Goal: Task Accomplishment & Management: Manage account settings

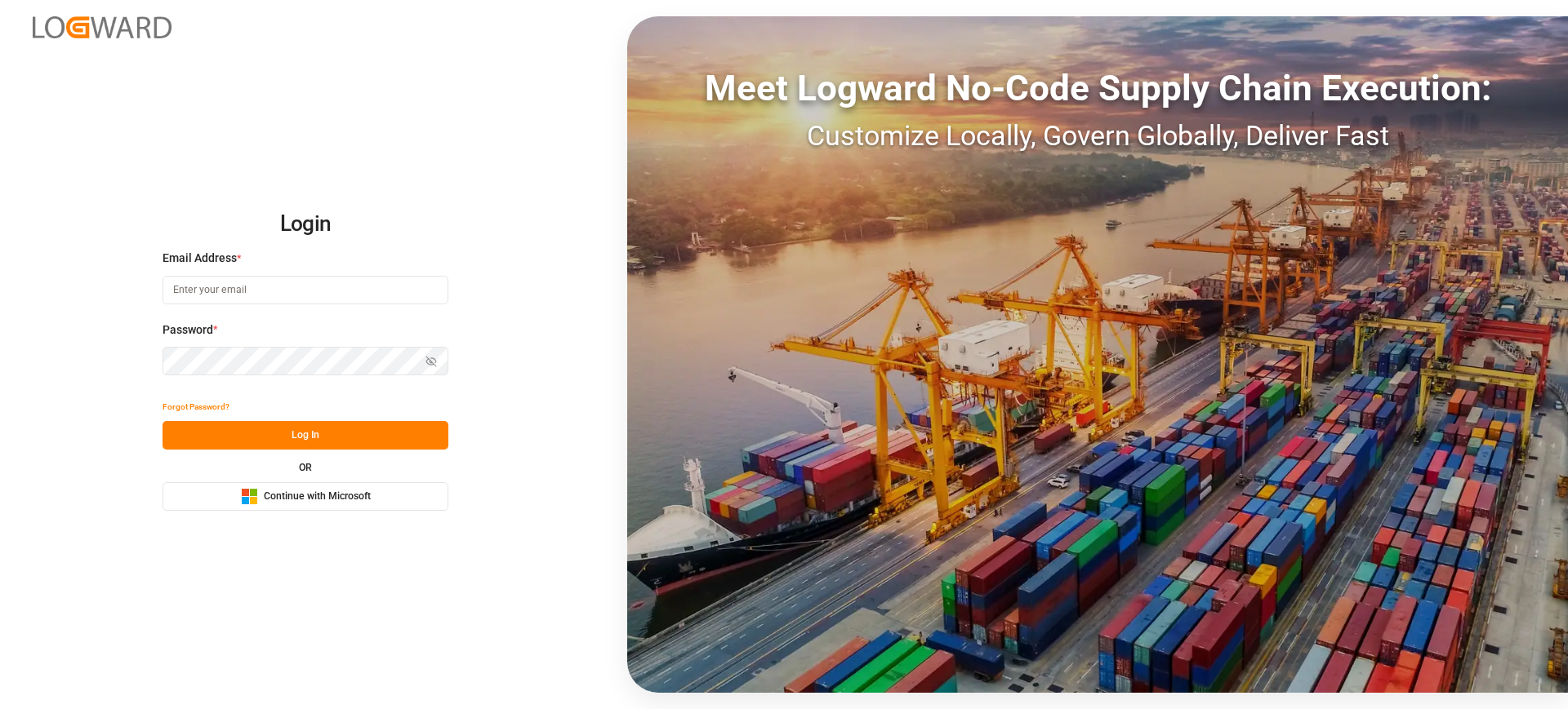
click at [263, 499] on span "Continue with Microsoft" at bounding box center [317, 496] width 107 height 14
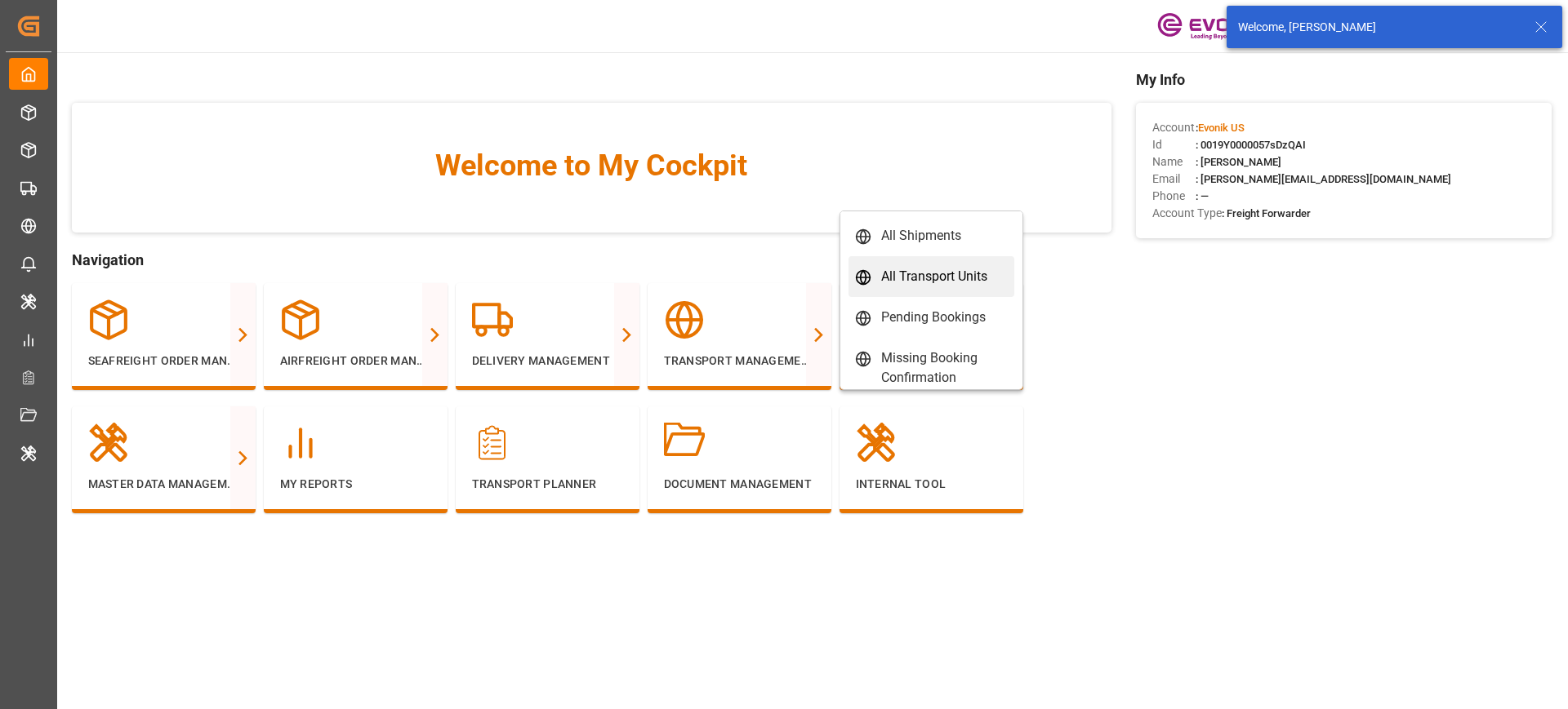
click at [913, 275] on div "All Transport Units" at bounding box center [935, 277] width 106 height 20
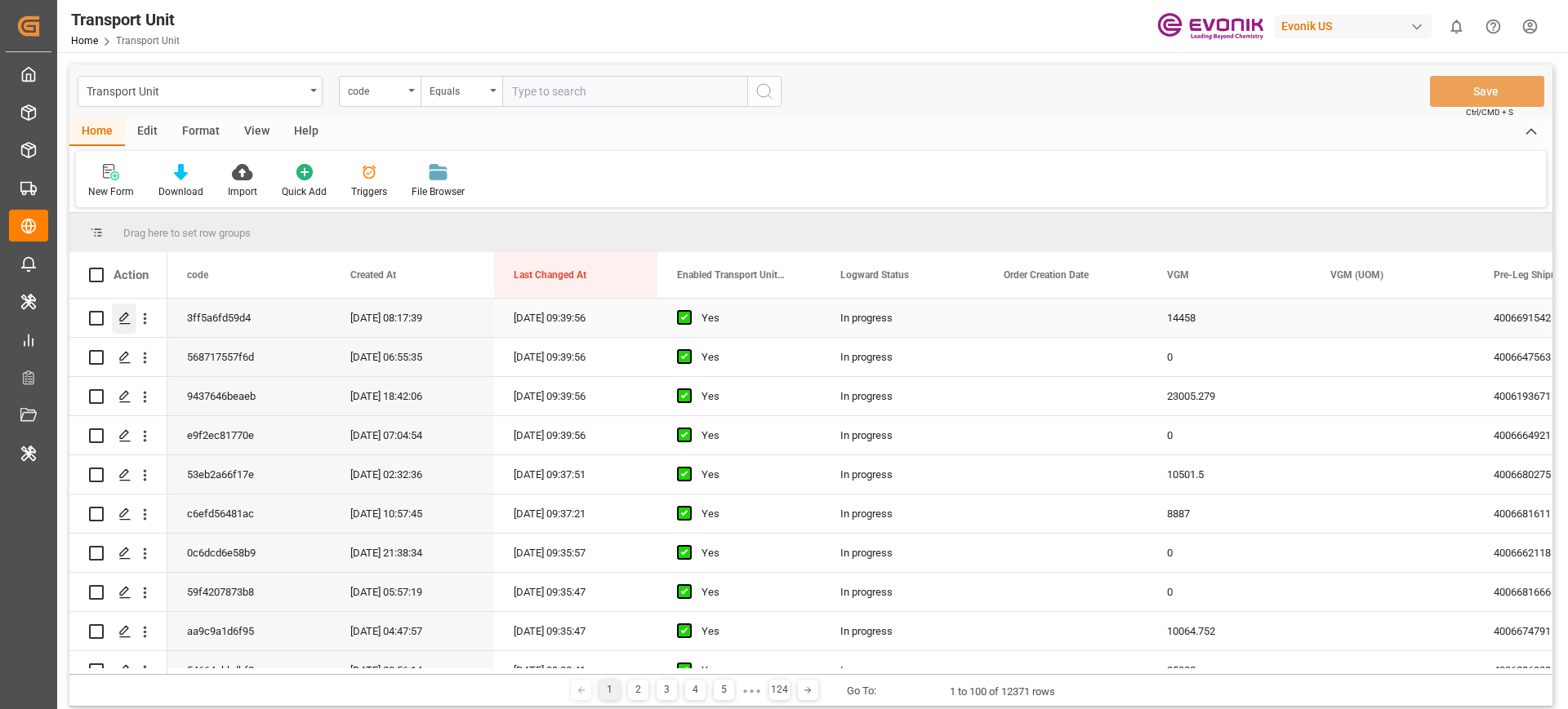
click at [129, 319] on icon "Press SPACE to select this row." at bounding box center [126, 318] width 13 height 13
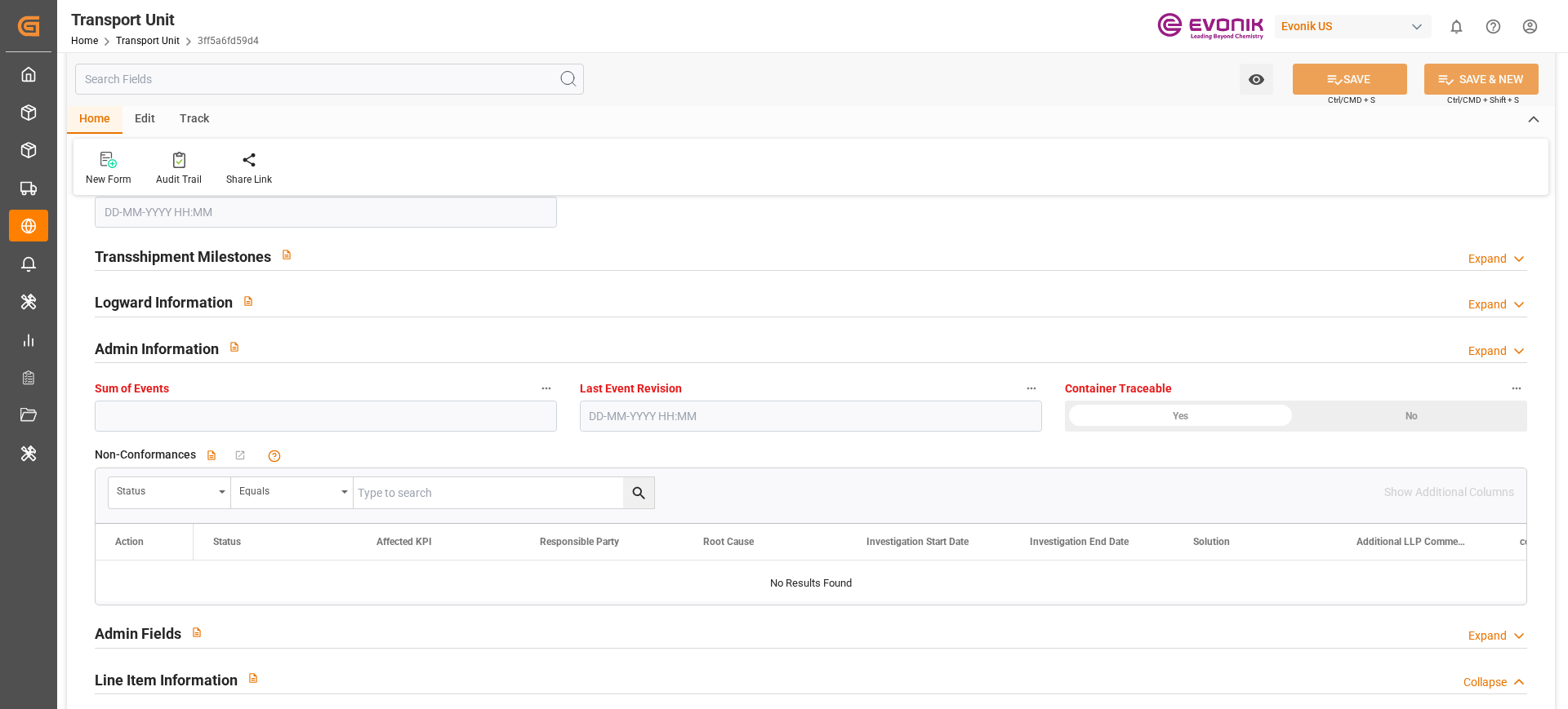
type input "14458"
type input "Maersk"
type input "Maersk Line AS"
type input "USMOB"
type input "BEANR"
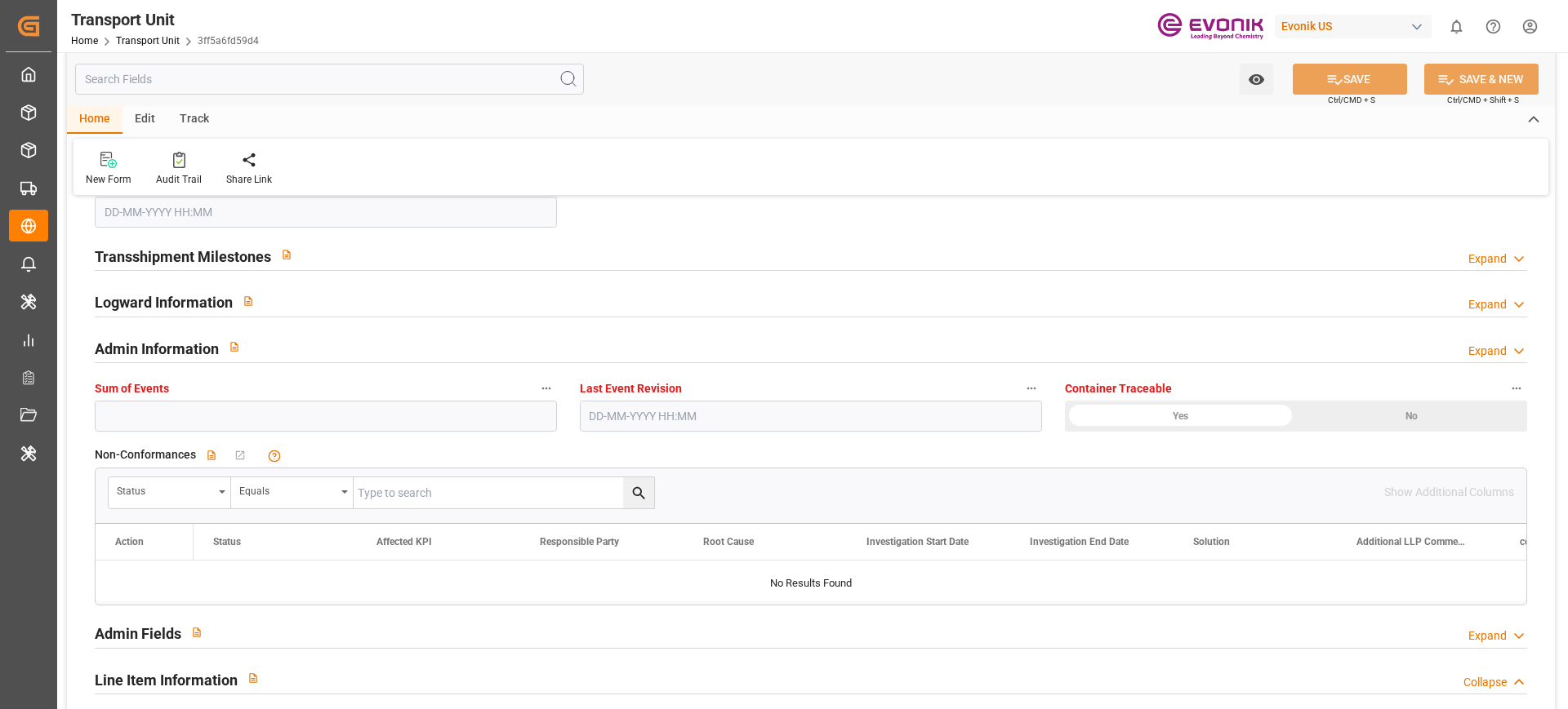
type input "9466972"
type input "USMOB"
type input "BEANR"
type input "9400174"
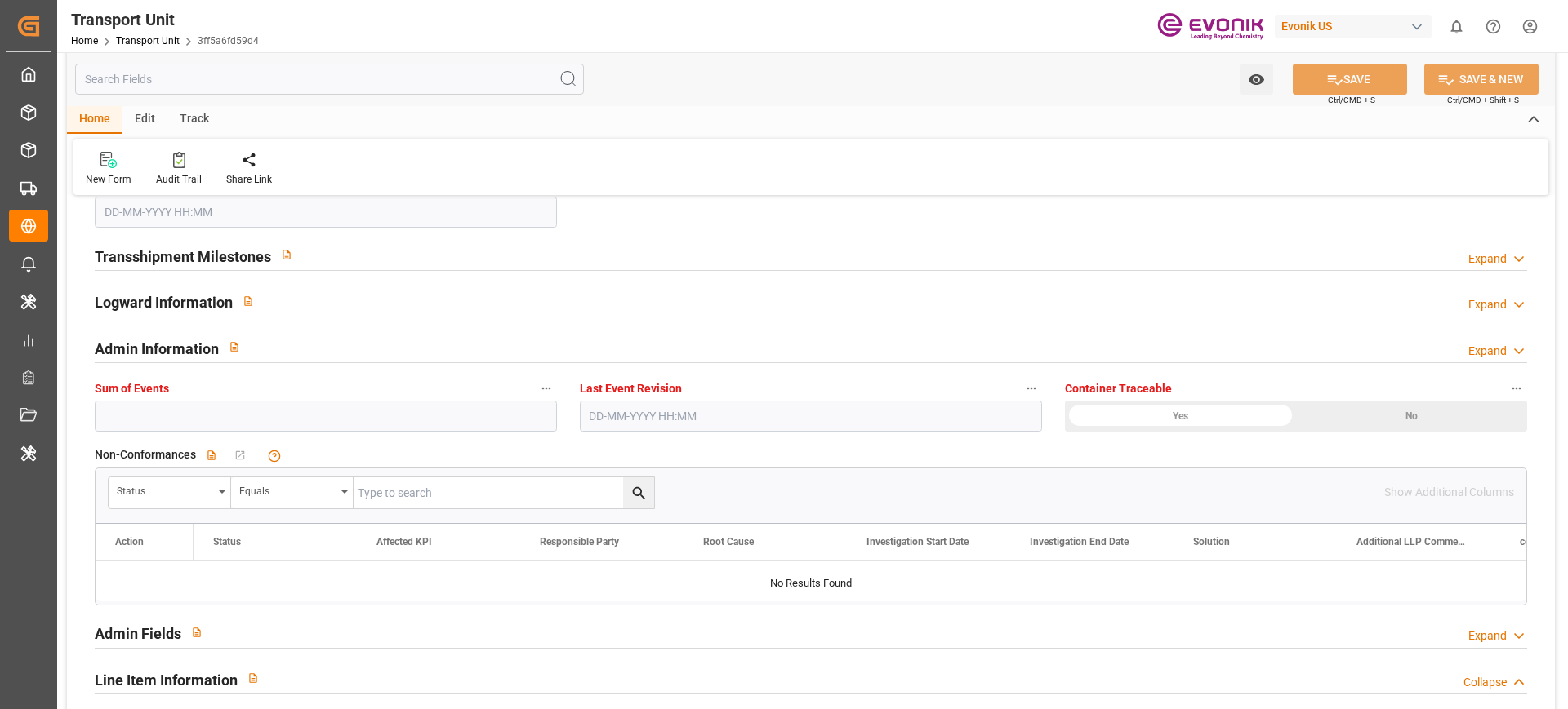
type input "11888"
type input "22-07-2025 08:17"
type input "20-08-2025 09:39"
type input "13-09-2025"
type input "[DATE] 00:00"
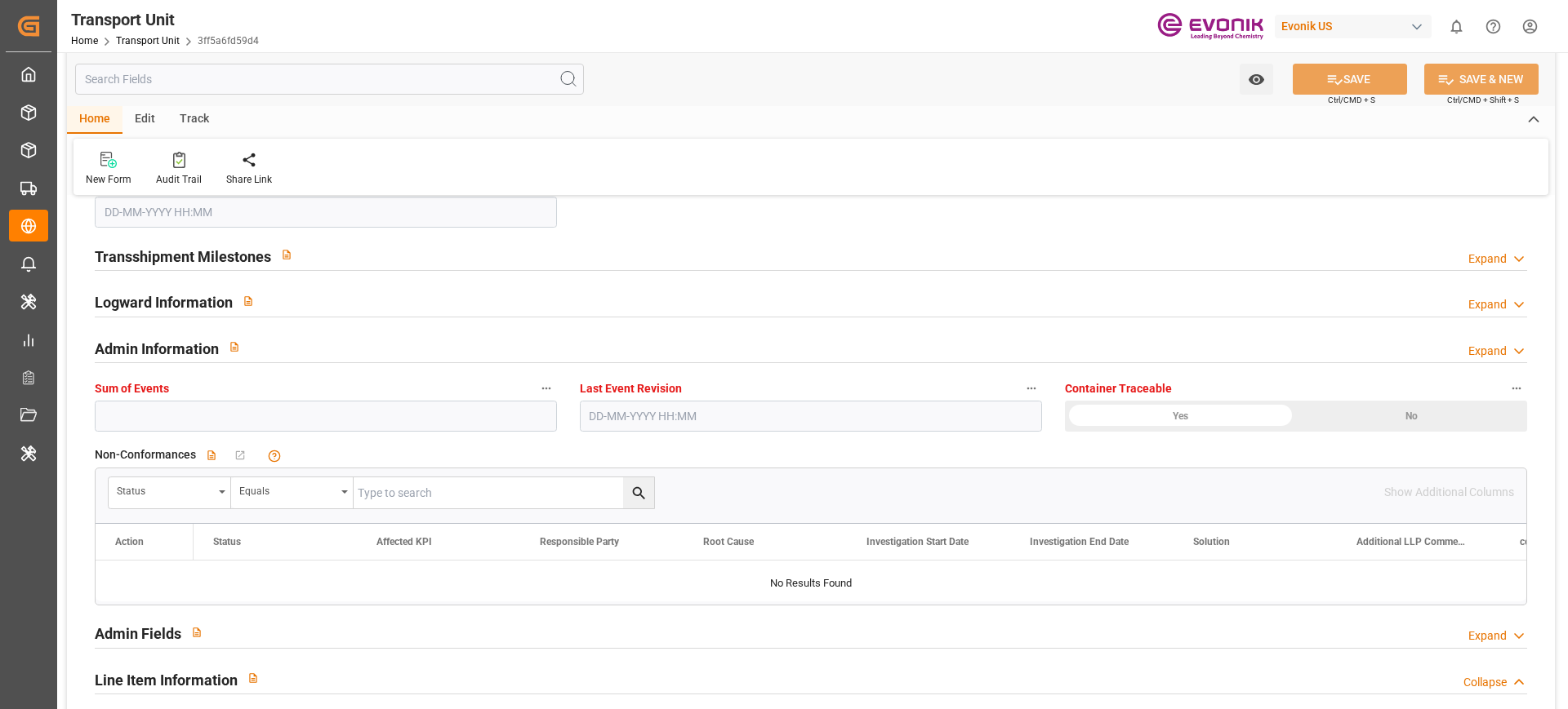
type input "[DATE] 00:00"
type input "13-09-2025 00:00"
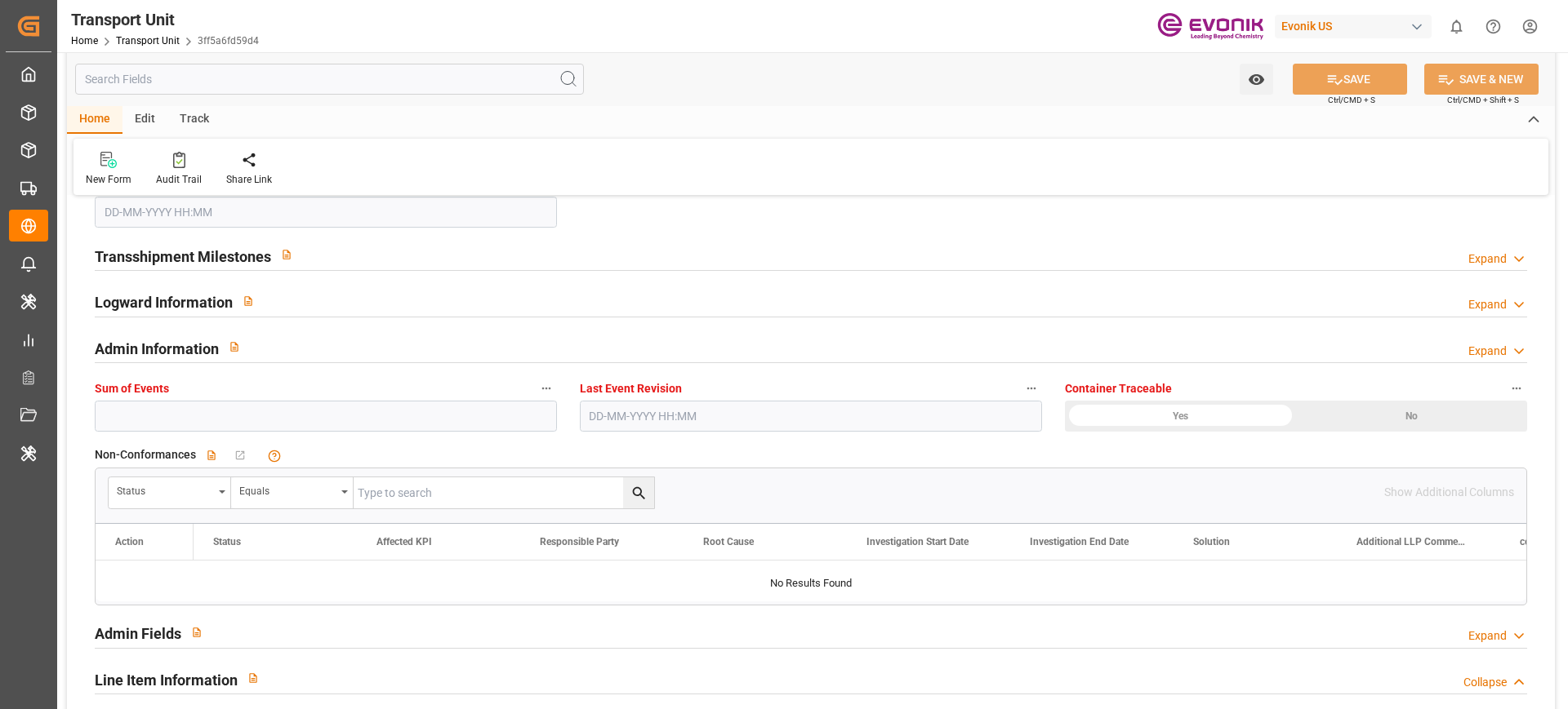
type input "15-08-2025 17:00"
type input "20-08-2025 23:00"
type input "26-08-2025 04:00"
type input "26-08-2025 11:03"
type input "28-08-2025 18:00"
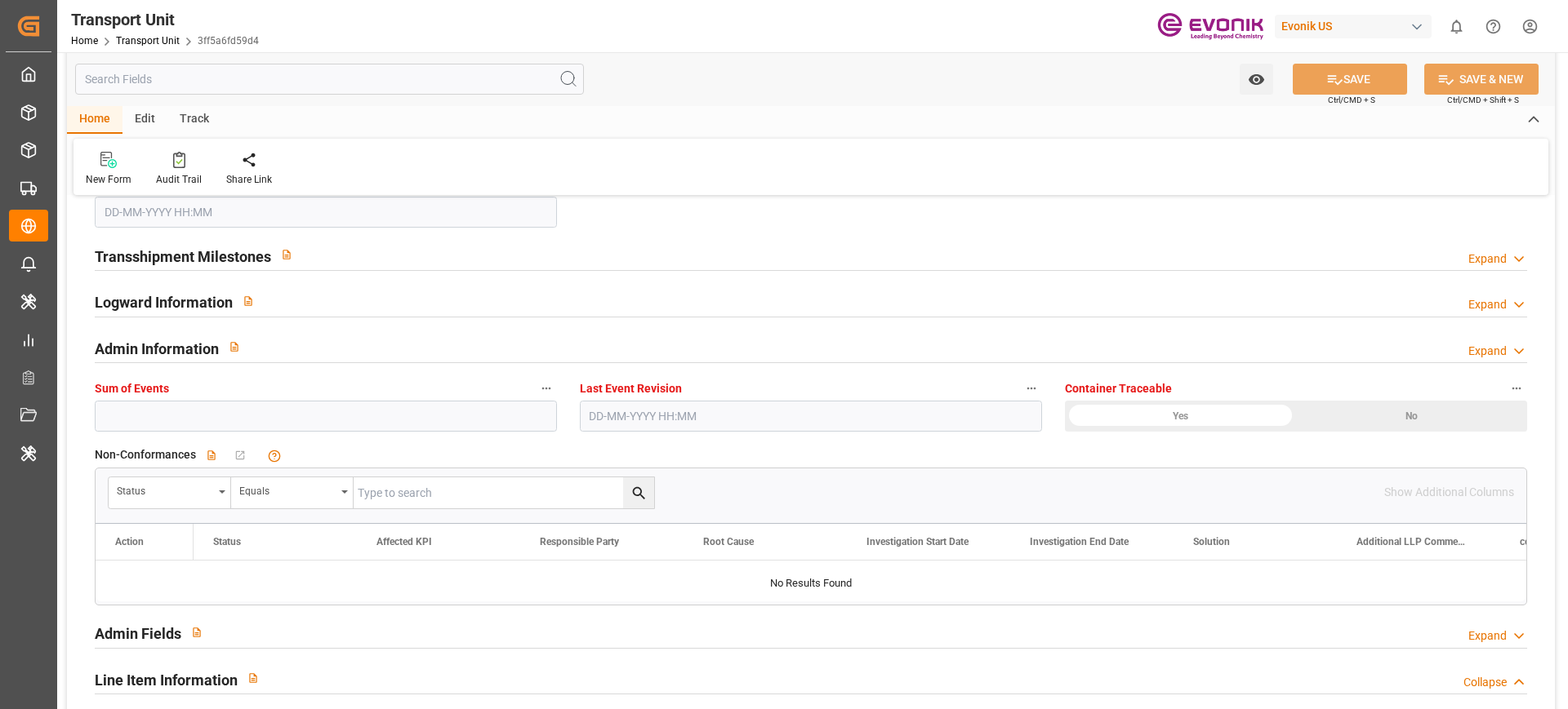
type input "29-08-2025 19:00"
type input "30-08-2025 02:32"
type input "07-09-2025 17:00"
type input "20-09-2025 14:00"
type input "21-09-2025 06:49"
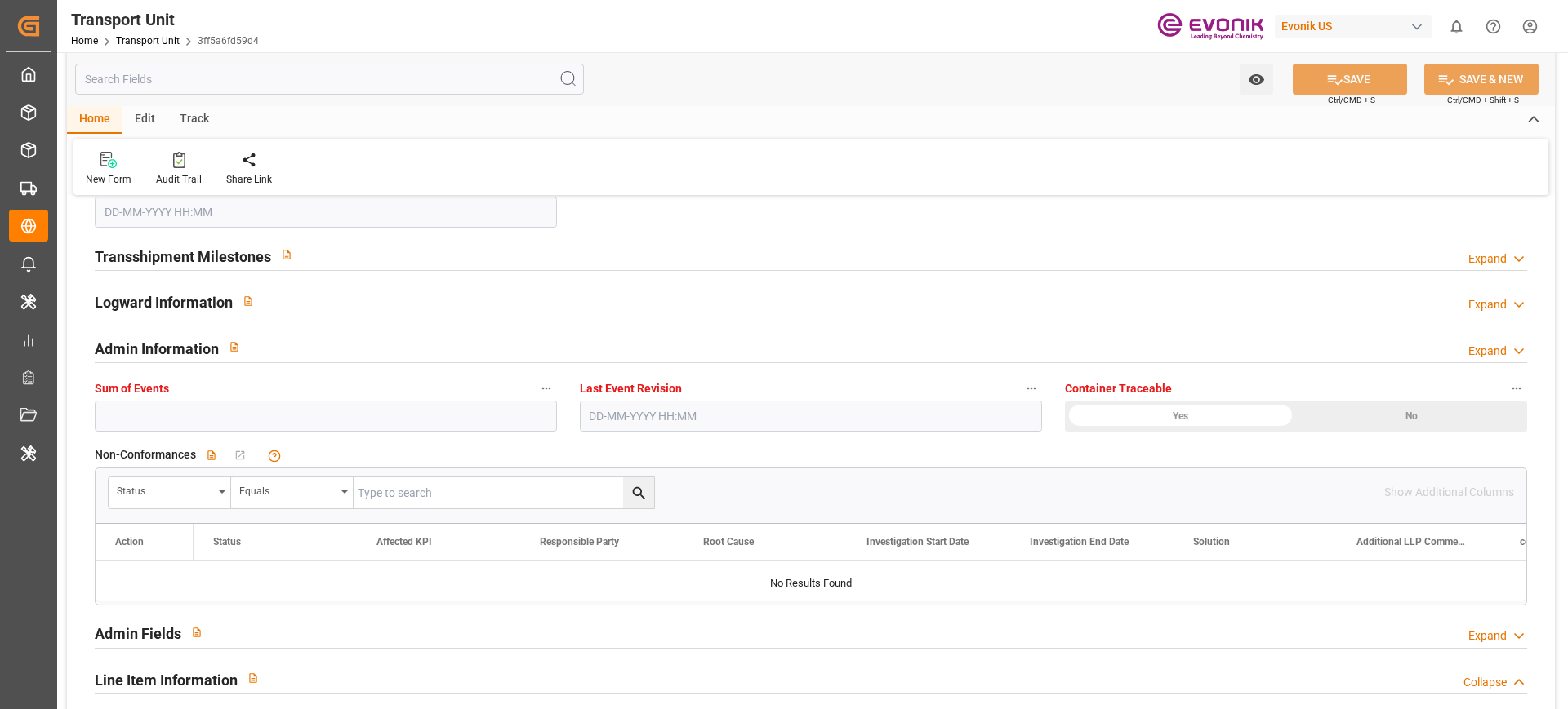
type input "25-09-2025 06:49"
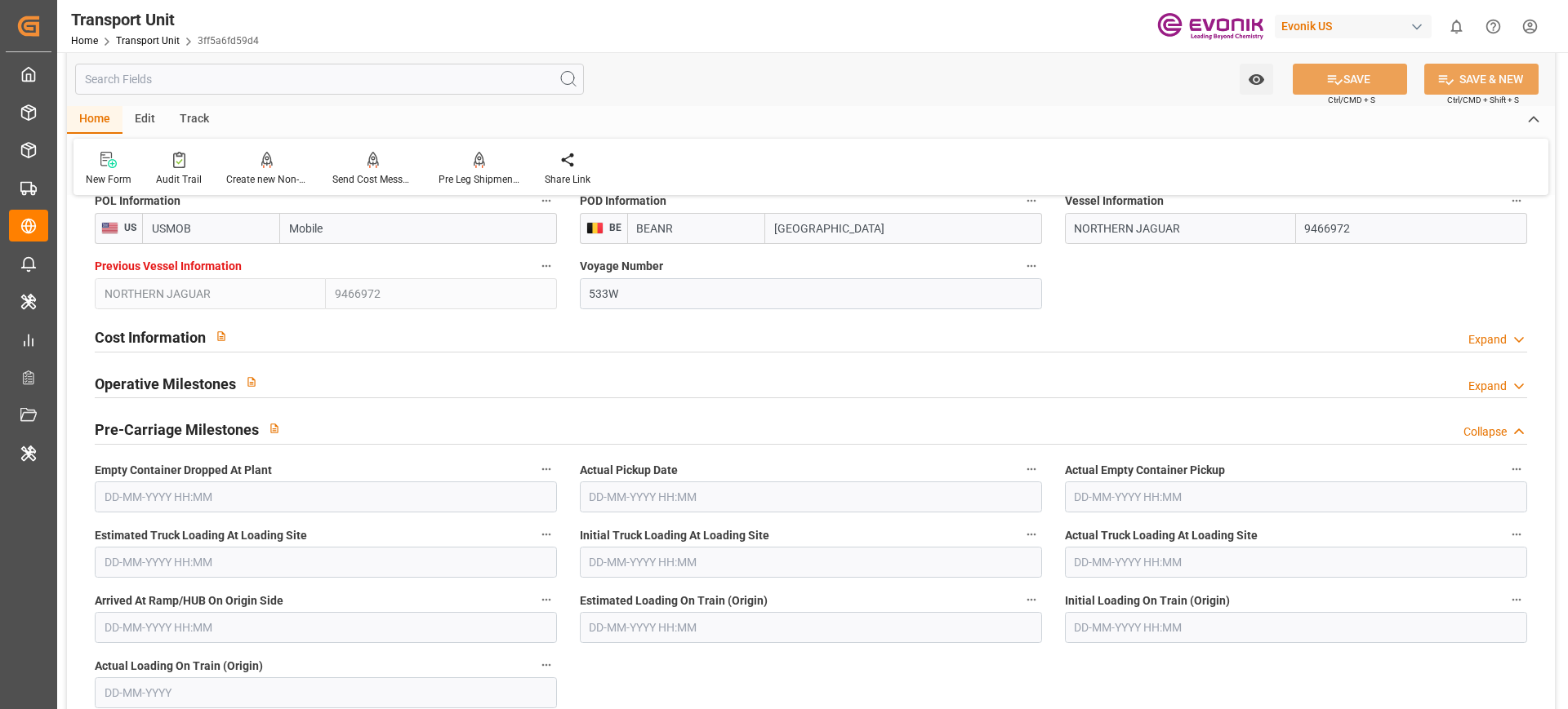
scroll to position [855, 0]
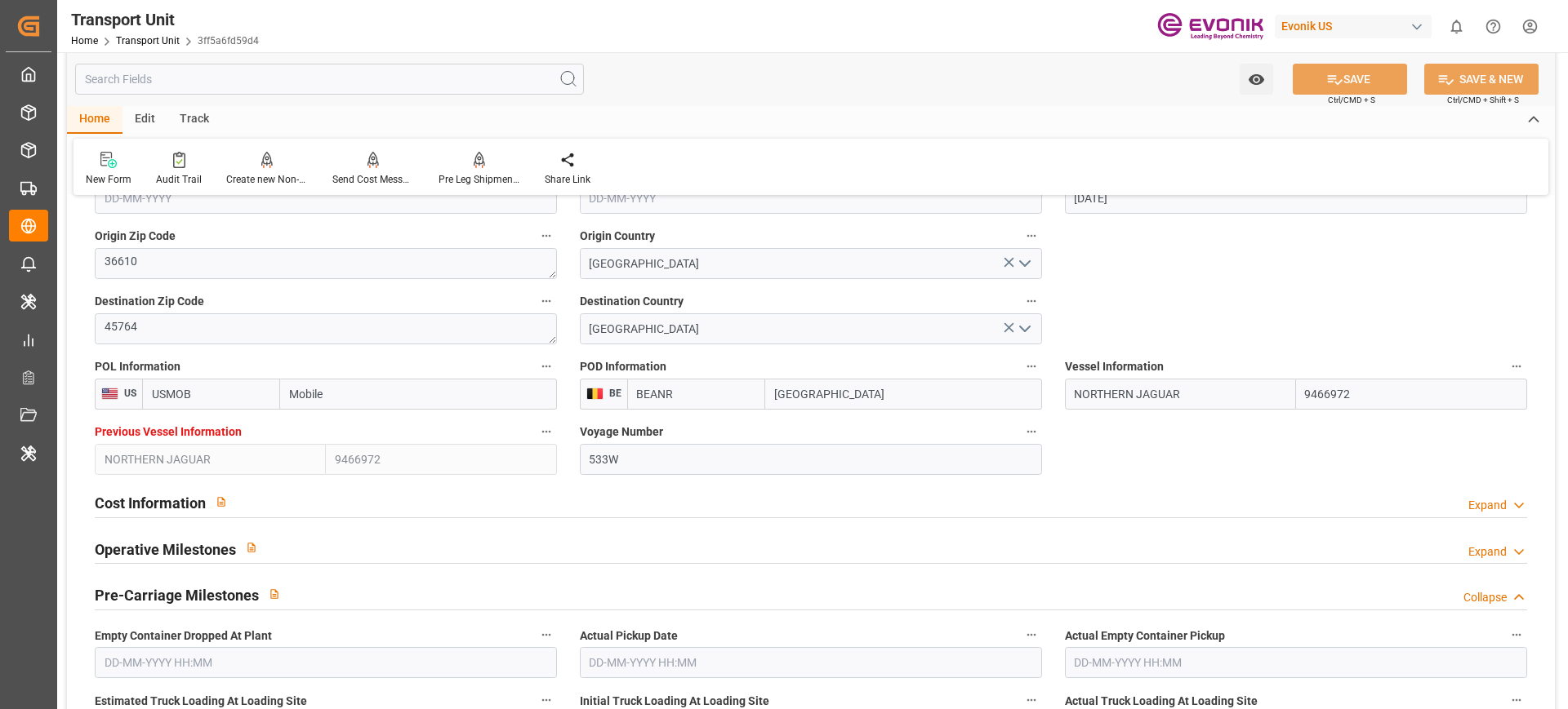
click at [403, 77] on input "text" at bounding box center [329, 79] width 509 height 31
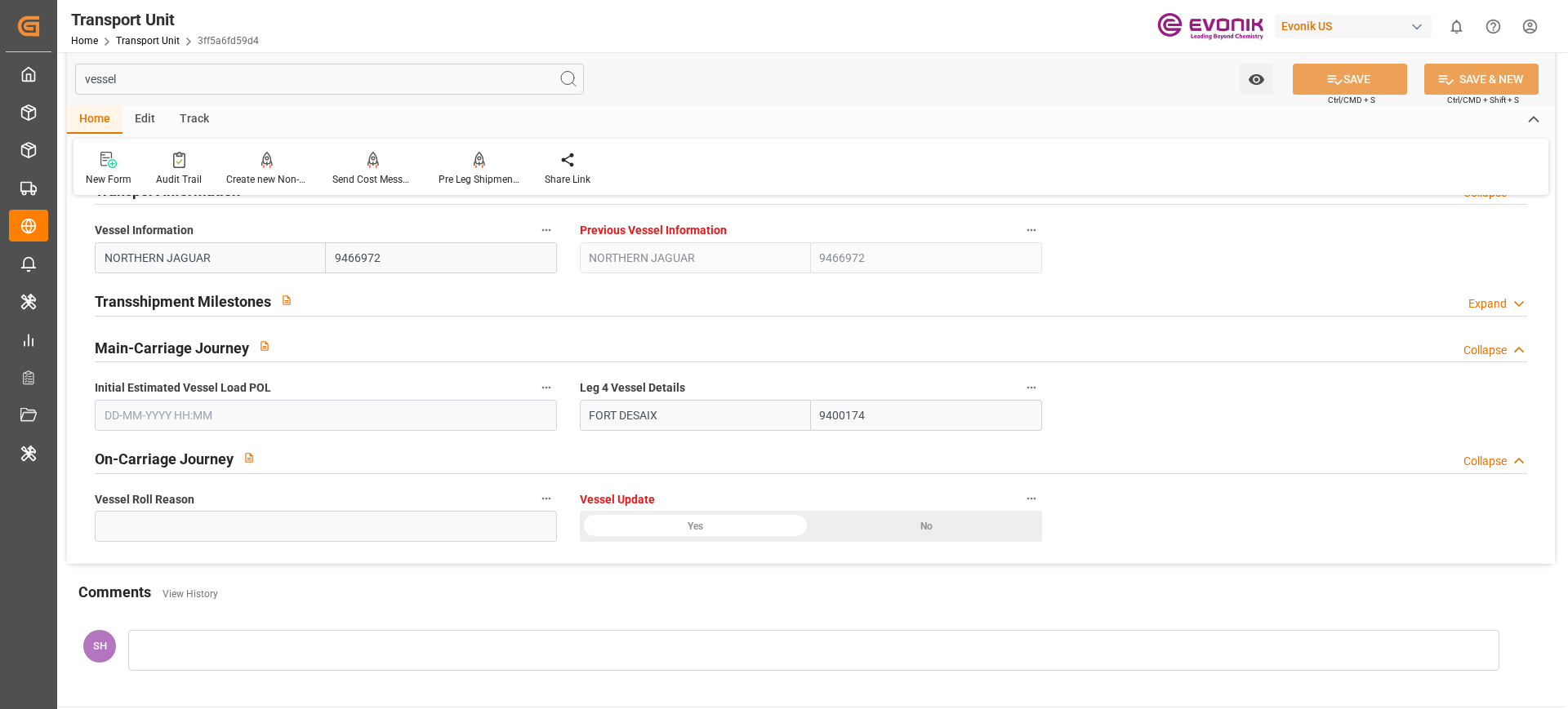
scroll to position [0, 0]
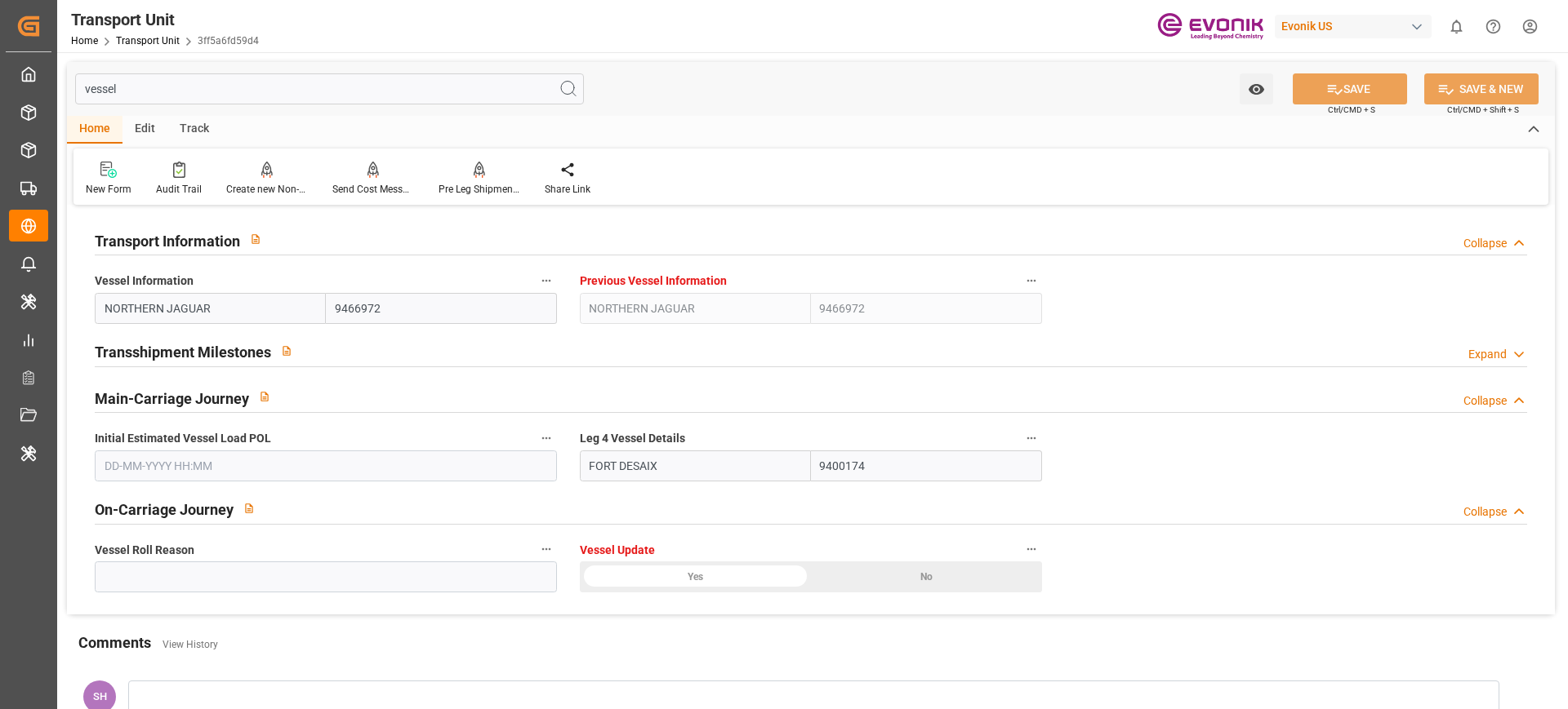
type input "vessel"
click at [554, 281] on button "Vessel Information" at bounding box center [546, 280] width 21 height 21
click at [908, 396] on div at bounding box center [784, 354] width 1568 height 709
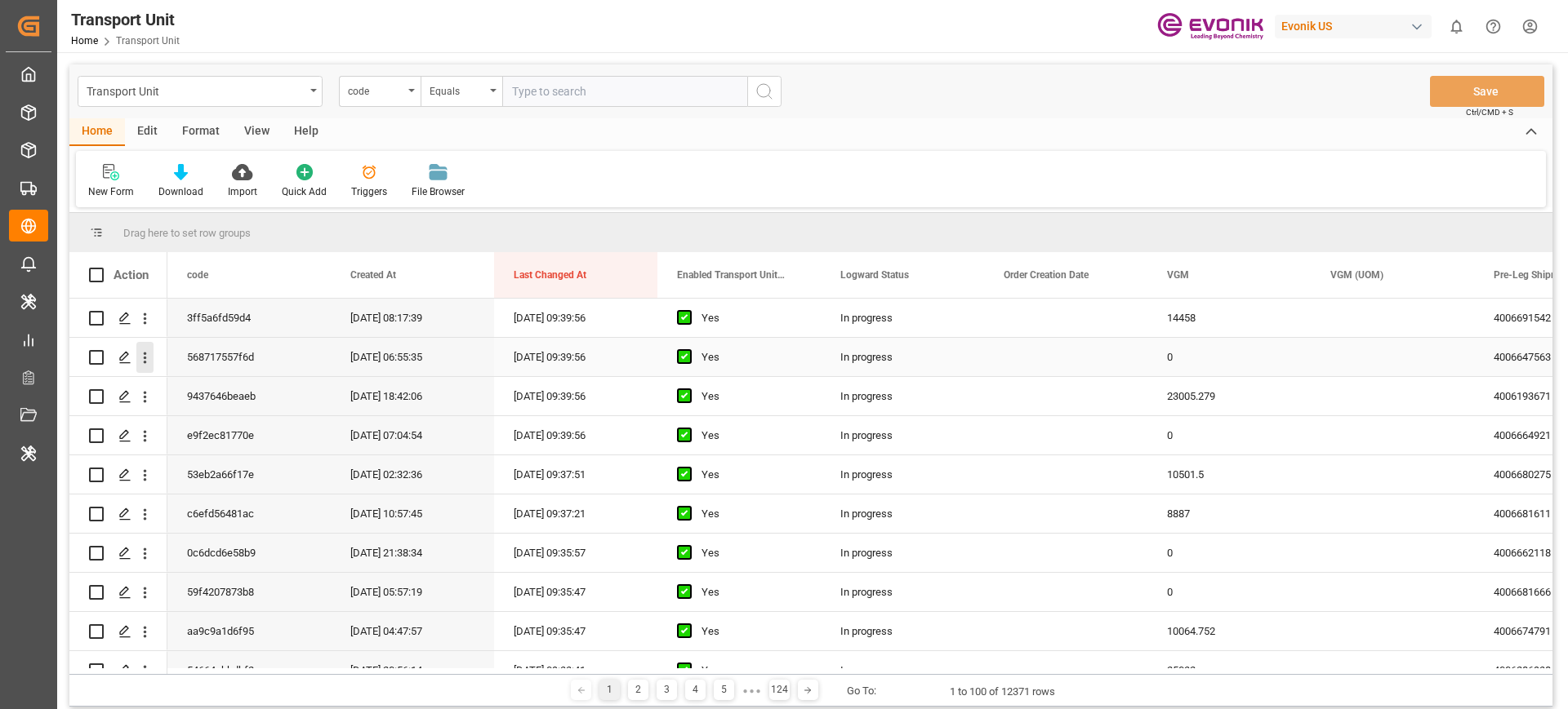
click at [144, 362] on icon "open menu" at bounding box center [145, 358] width 3 height 11
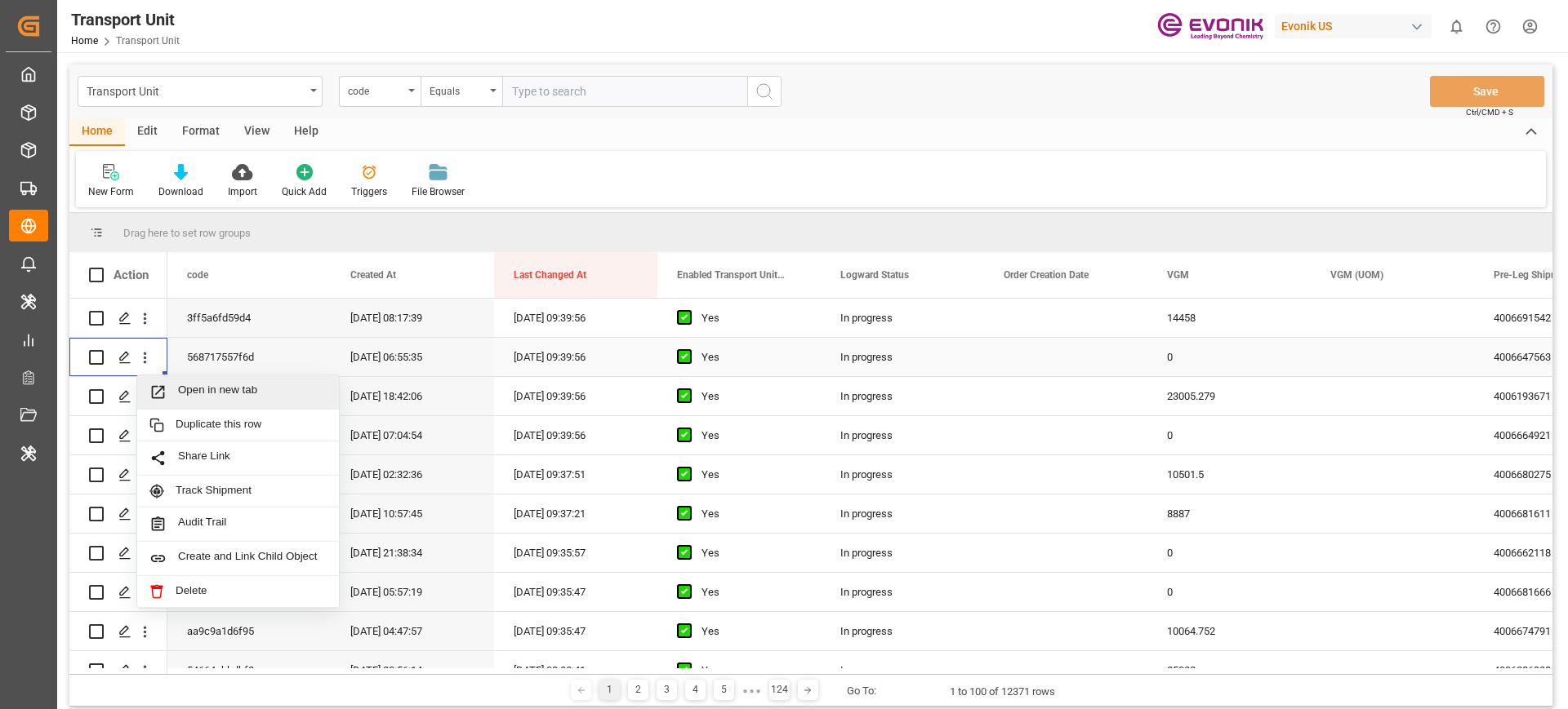
click at [169, 389] on span "Press SPACE to select this row." at bounding box center [164, 393] width 29 height 17
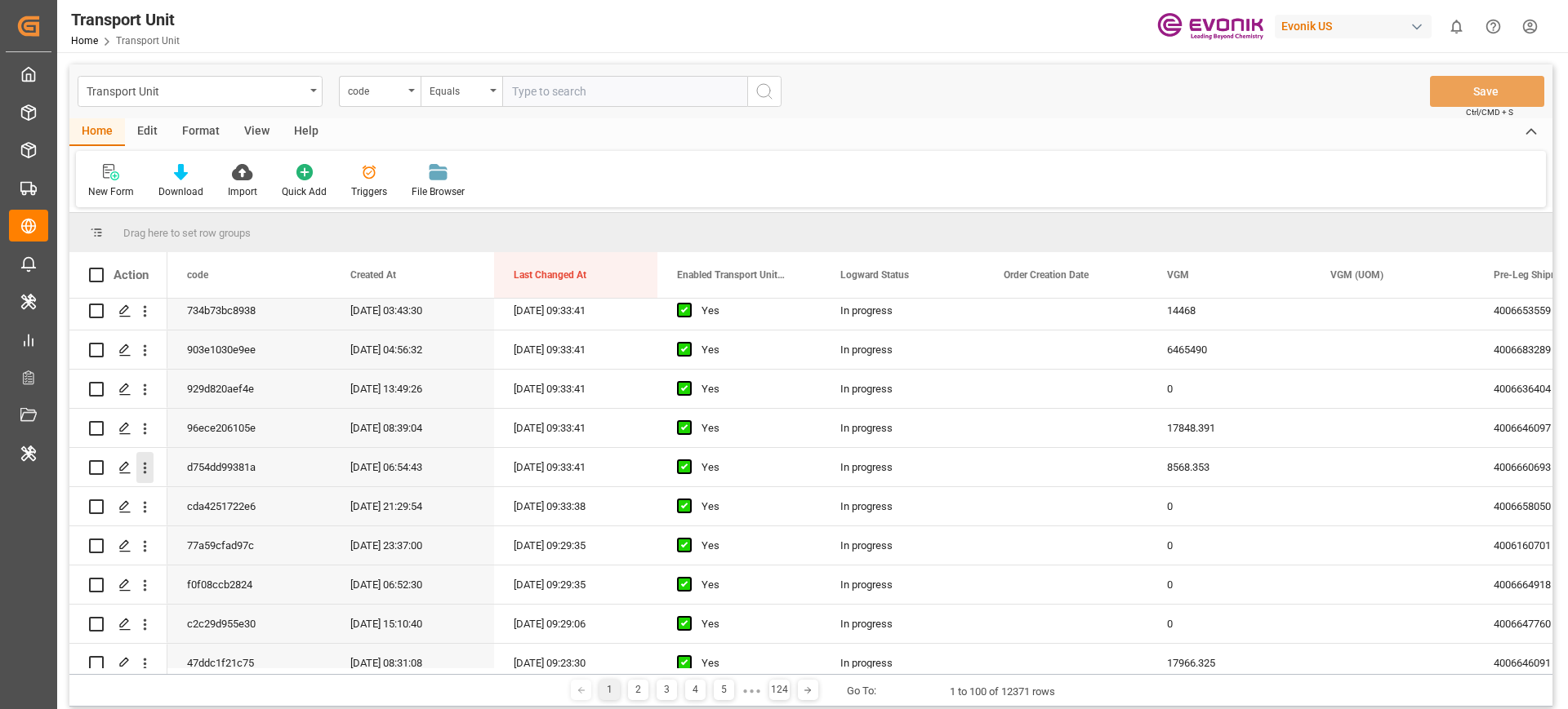
scroll to position [408, 0]
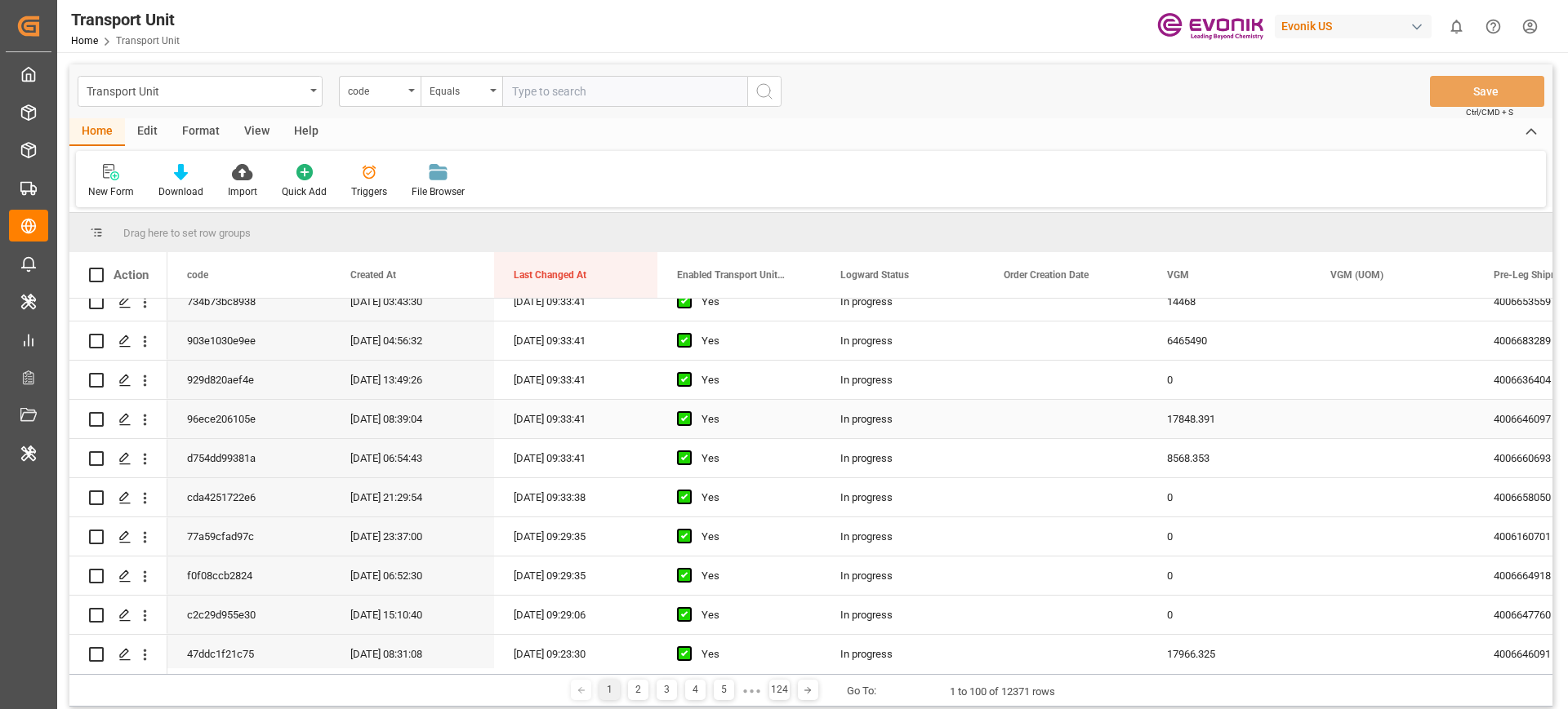
click at [146, 423] on icon "open menu" at bounding box center [145, 420] width 17 height 17
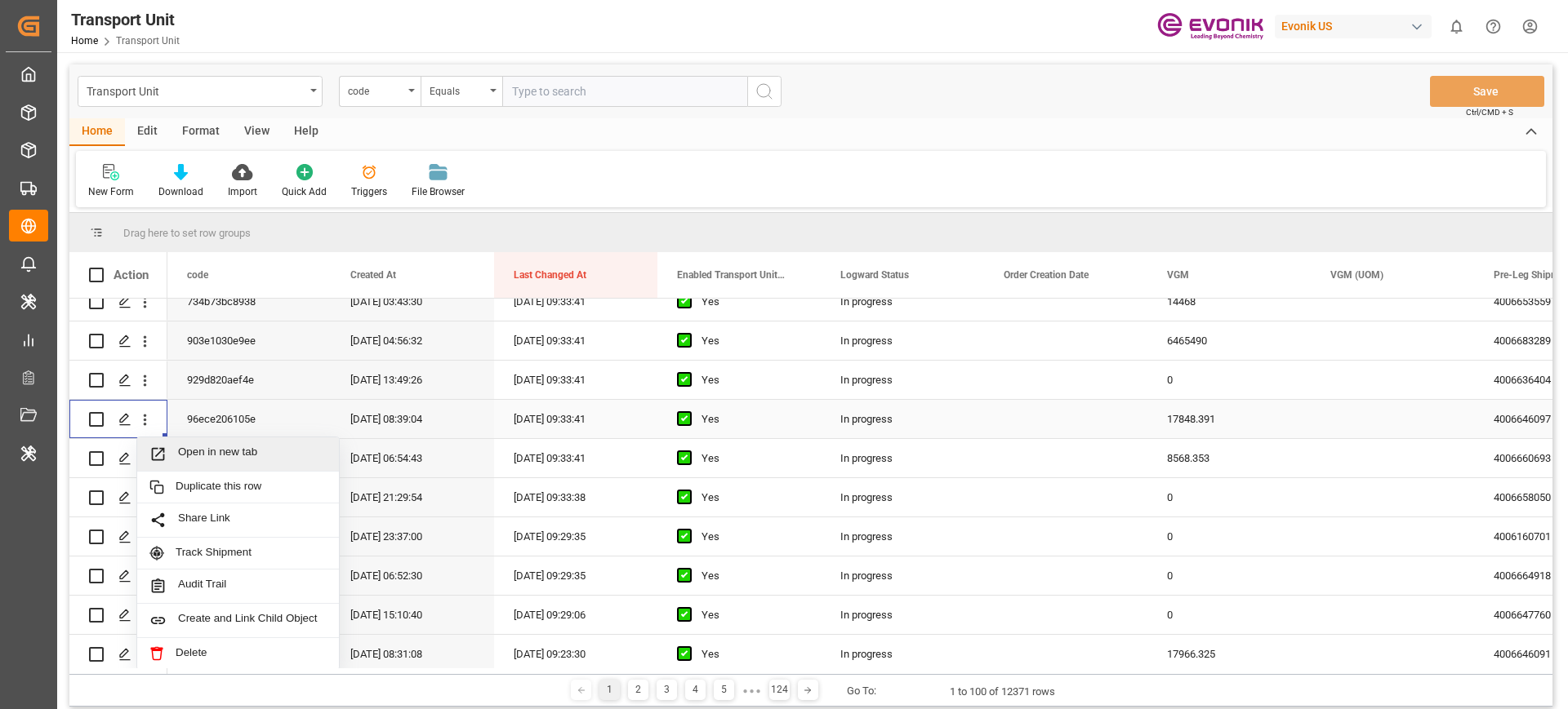
click at [180, 455] on span "Open in new tab" at bounding box center [252, 454] width 148 height 17
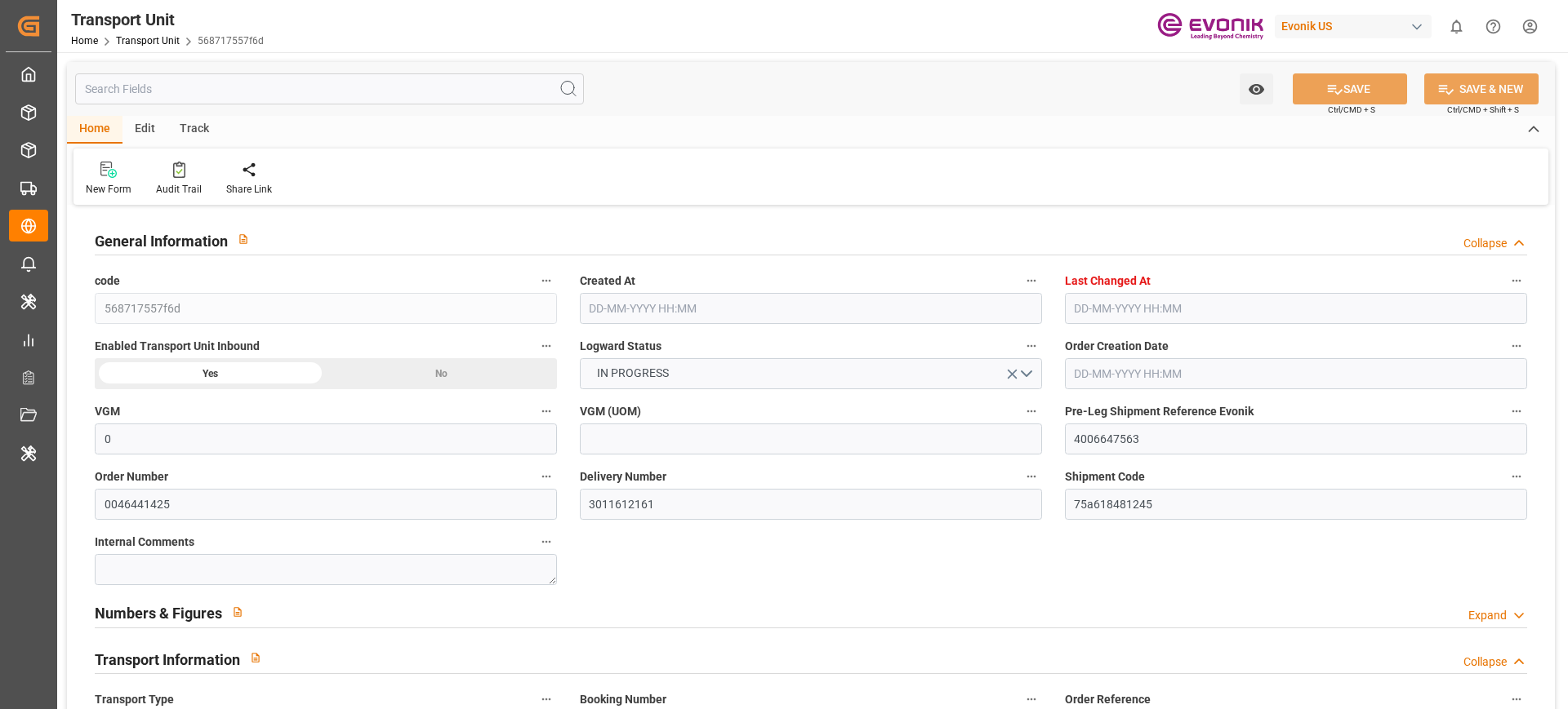
type input "0"
type input "CMACGM"
type input "CMA CGM Group"
type input "USSAV"
type input "CNSHA"
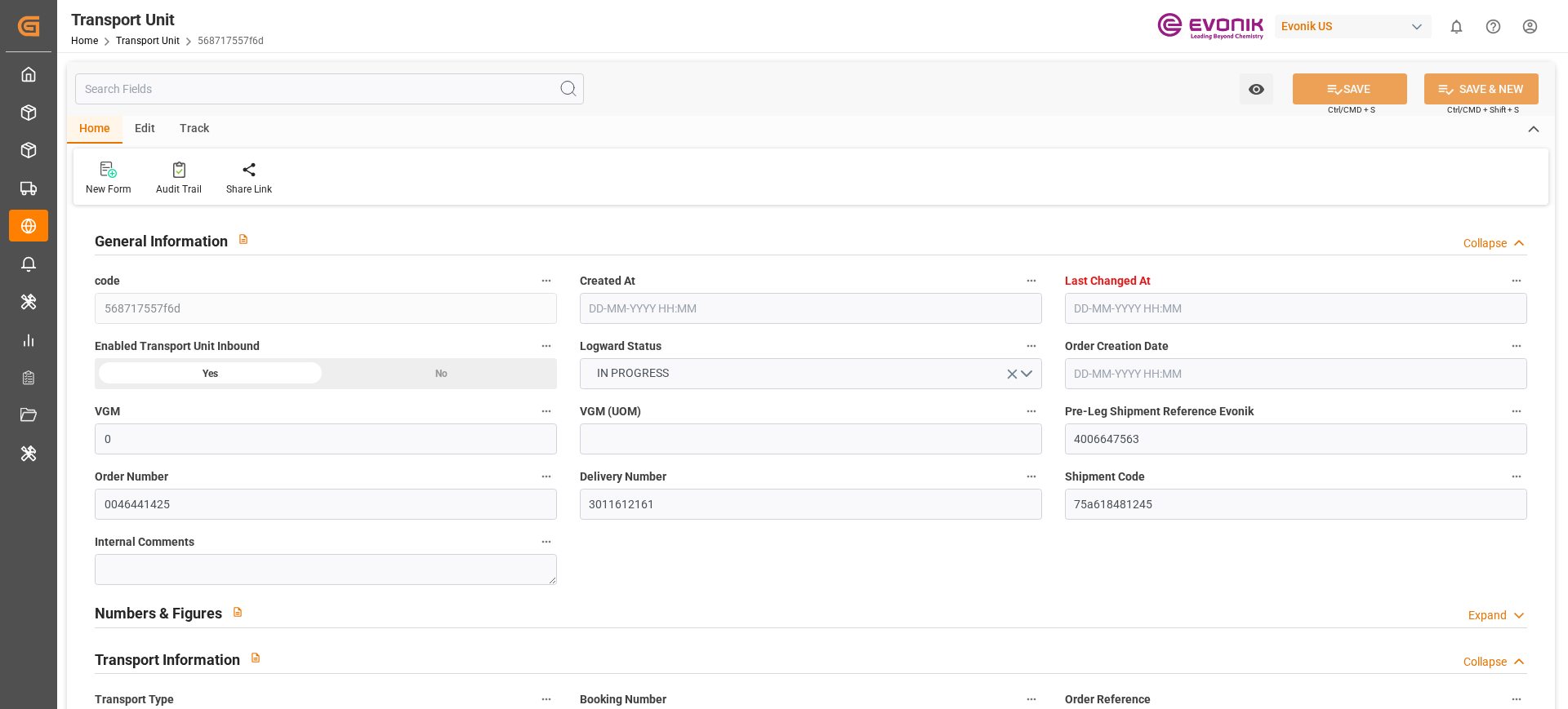
type input "9949730"
type input "USSAV"
type input "CNSHG"
type input "9949730"
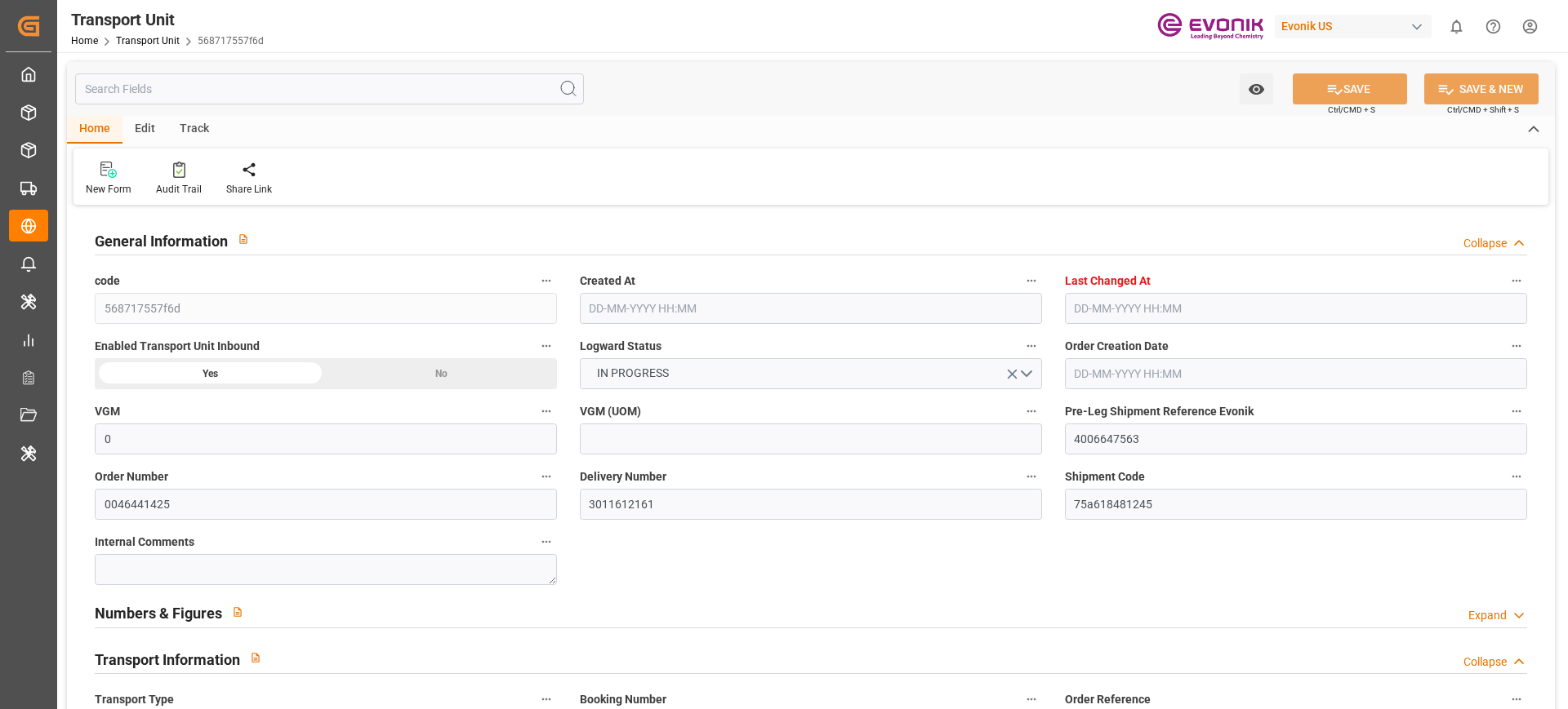
type input "8482.88"
type input "24-06-2025 06:55"
type input "20-08-2025 09:39"
type input "05-09-2025"
type input "11-07-2025 15:15"
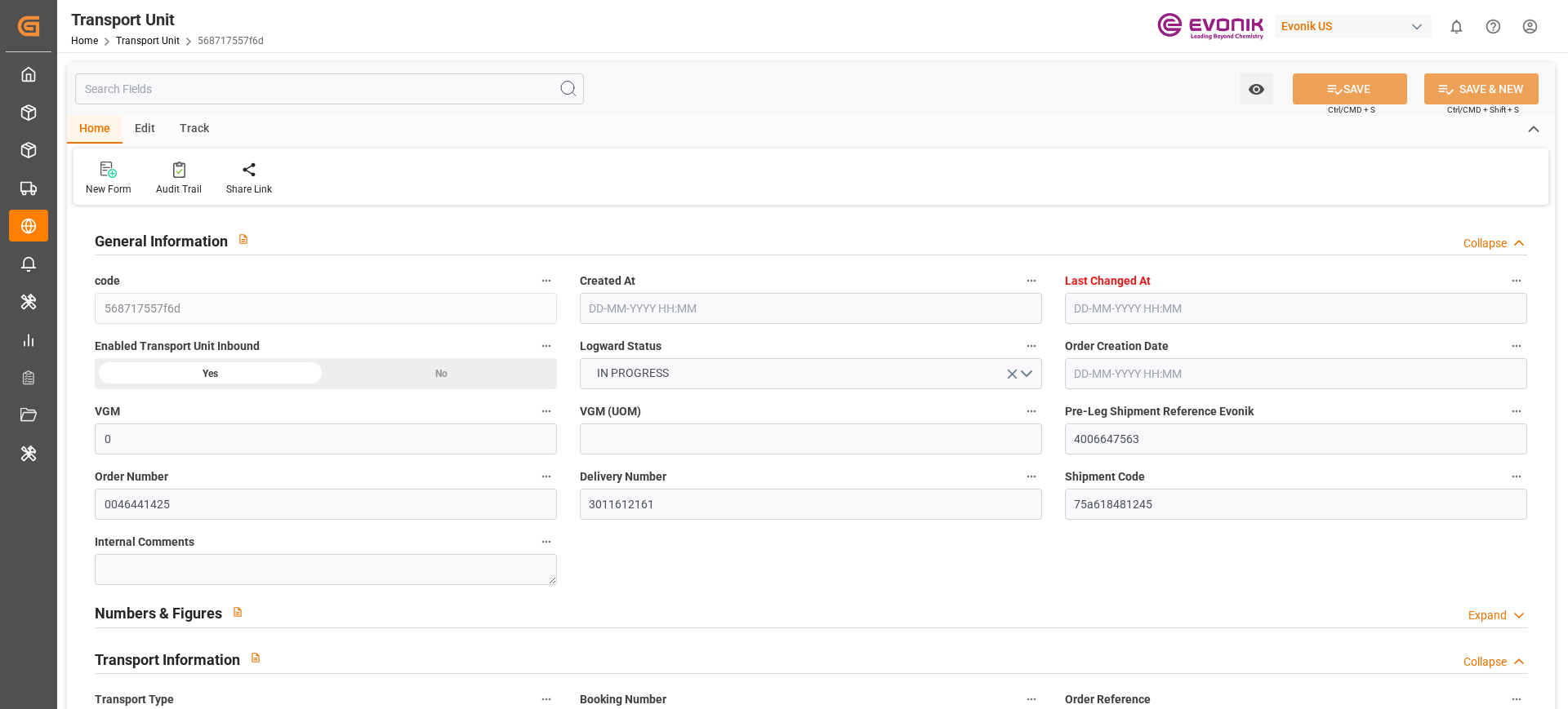
type input "09-07-2025 15:27"
type input "11-07-2025 11:19"
type input "14-07-2025 14:08"
type input "21-07-2025 00:00"
type input "[DATE] 00:00"
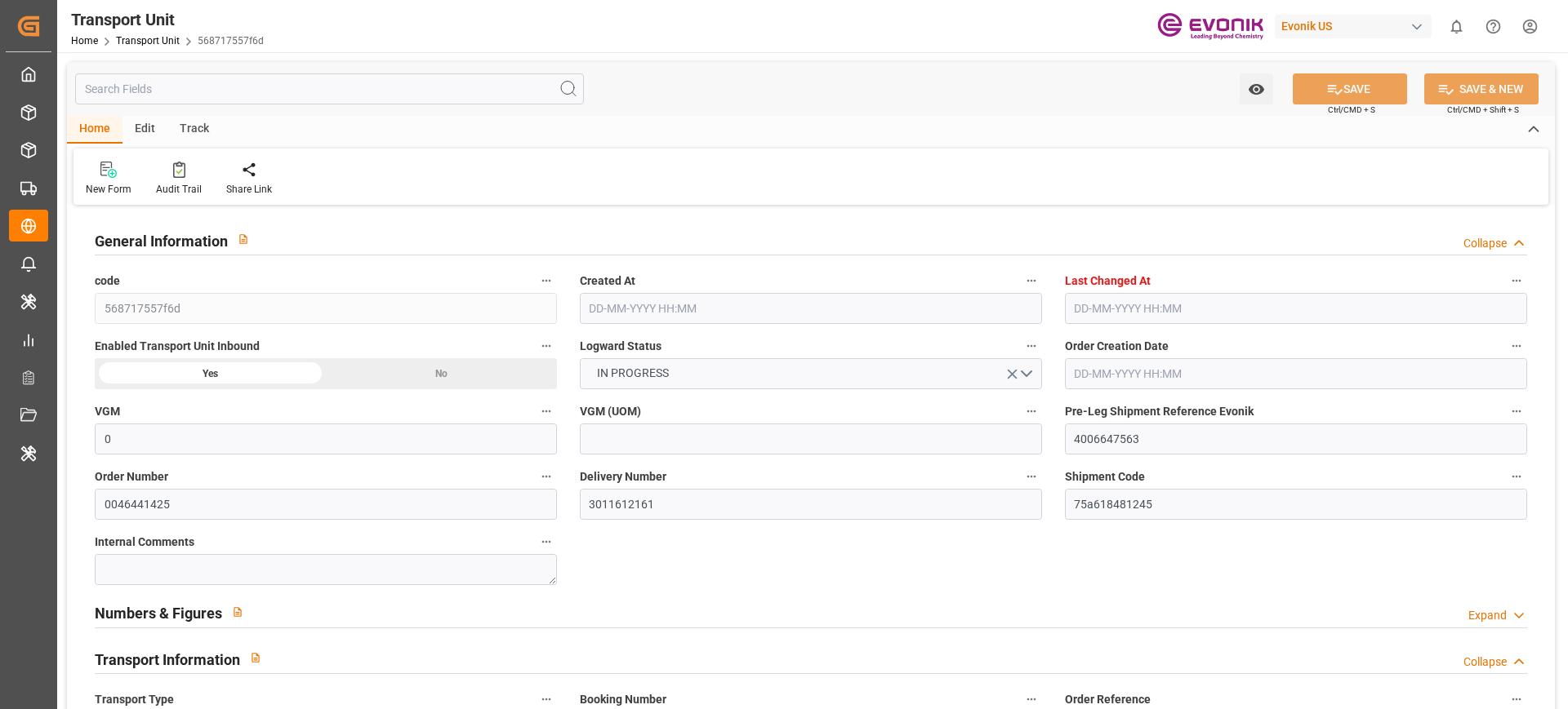
type input "21-07-2025 00:00"
type input "21-07-2025 21:00"
type input "10-09-2025 00:00"
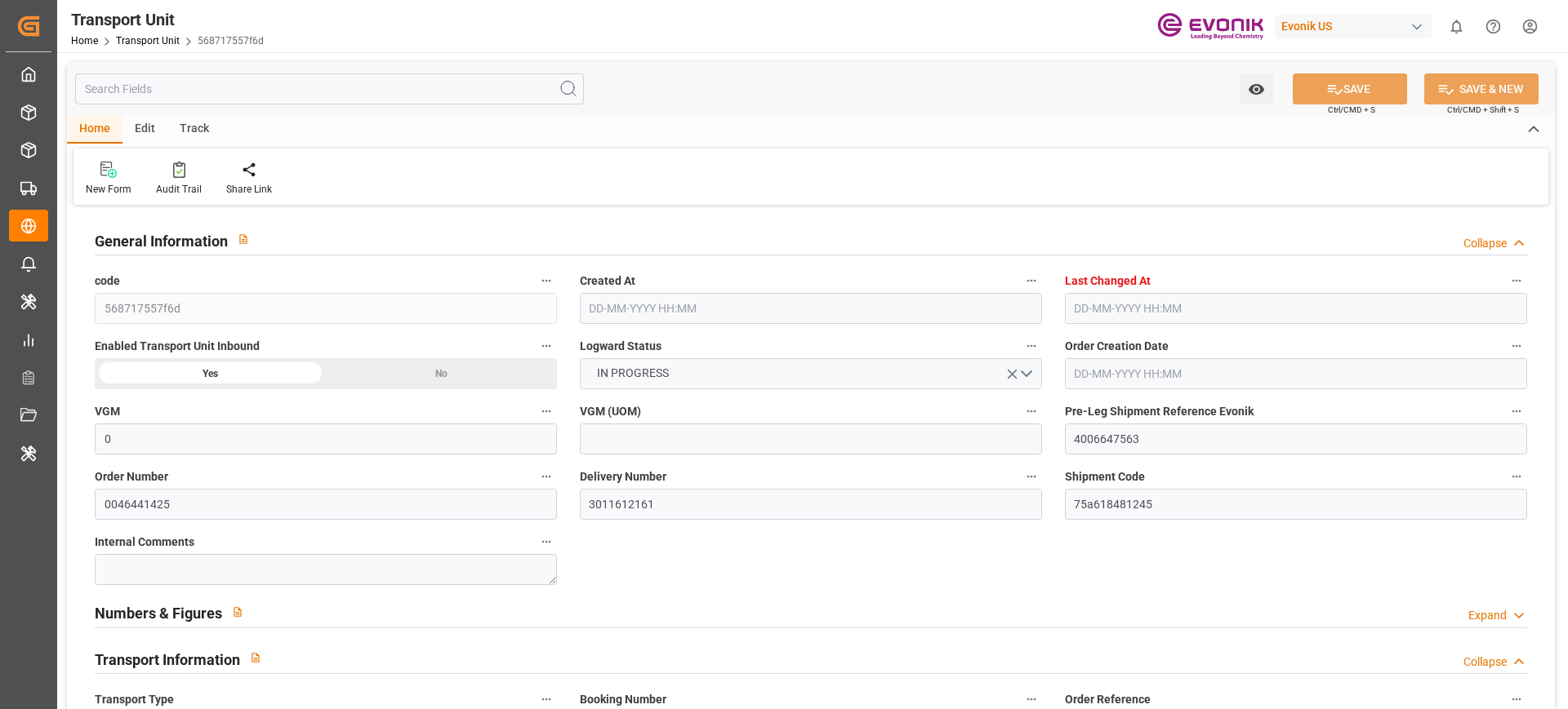
type input "15-07-2025 20:00"
type input "21-07-2025"
type input "20-07-2025 16:13"
type input "21-07-2025 19:00"
type input "22-07-2025 05:01"
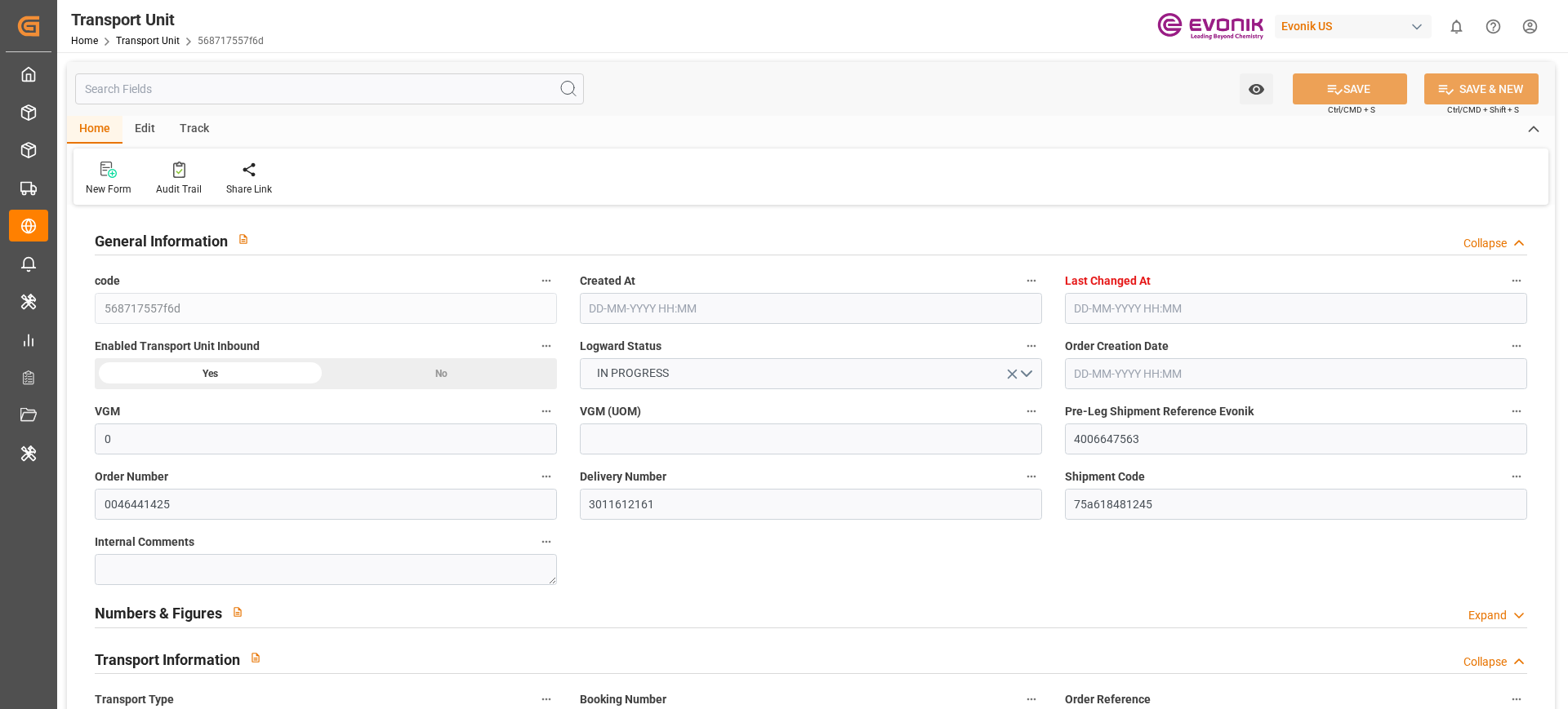
type input "10-09-2025 19:00"
type input "11-09-2025 03:57"
type input "15-09-2025 03:57"
click at [366, 81] on input "text" at bounding box center [329, 88] width 509 height 31
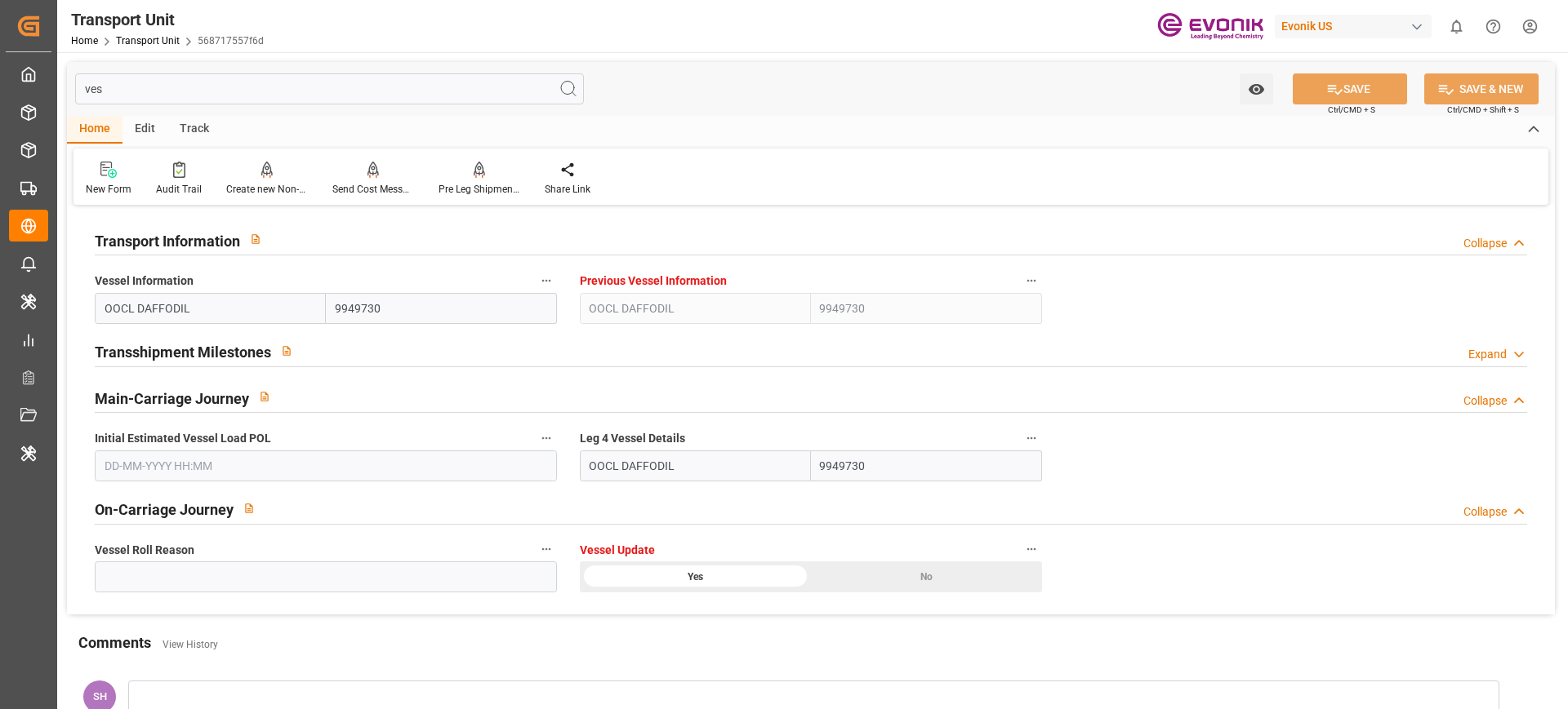
type input "ves"
click at [530, 280] on label "Vessel Information" at bounding box center [326, 281] width 462 height 23
click at [535, 280] on button "Vessel Information" at bounding box center [546, 280] width 21 height 21
click at [542, 282] on li "Description" at bounding box center [589, 280] width 107 height 27
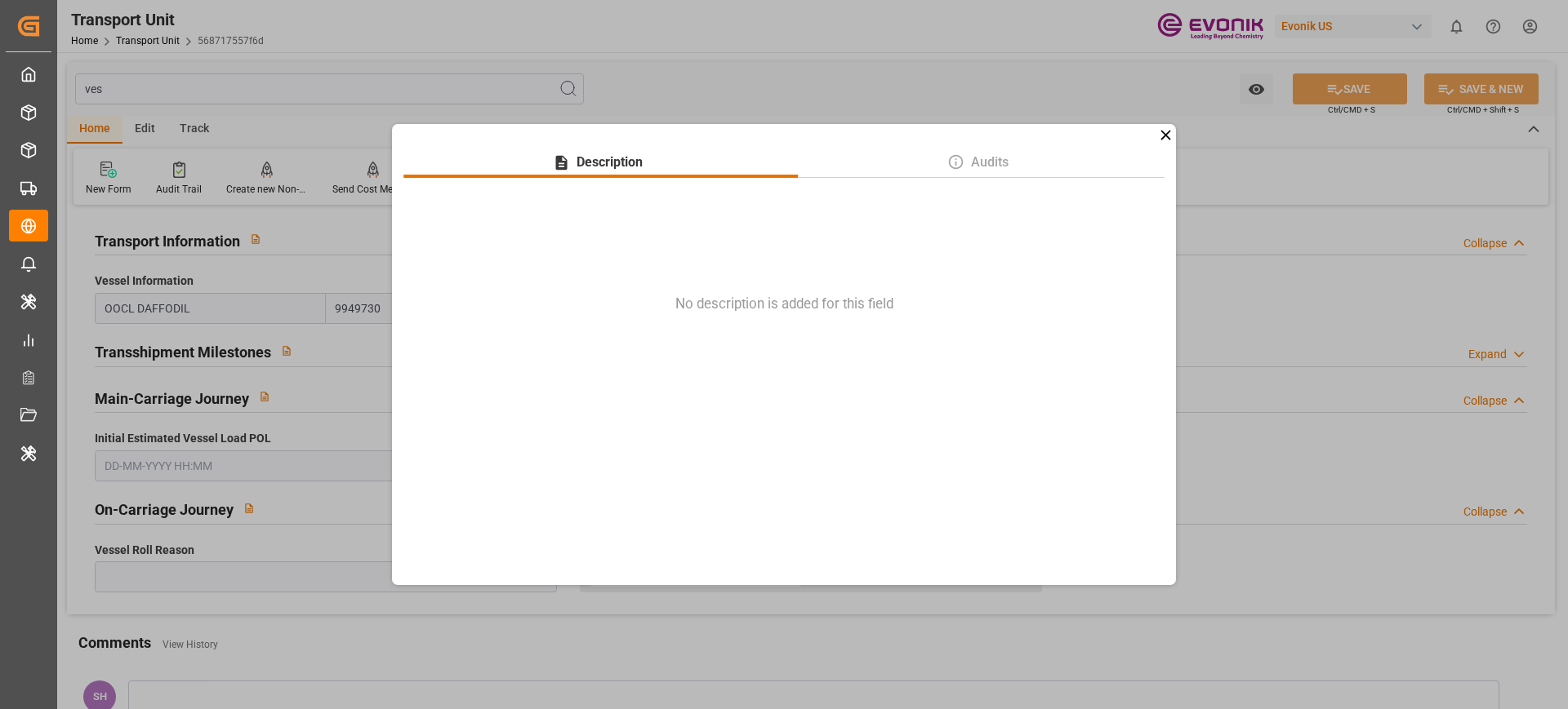
click at [1169, 135] on icon at bounding box center [1166, 135] width 17 height 17
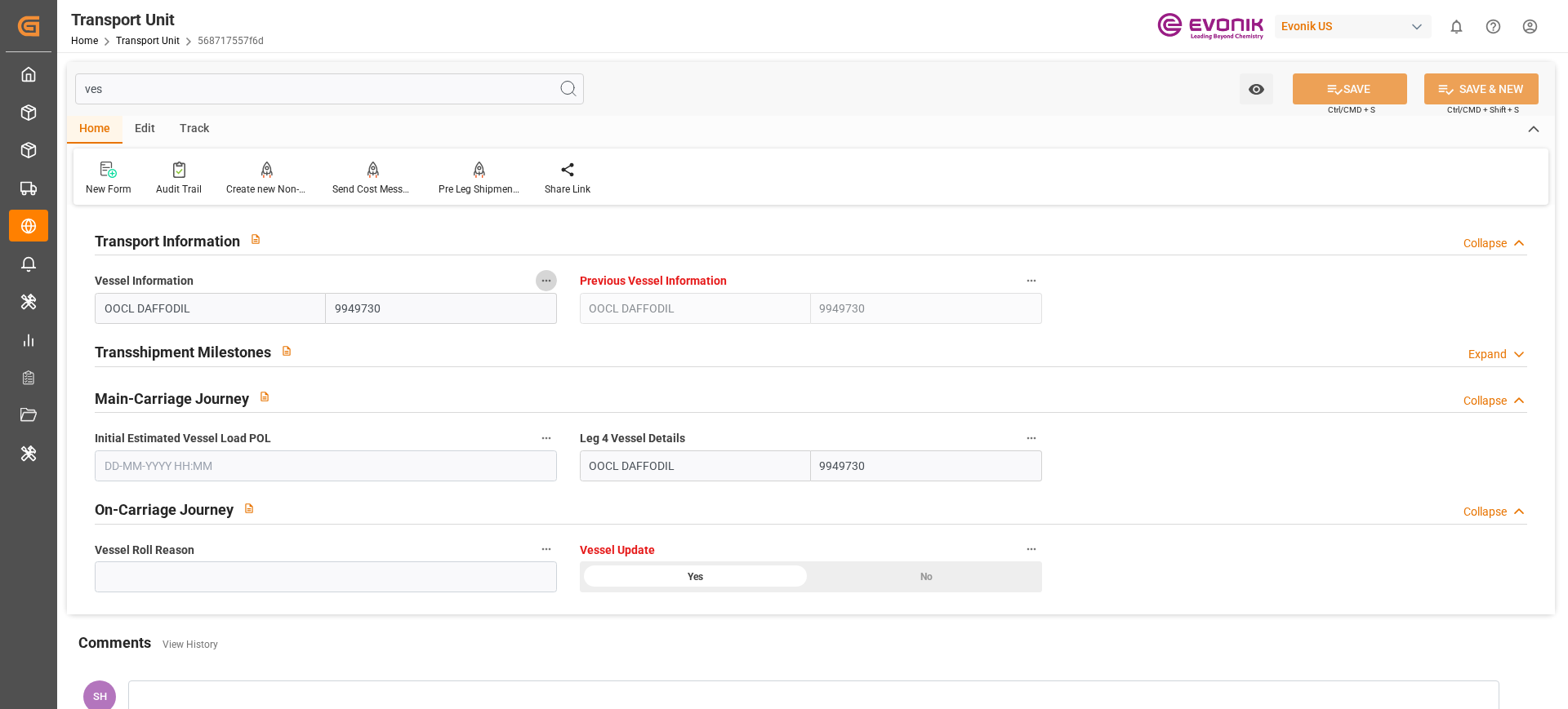
click at [542, 278] on icon "button" at bounding box center [547, 281] width 13 height 13
click at [576, 310] on li "Audits" at bounding box center [589, 307] width 107 height 27
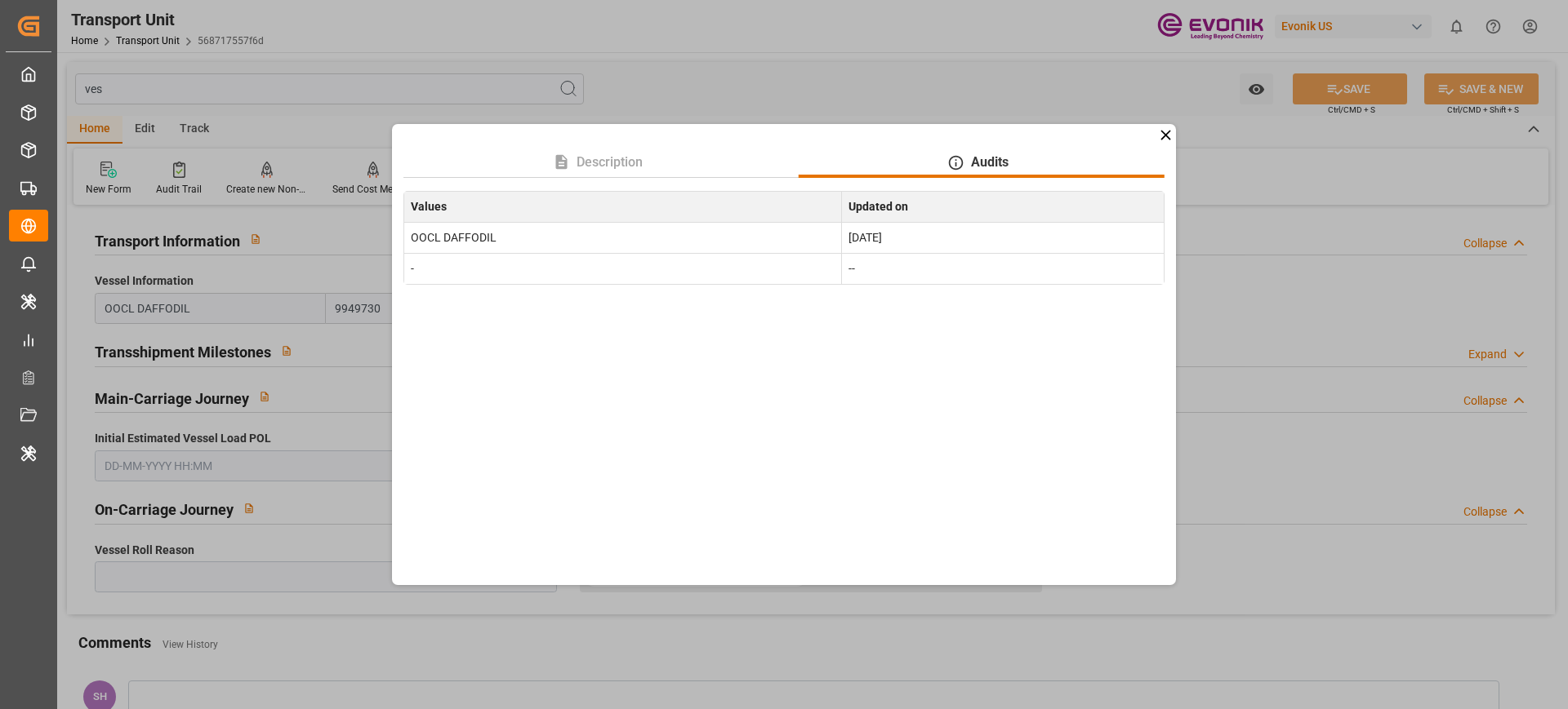
click at [1167, 125] on div "Description Audits Values Updated on OOCL DAFFODIL Jul 10, 2025 - --" at bounding box center [784, 354] width 784 height 461
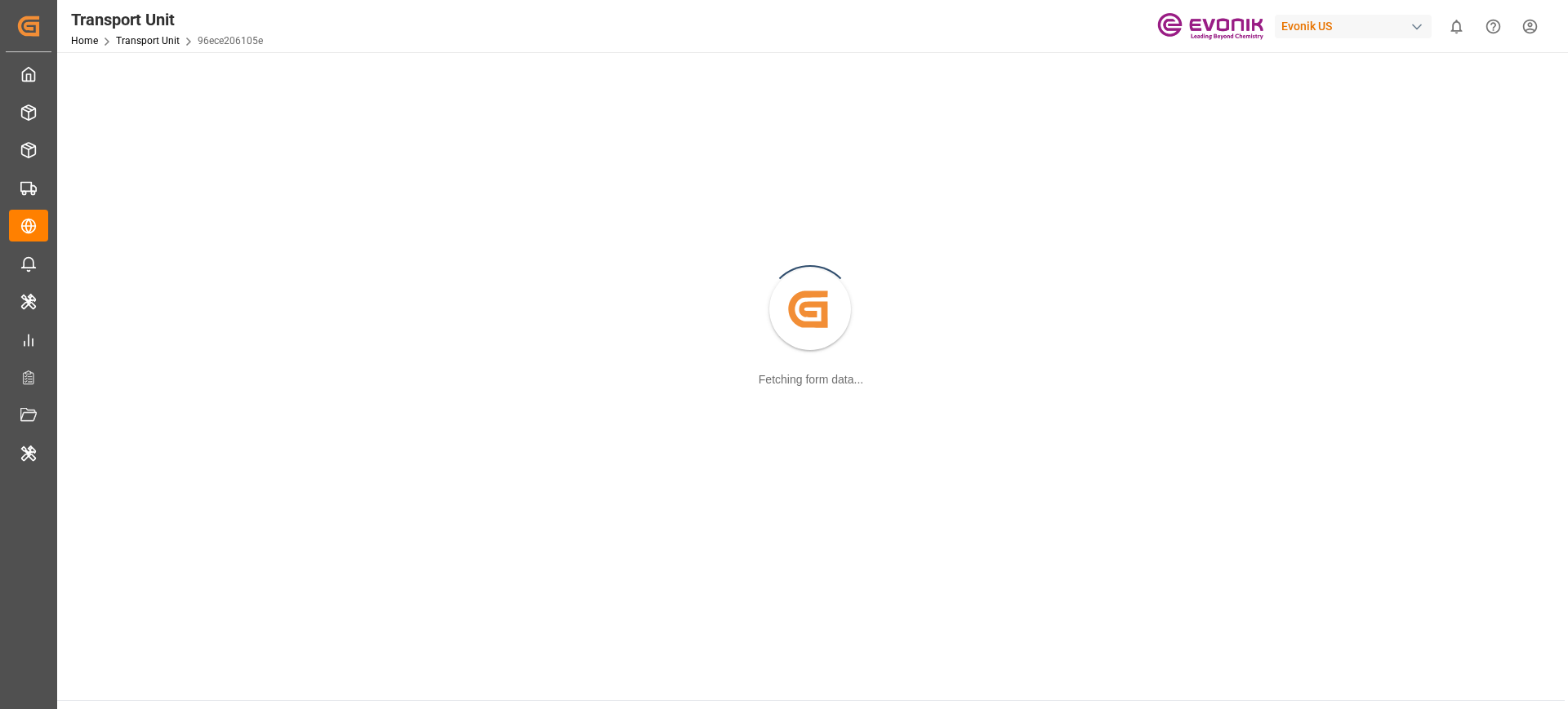
scroll to position [177, 0]
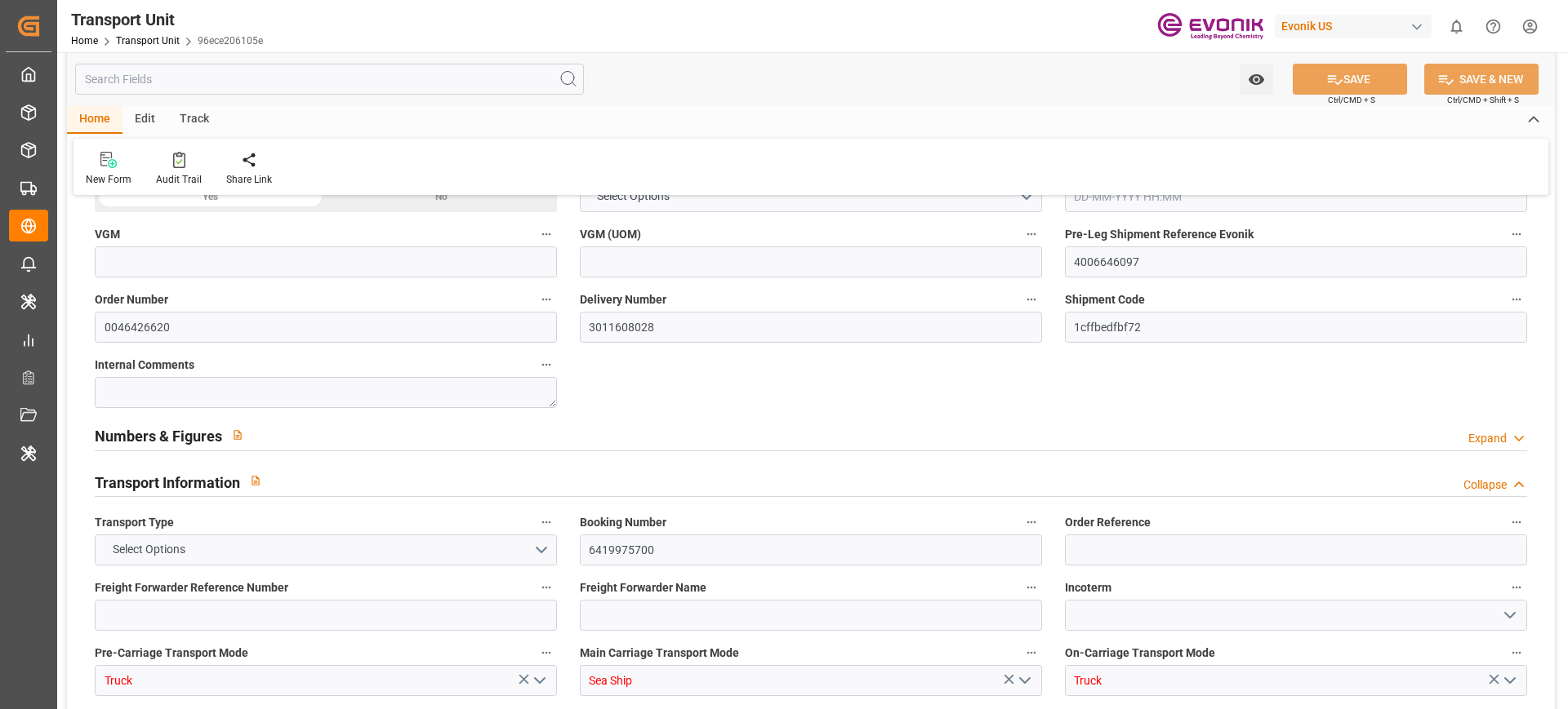
type input "96ece206105e"
type input "4006646097"
type input "0046426620"
type input "3011608028"
type input "1cffbedfbf72"
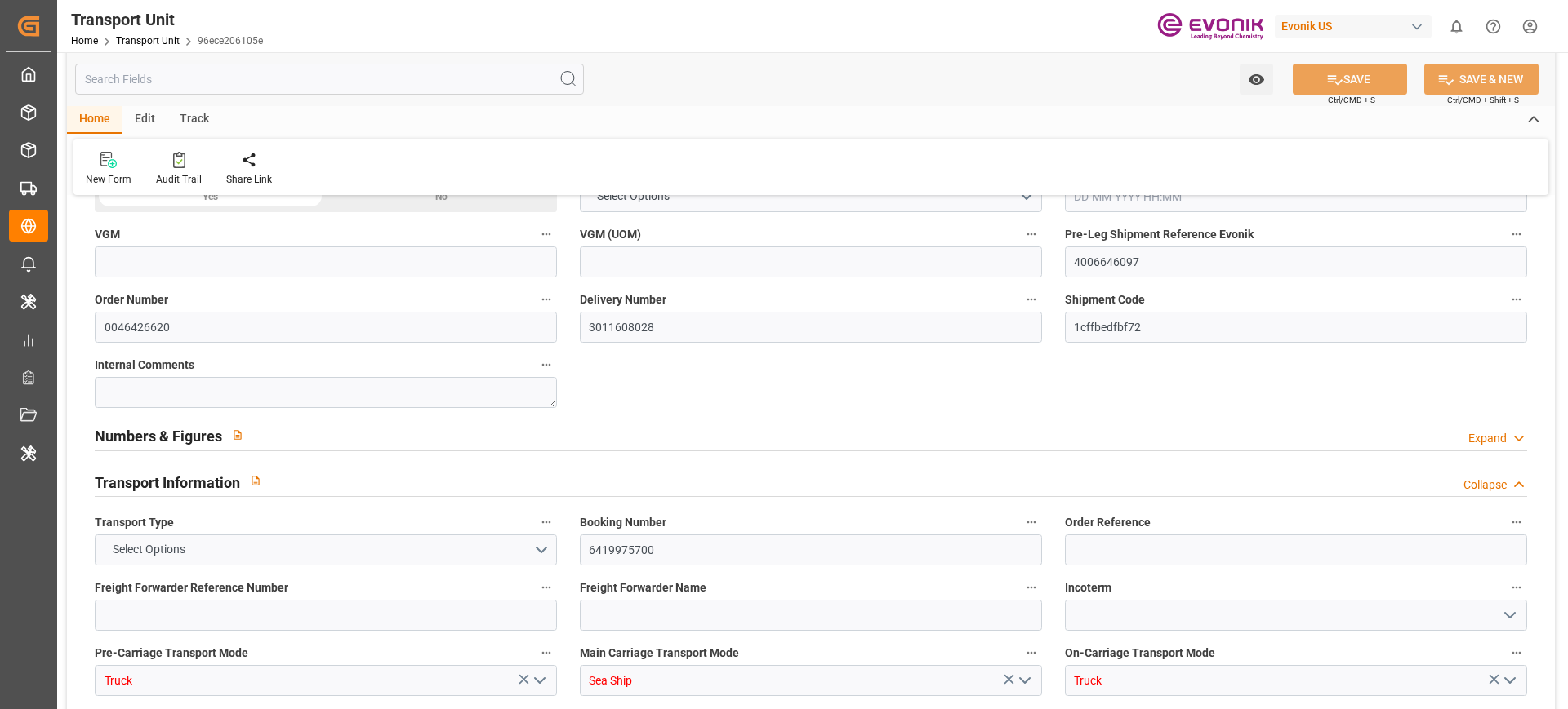
type input "6419975700"
type input "Truck"
type input "Sea Ship"
type input "Truck"
type input "BMOU1645393"
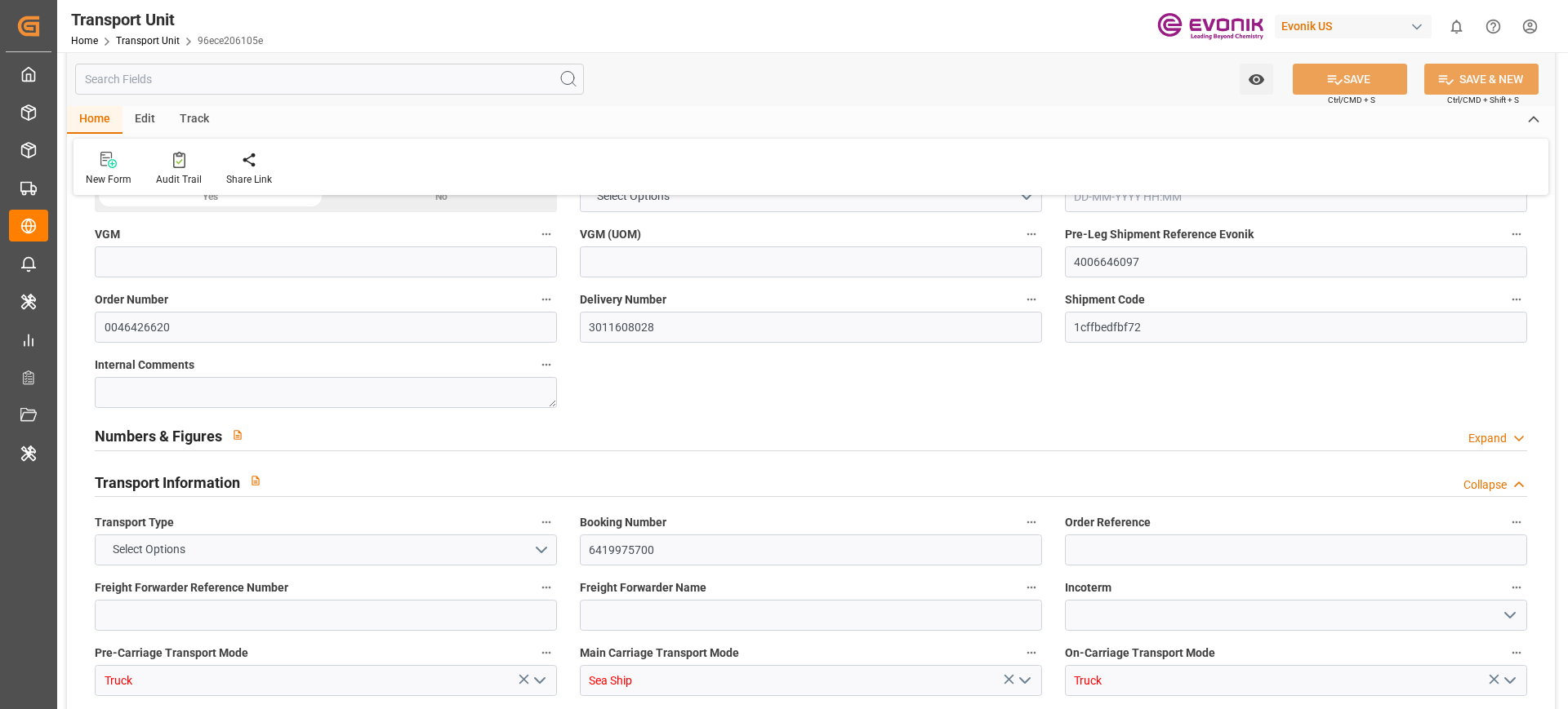
type input "UL-5063804"
type input "COSU"
type textarea "77507"
type input "United States"
type textarea "410206"
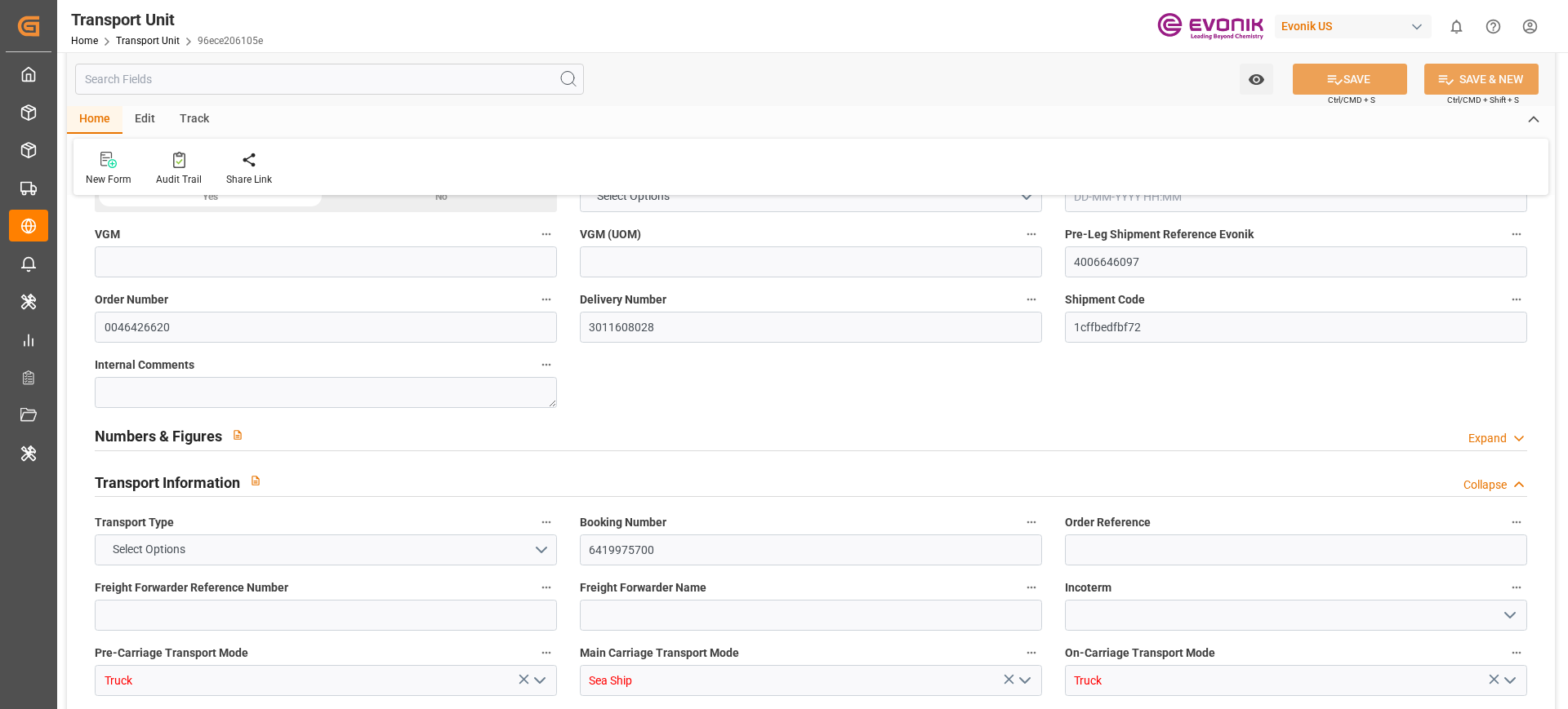
type input "India"
type input "Houston"
type input "Jawaharlal Nehru (Nhava Sheva)"
type input "OOCL SOUTHAMPTON"
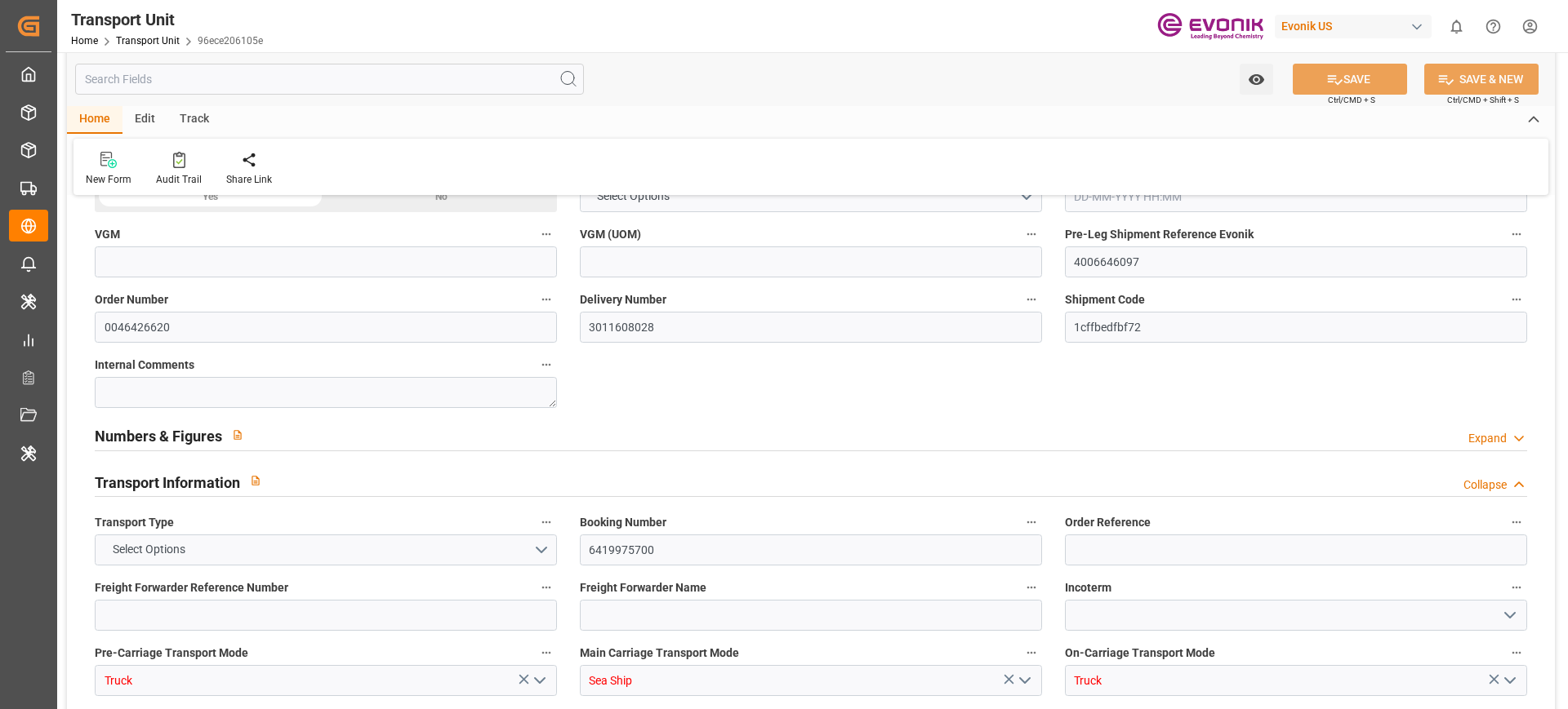
type input "130W"
type input "4006646090"
type input "P2P"
type input "45"
type input "XU07"
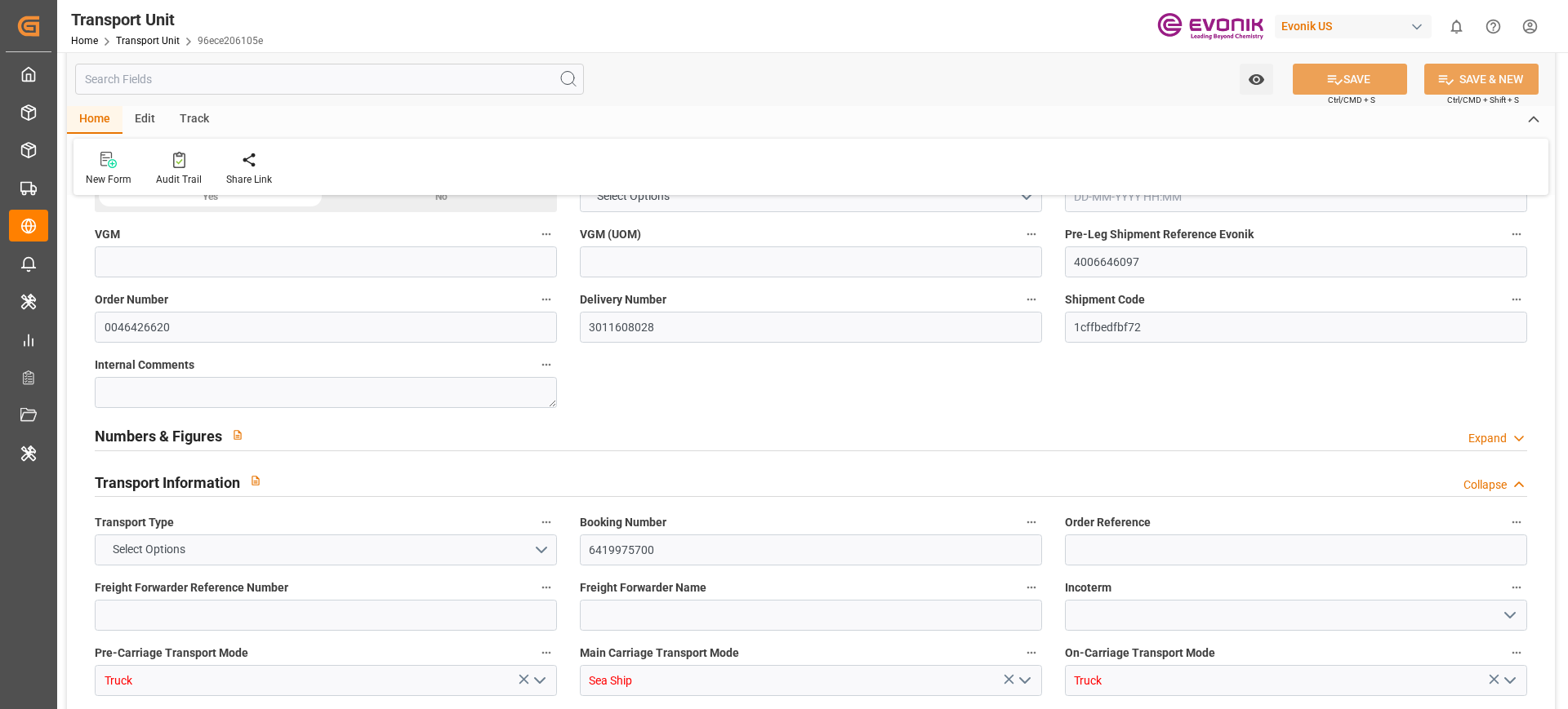
type input "Pioneer Freight LTD"
type input "0090177477"
type input "[GEOGRAPHIC_DATA]"
type input "JAWAHARLAL NEHRU (NHAVA SHEVA)"
type input "HOUSTON"
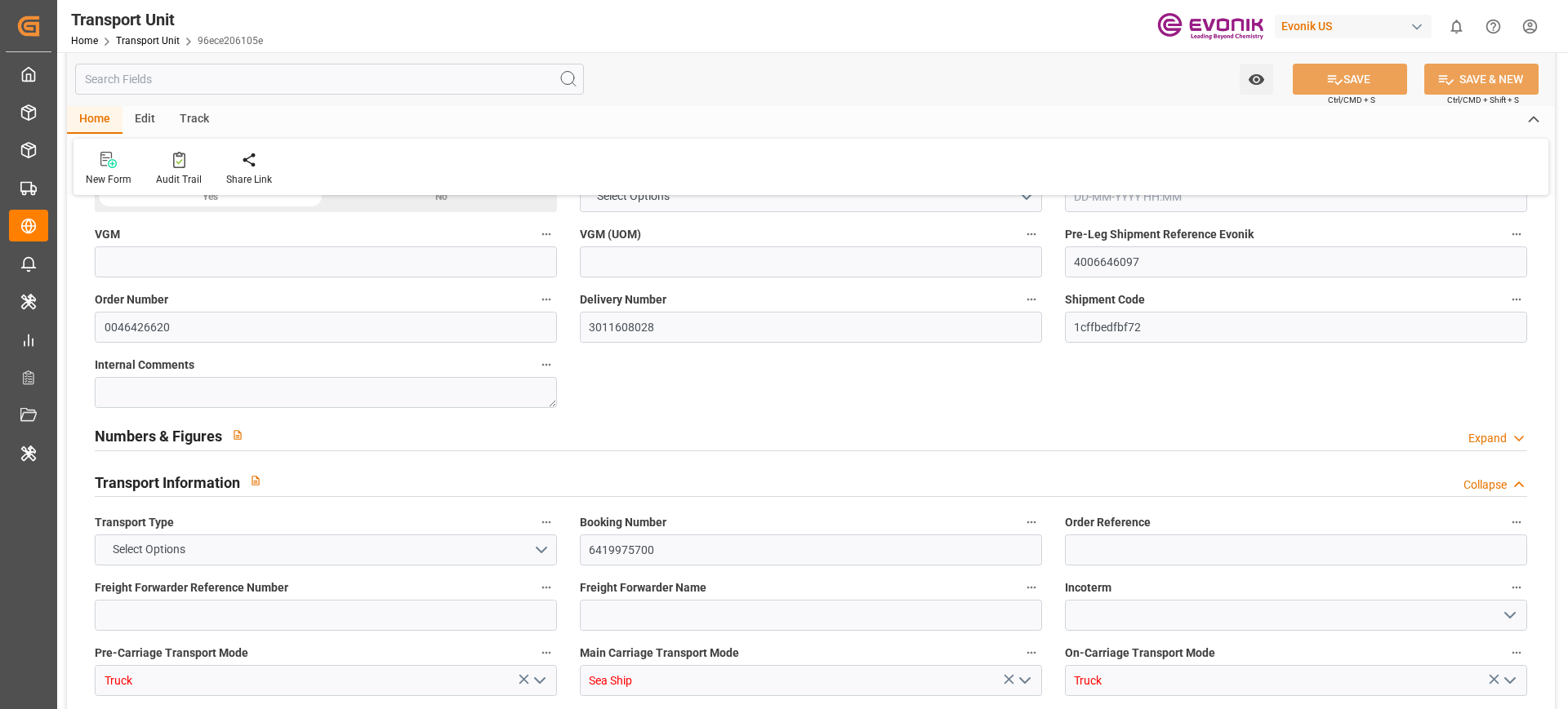
type input "US"
type input "TRUCK"
type input "VESSEL"
type input "REN JIAN 19"
type input "17848.391"
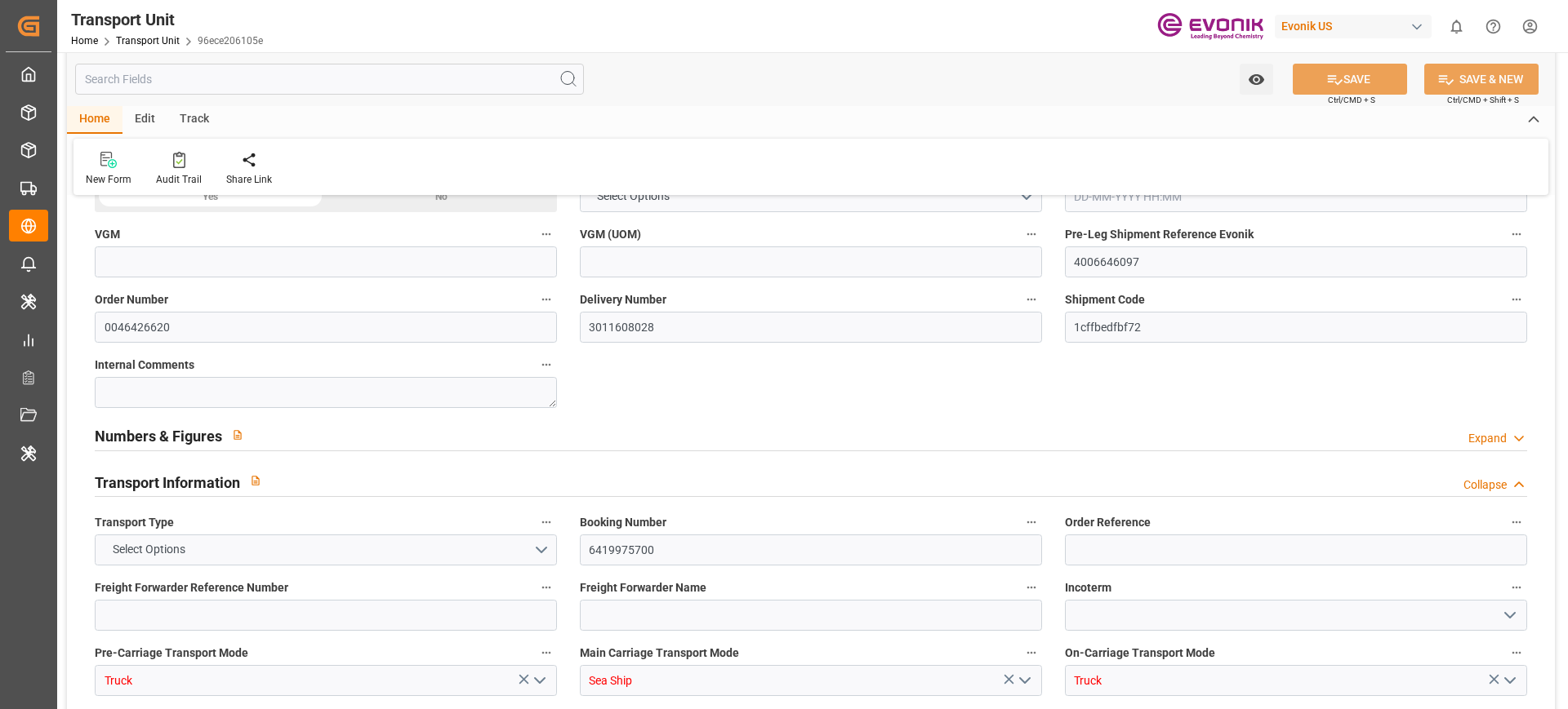
type input "Cosco"
type input "COSCO Shipping Co. Ltd."
type input "USHOU"
type input "INNSA"
type input "9310240"
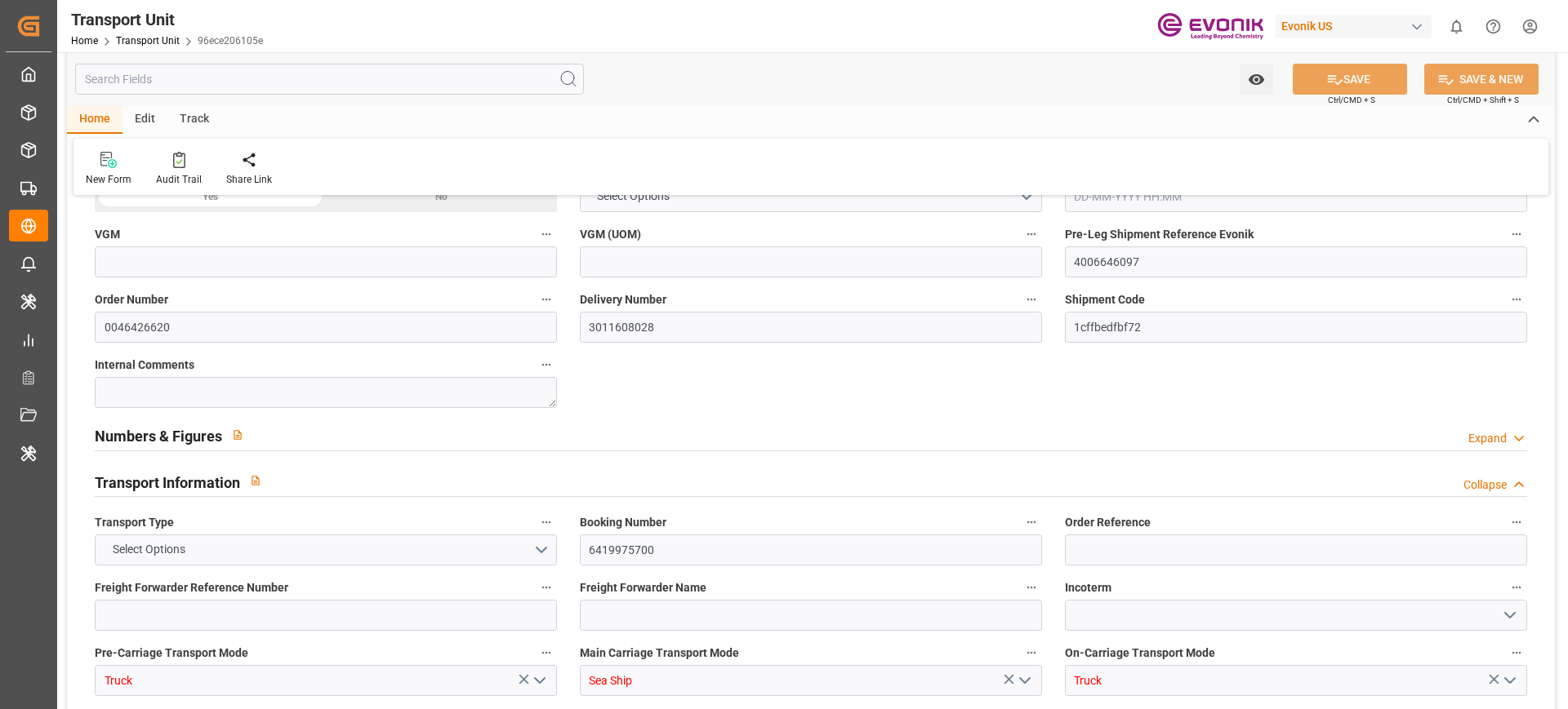
type input "9310240"
type input "USHOU"
type input "INNSA"
type input "9280809"
type input "15733.6"
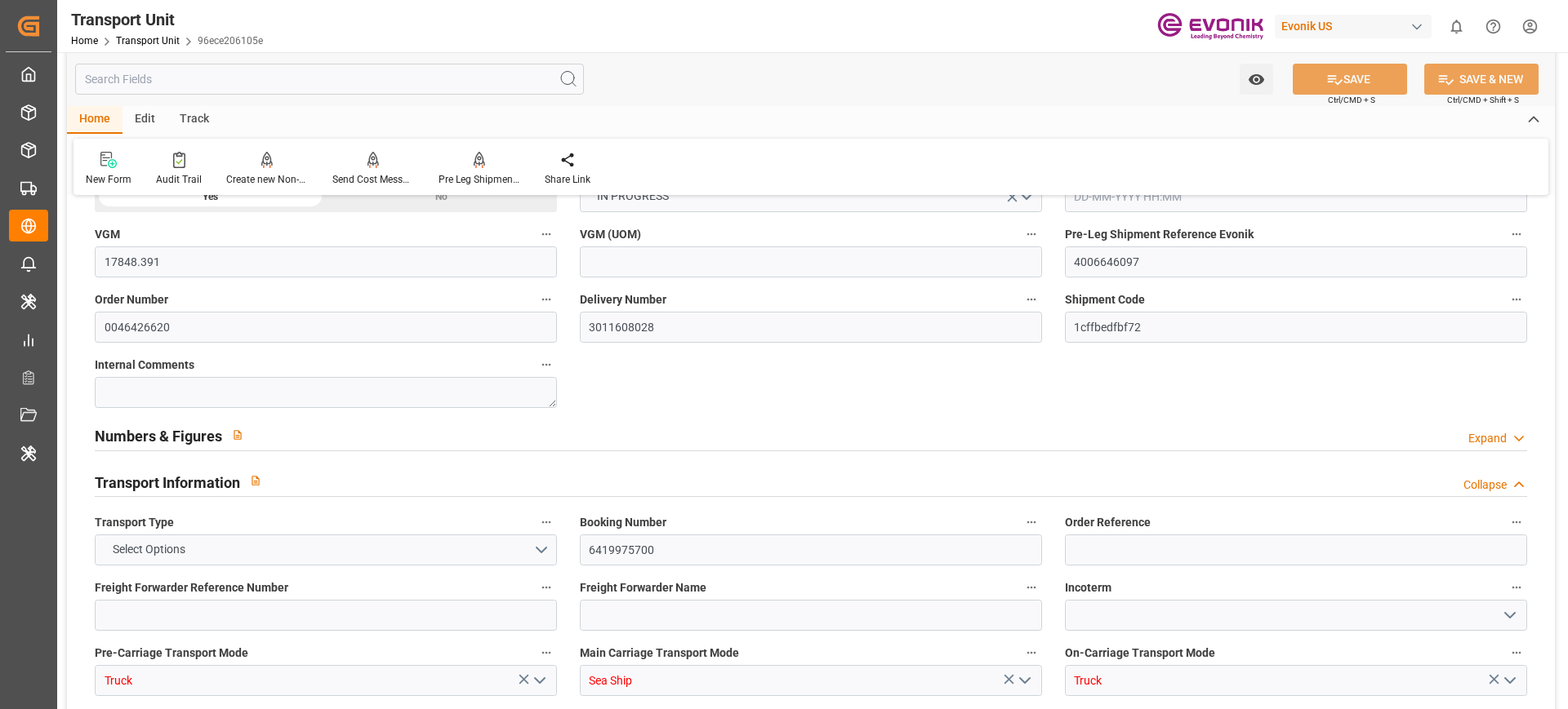
type input "29-05-2025 08:39"
type input "20-08-2025 09:33"
type input "21-08-2025"
type input "23-06-2025 12:54"
type input "26-06-2025 13:08"
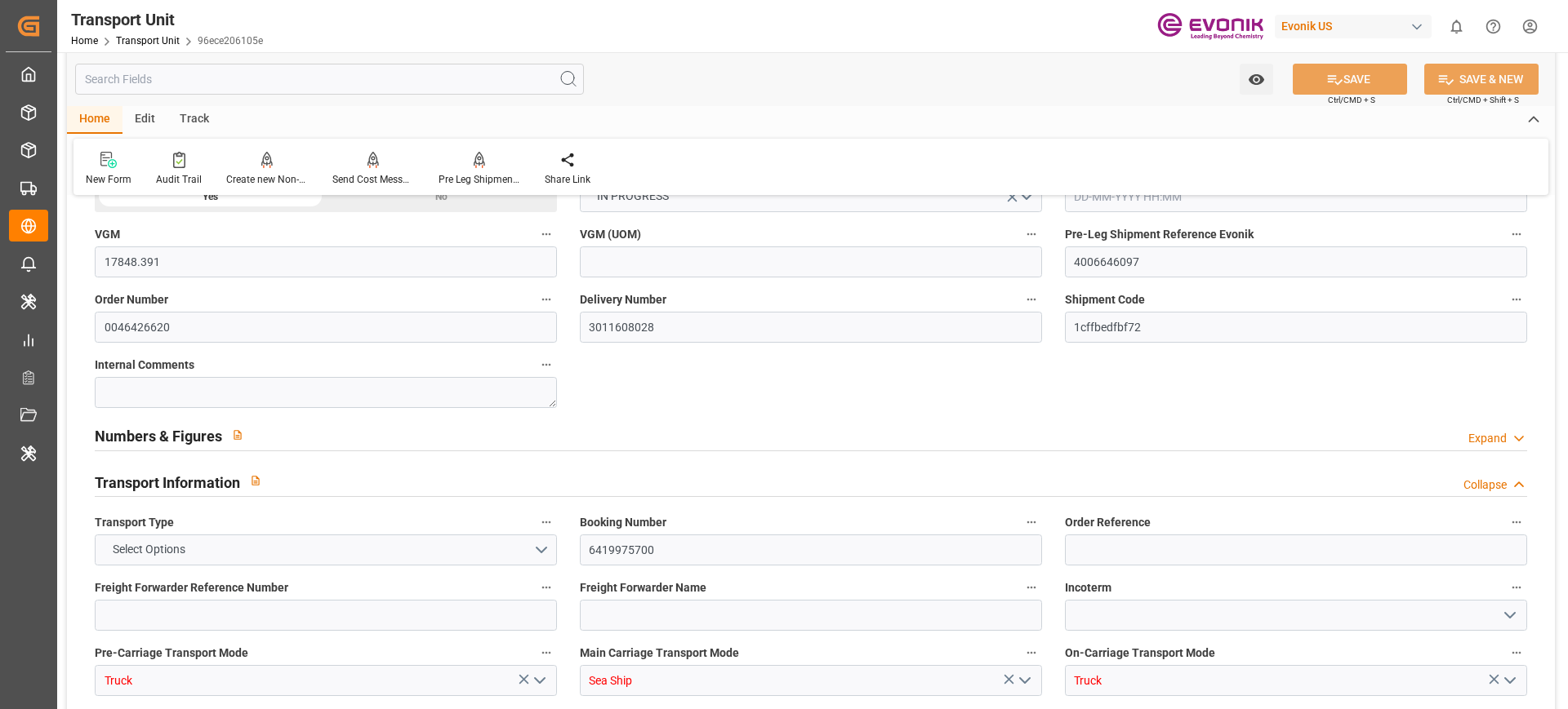
type input "03-07-2025 00:00"
type input "30-06-2025 00:00"
type input "03-07-2025 00:00"
type input "03-07-2025 16:03"
type input "08-09-2025 00:00"
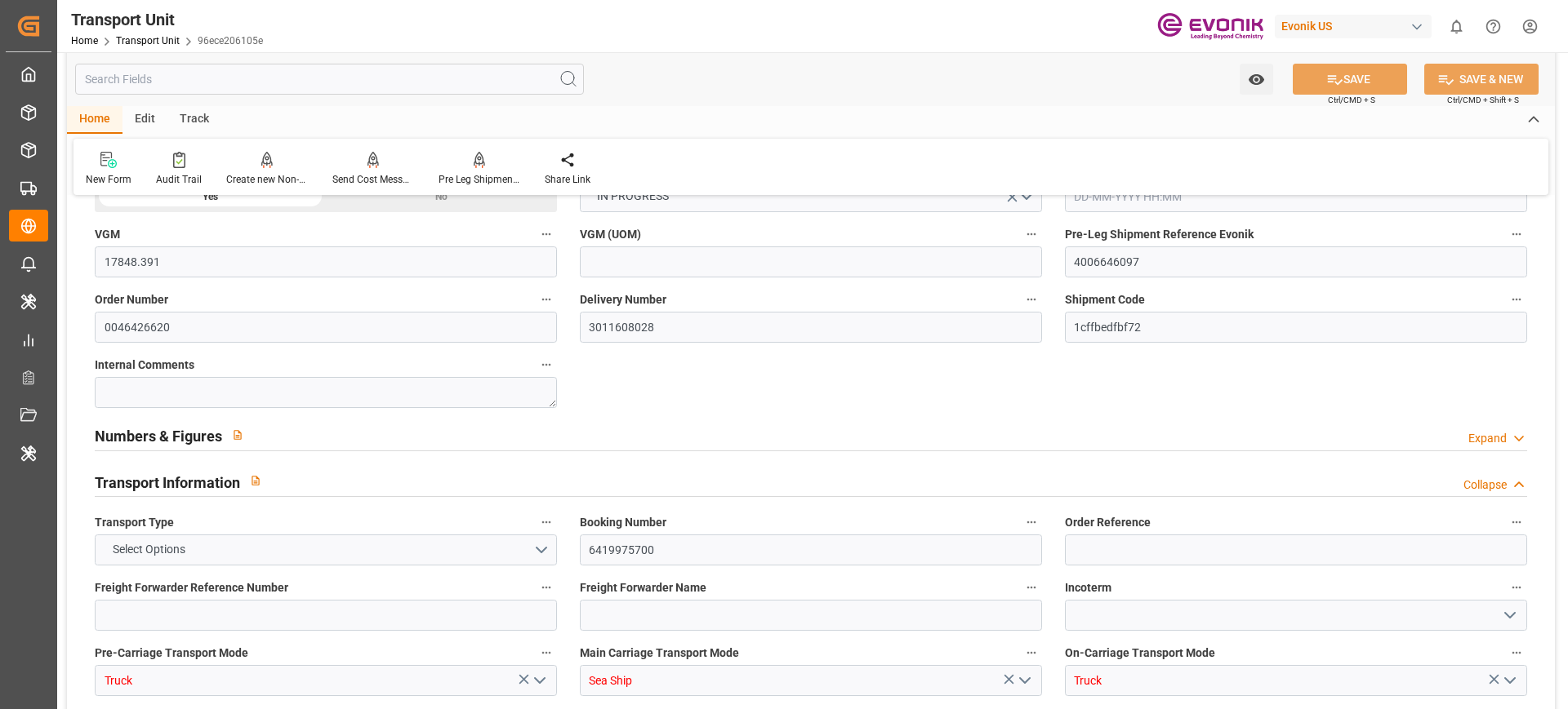
type input "08-09-2025 00:00"
type input "07-09-2025 00:00"
type input "08-09-2025 22:00"
type input "26-06-2025 16:00"
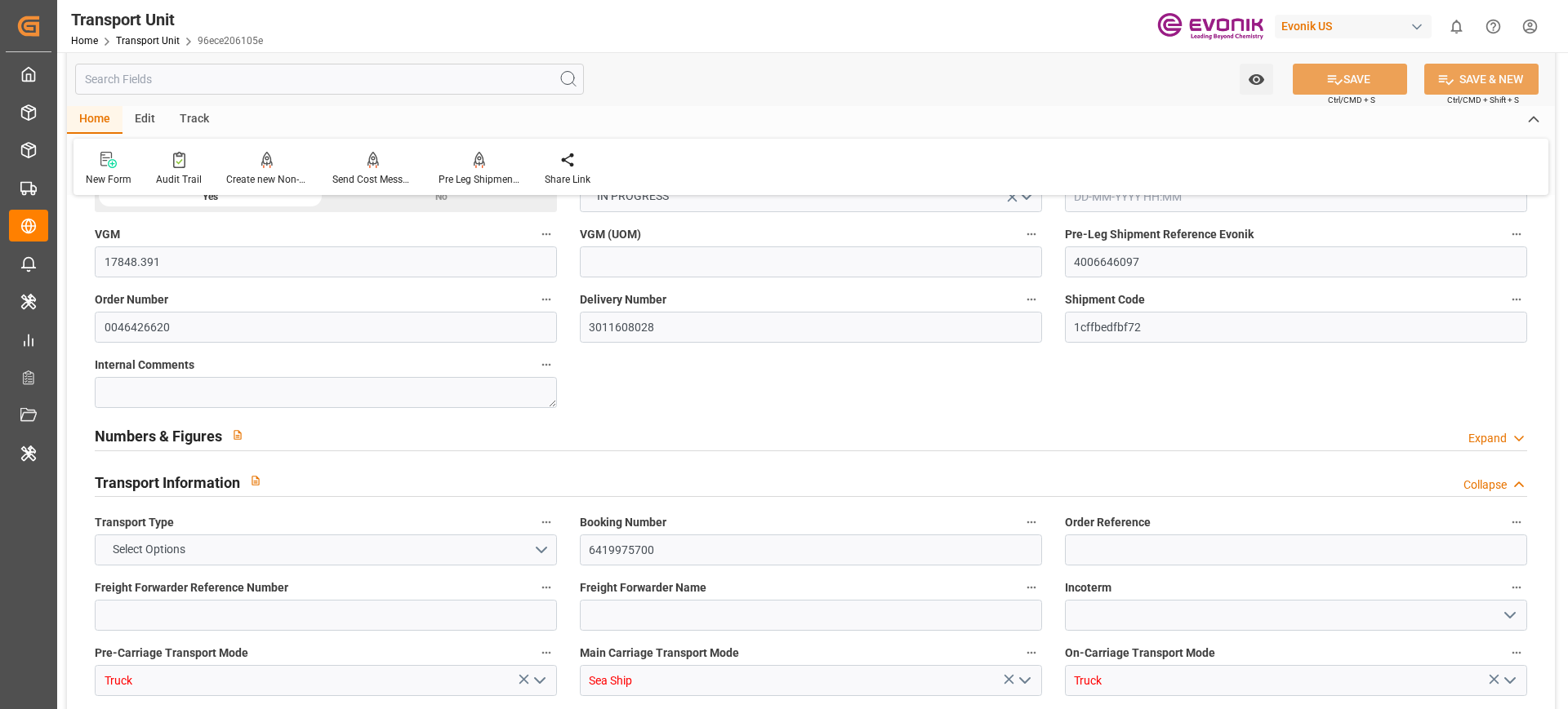
type input "03-07-2025"
type input "02-07-2025 14:51"
type input "03-07-2025 16:30"
type input "03-07-2025 16:15"
type input "04-08-2025 08:00"
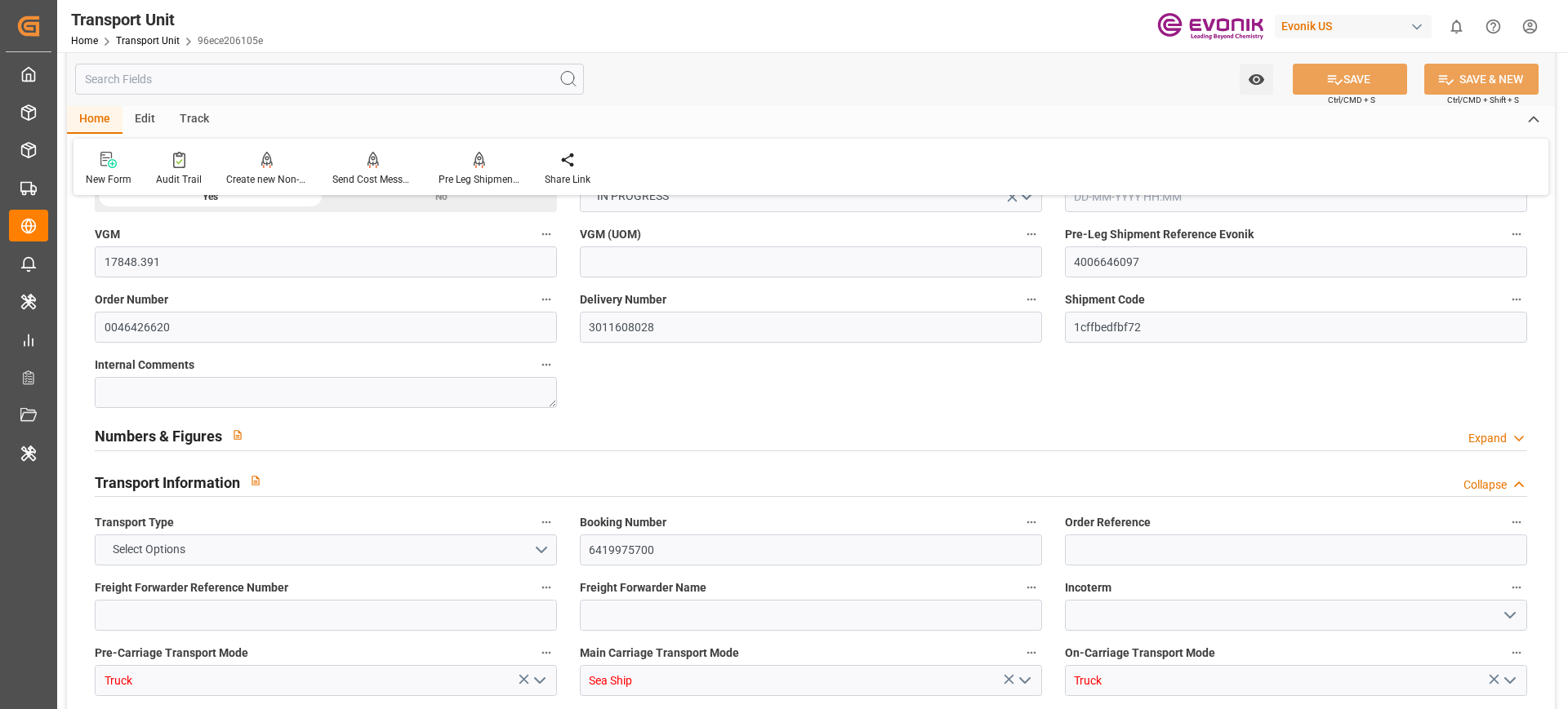
type input "04-08-2025 08:07"
type input "04-08-2025 17:02"
type input "04-08-2025 23:22"
type input "18-08-2025 13:27"
type input "18-08-2025 23:00"
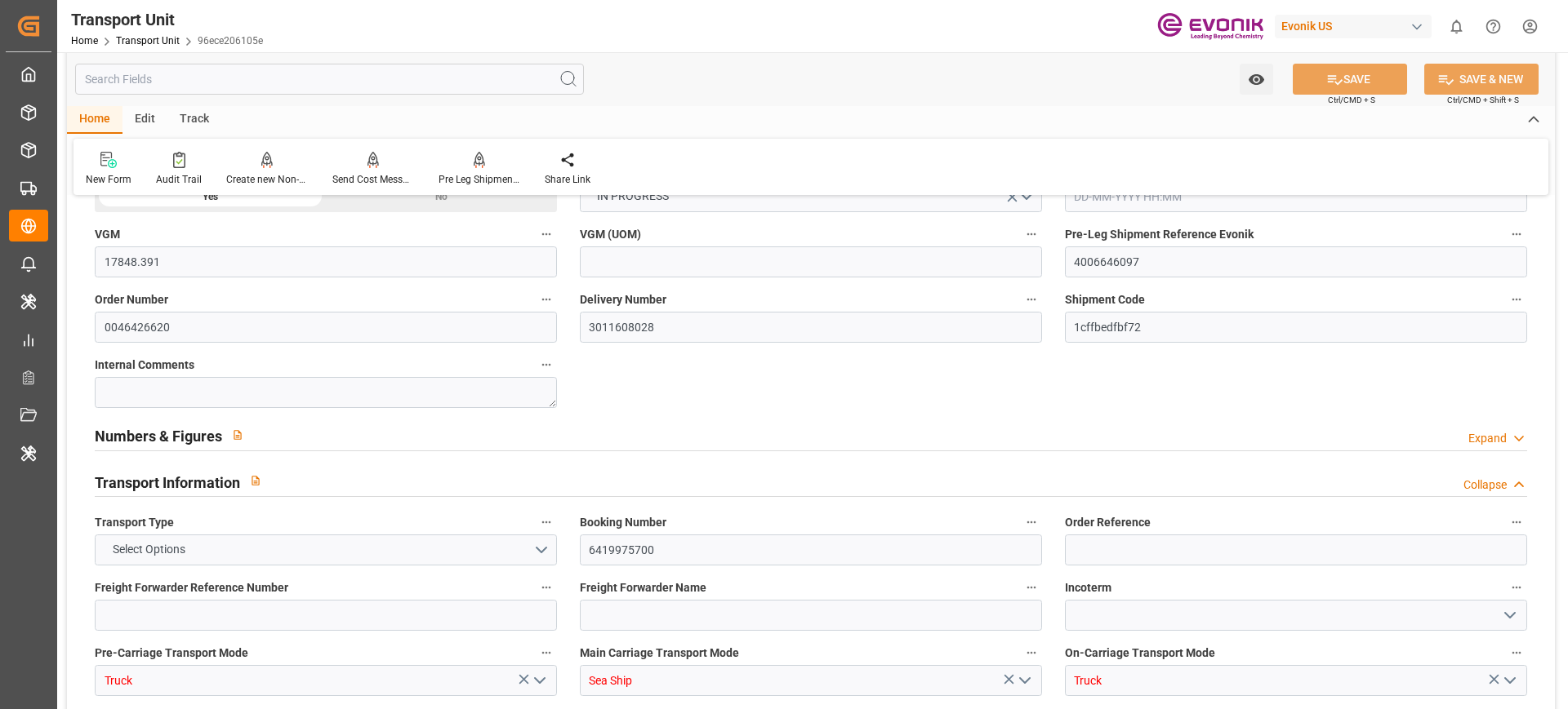
type input "19-08-2025 00:06"
type input "07-09-2025 22:00"
type input "08-09-2025 05:19"
type input "12-09-2025 05:19"
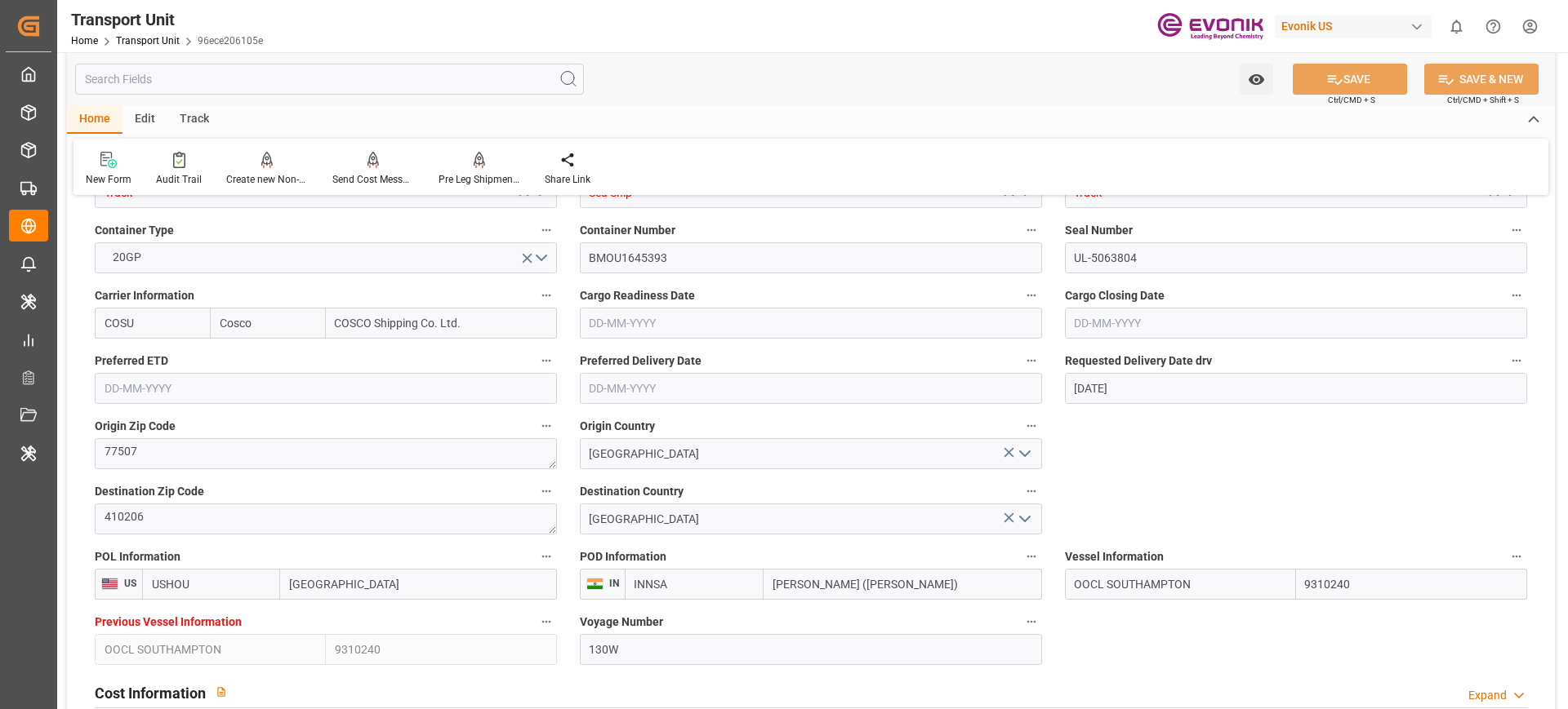
scroll to position [790, 0]
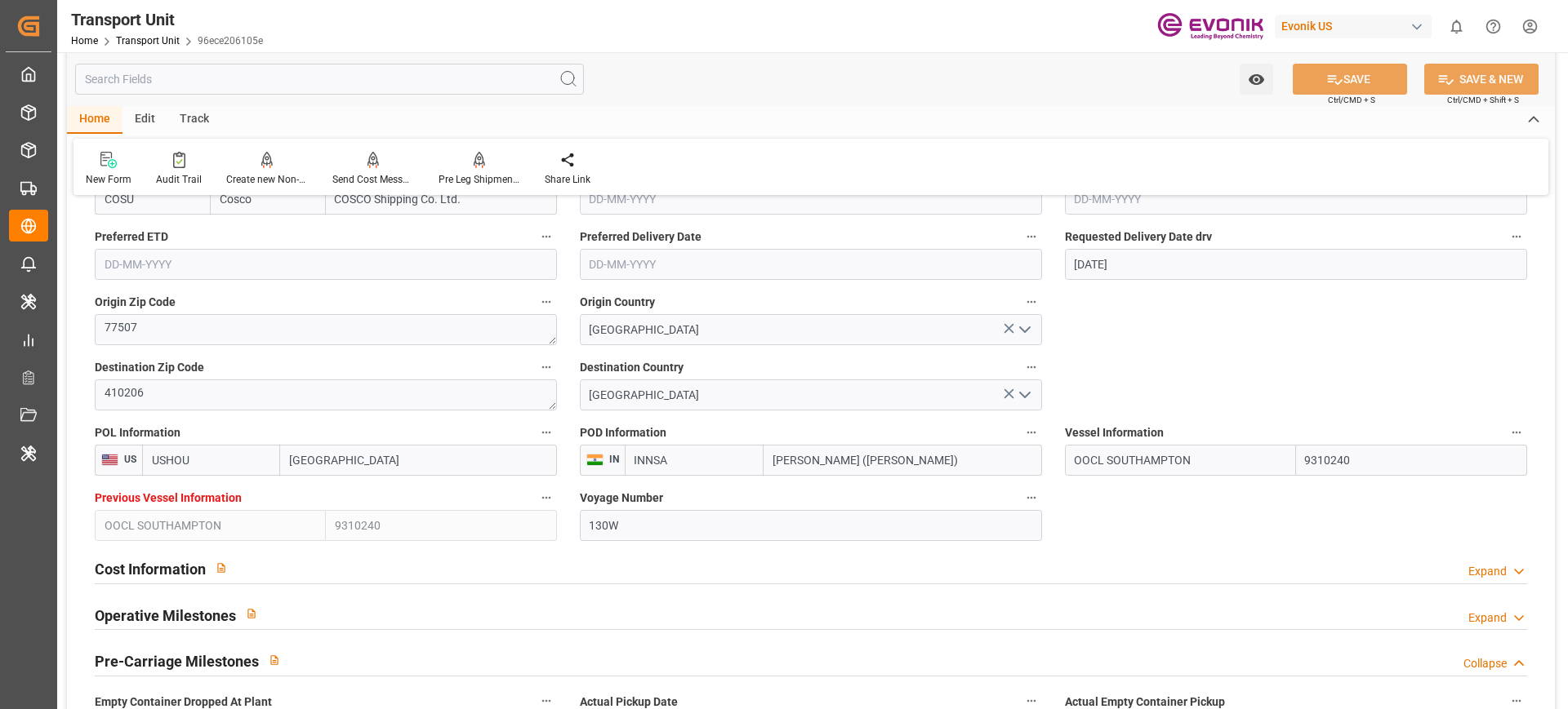
click at [1517, 433] on icon "button" at bounding box center [1517, 432] width 13 height 13
click at [1508, 450] on li "Audits" at bounding box center [1500, 459] width 107 height 27
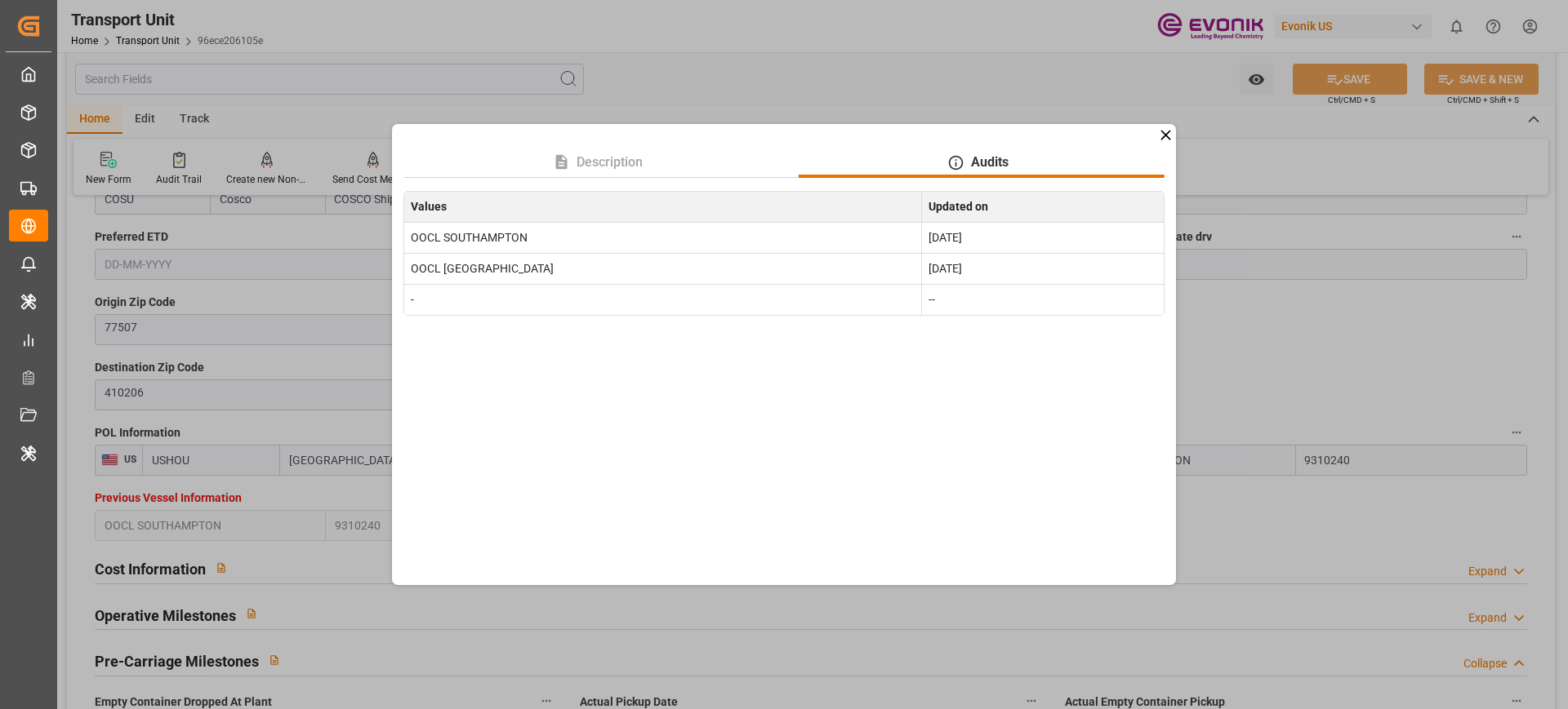
click at [1165, 135] on icon at bounding box center [1166, 135] width 17 height 17
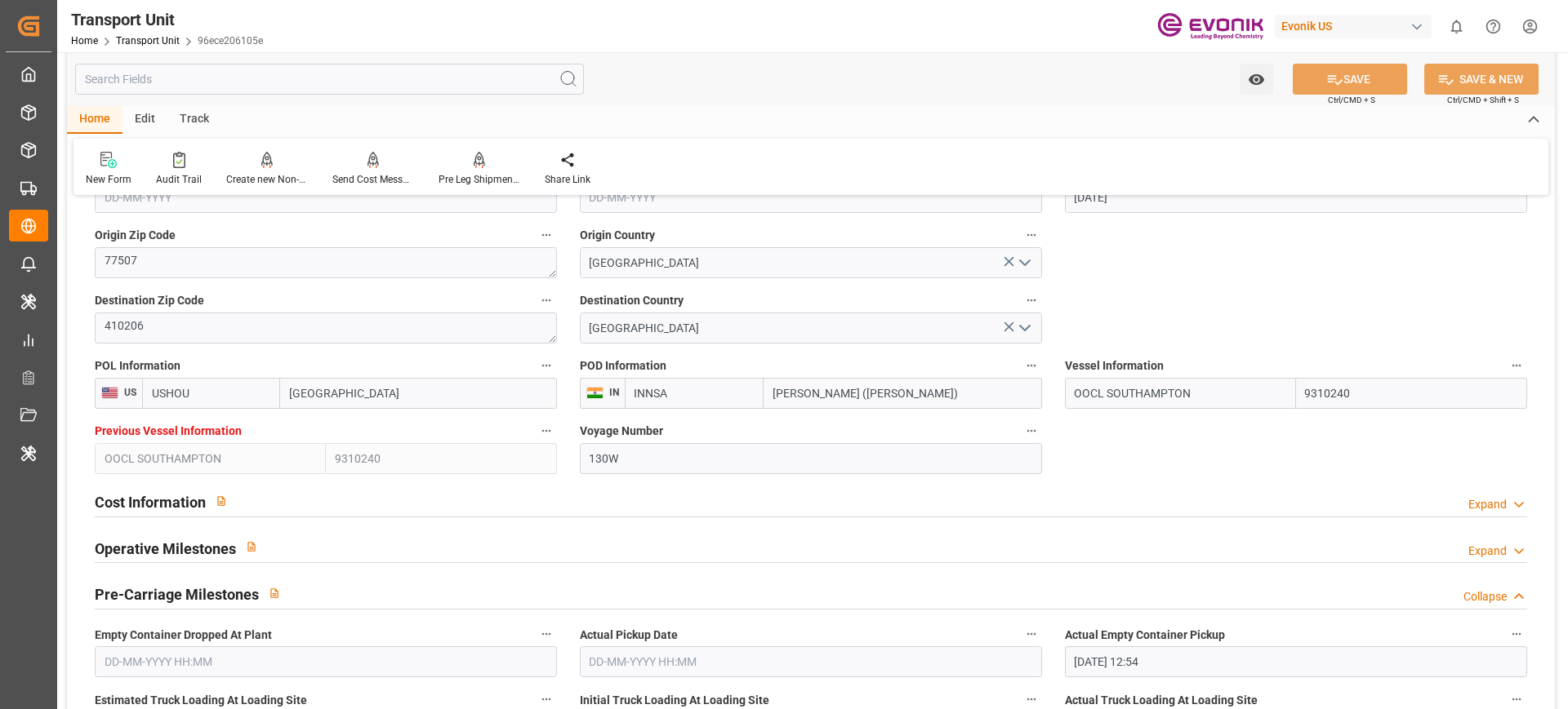
scroll to position [891, 0]
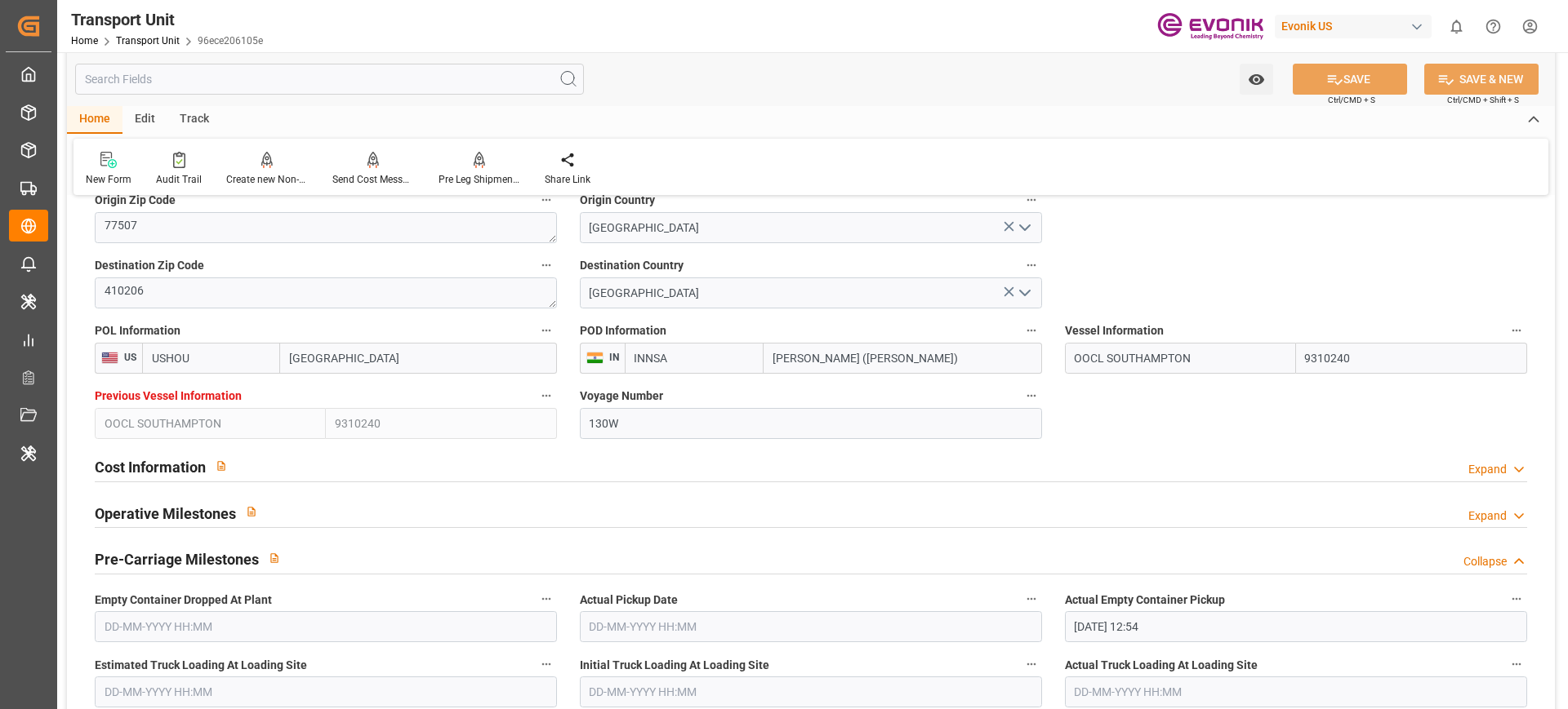
click at [539, 473] on div "Cost Information Expand" at bounding box center [811, 466] width 1433 height 31
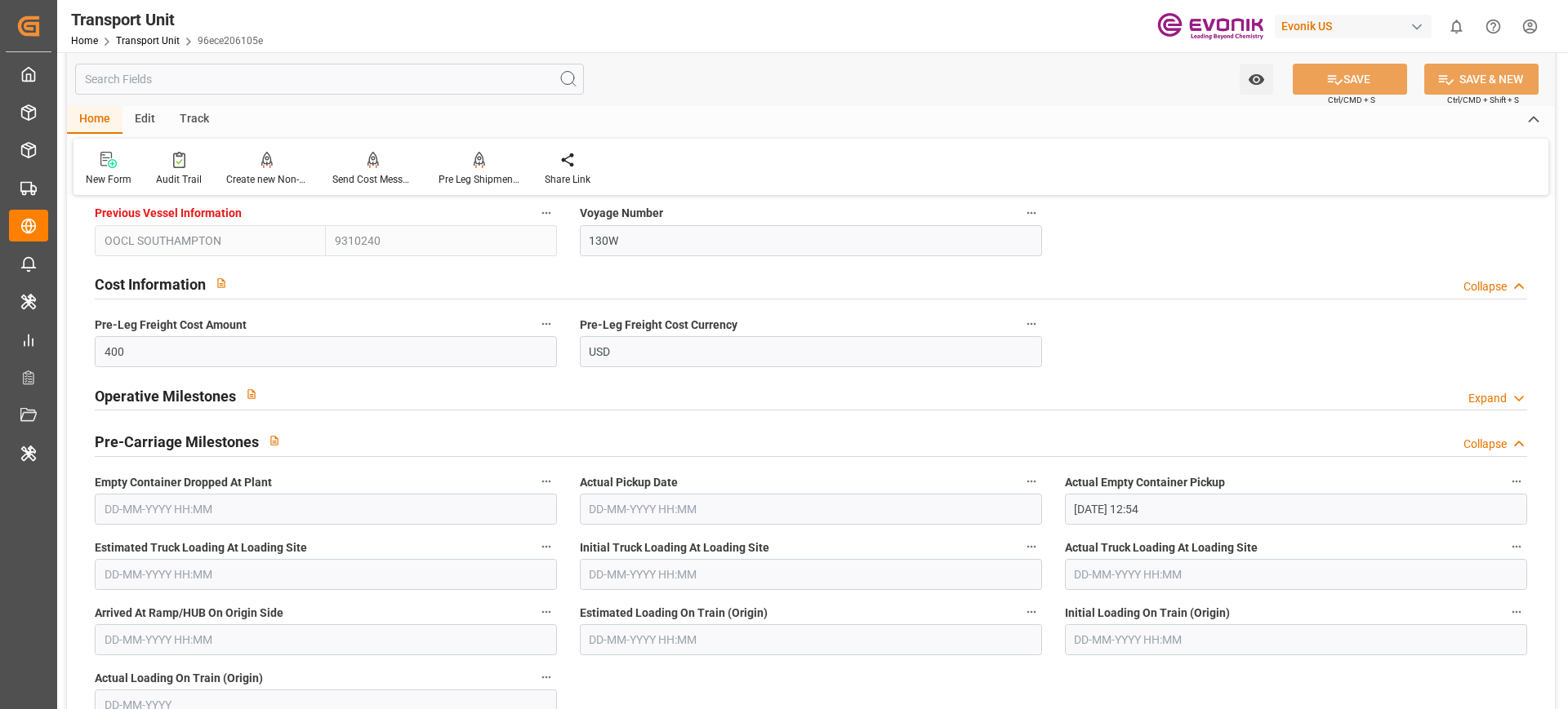
scroll to position [1096, 0]
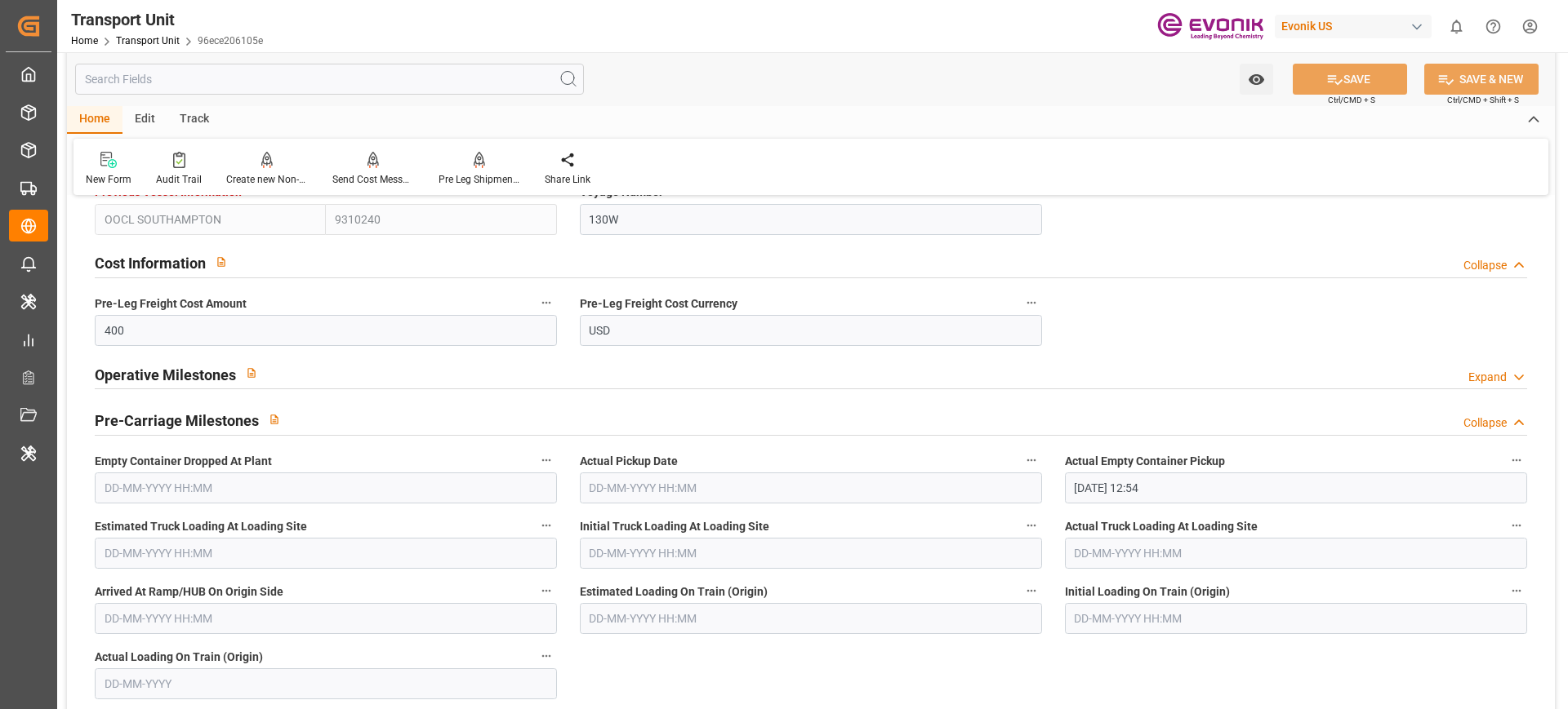
click at [648, 379] on div "Operative Milestones Expand" at bounding box center [811, 373] width 1433 height 31
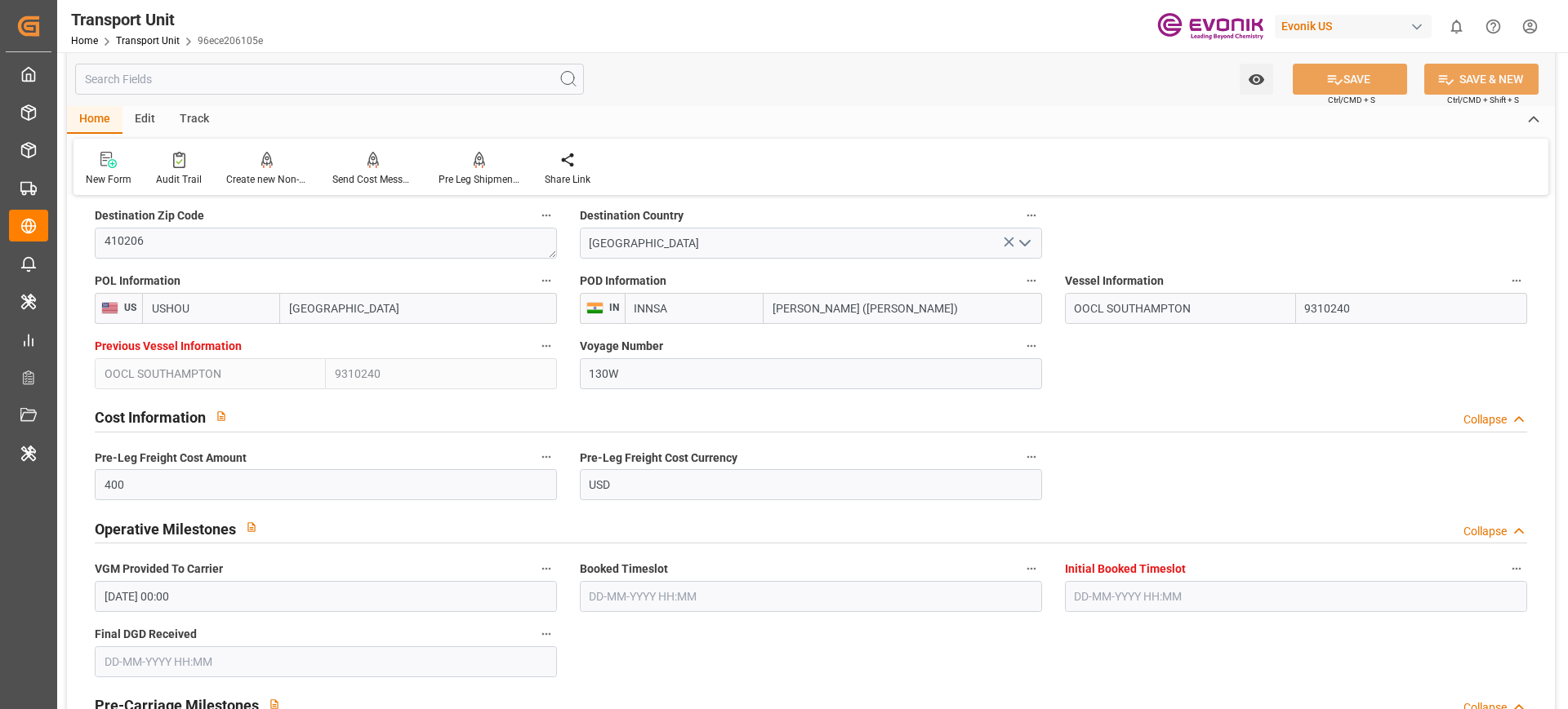
scroll to position [790, 0]
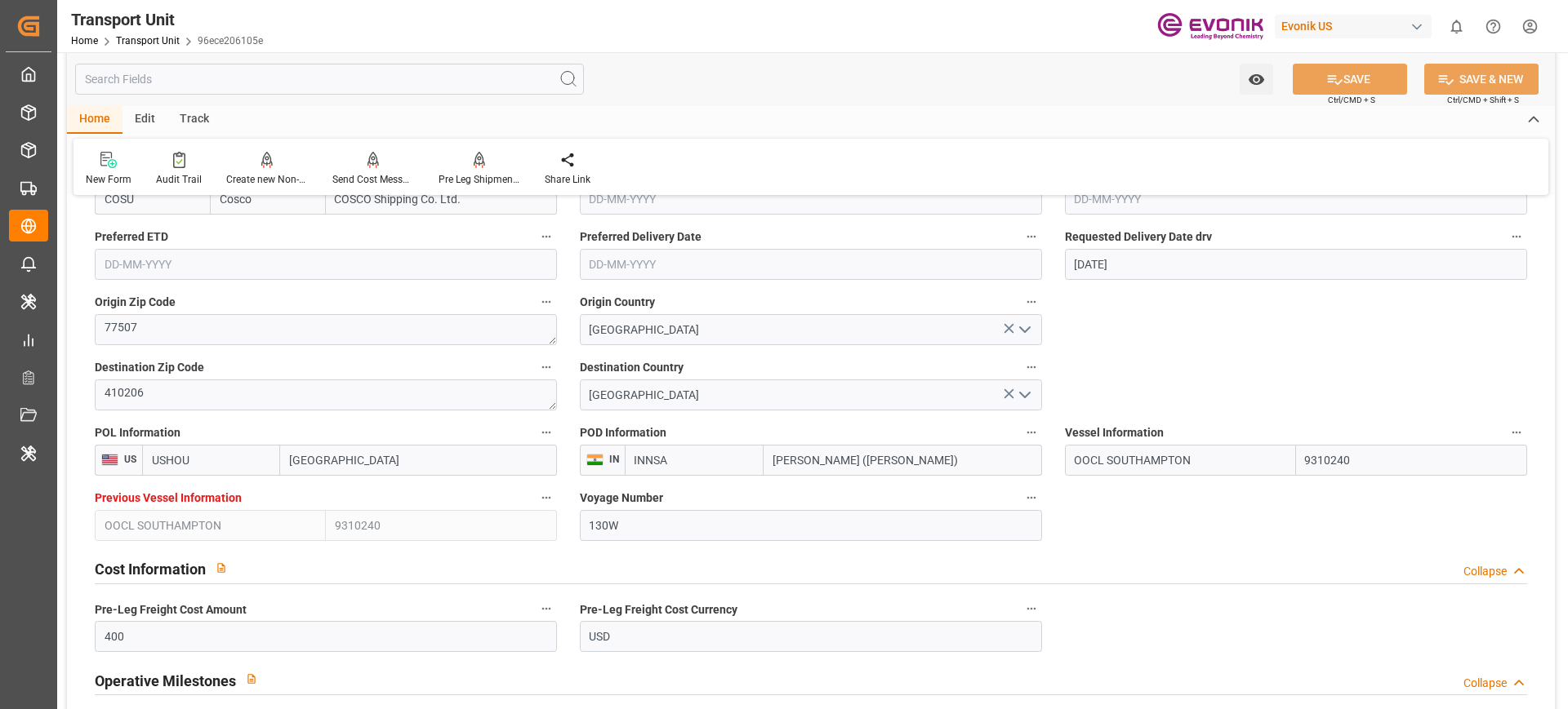
click at [140, 118] on div "Edit" at bounding box center [145, 120] width 45 height 28
click at [299, 167] on icon at bounding box center [292, 160] width 23 height 16
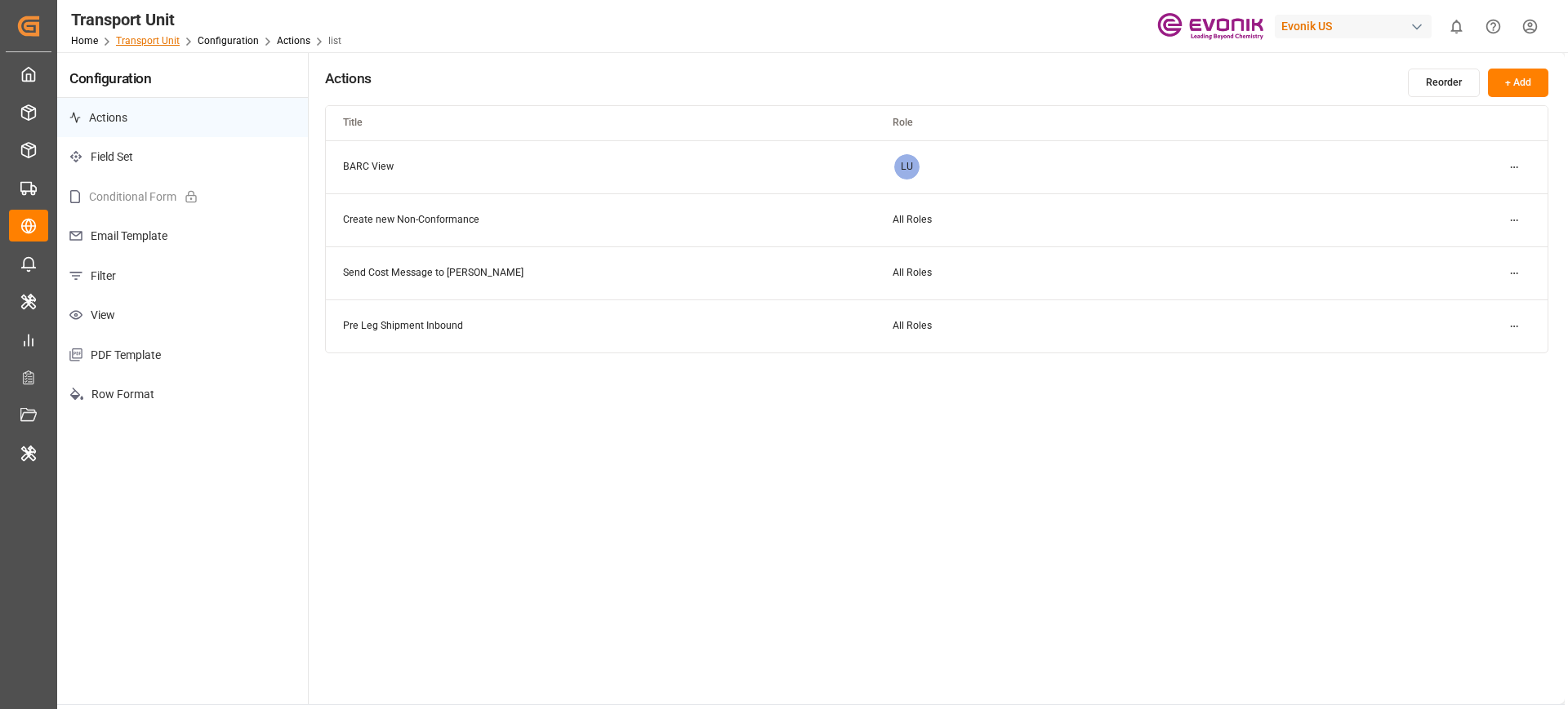
click at [163, 38] on link "Transport Unit" at bounding box center [147, 41] width 64 height 11
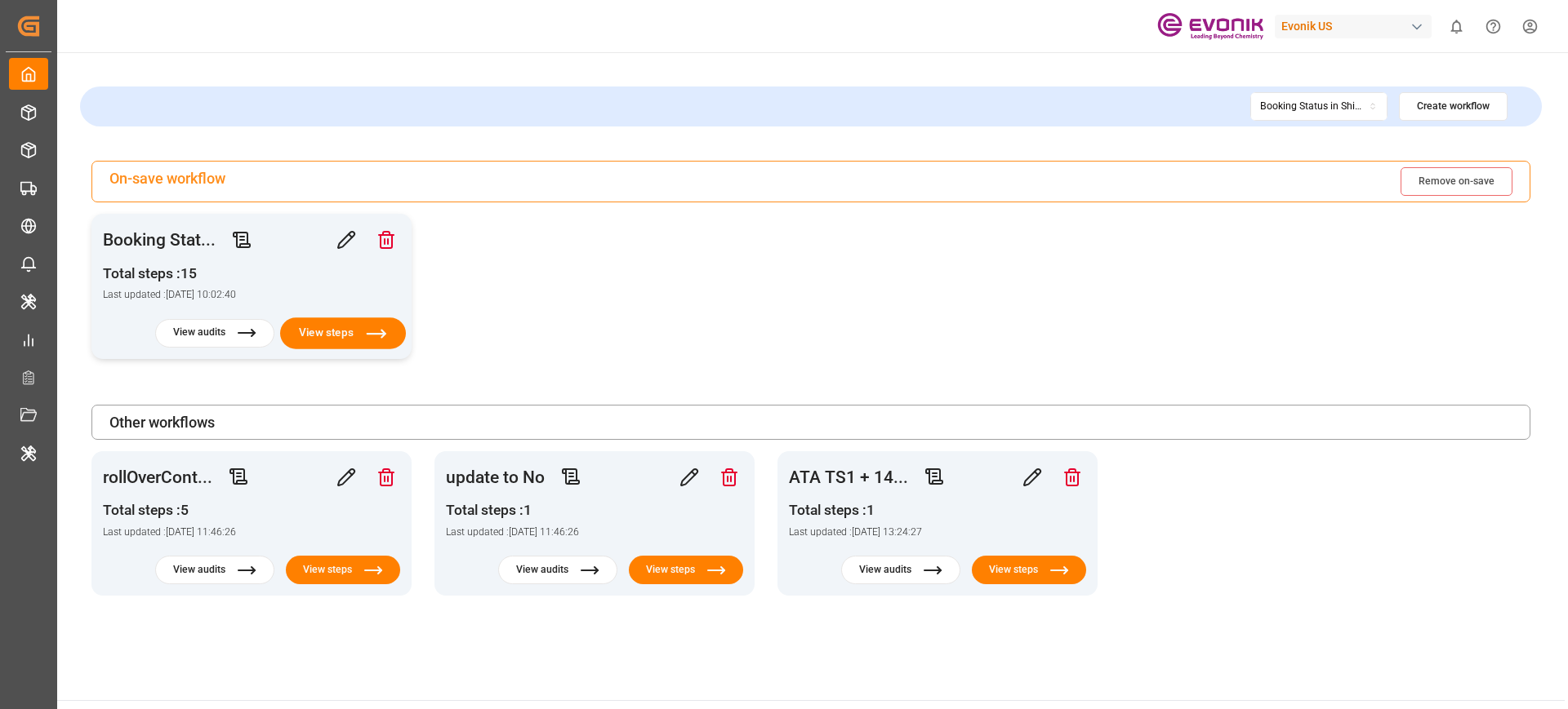
click at [359, 334] on button "View steps" at bounding box center [343, 333] width 126 height 31
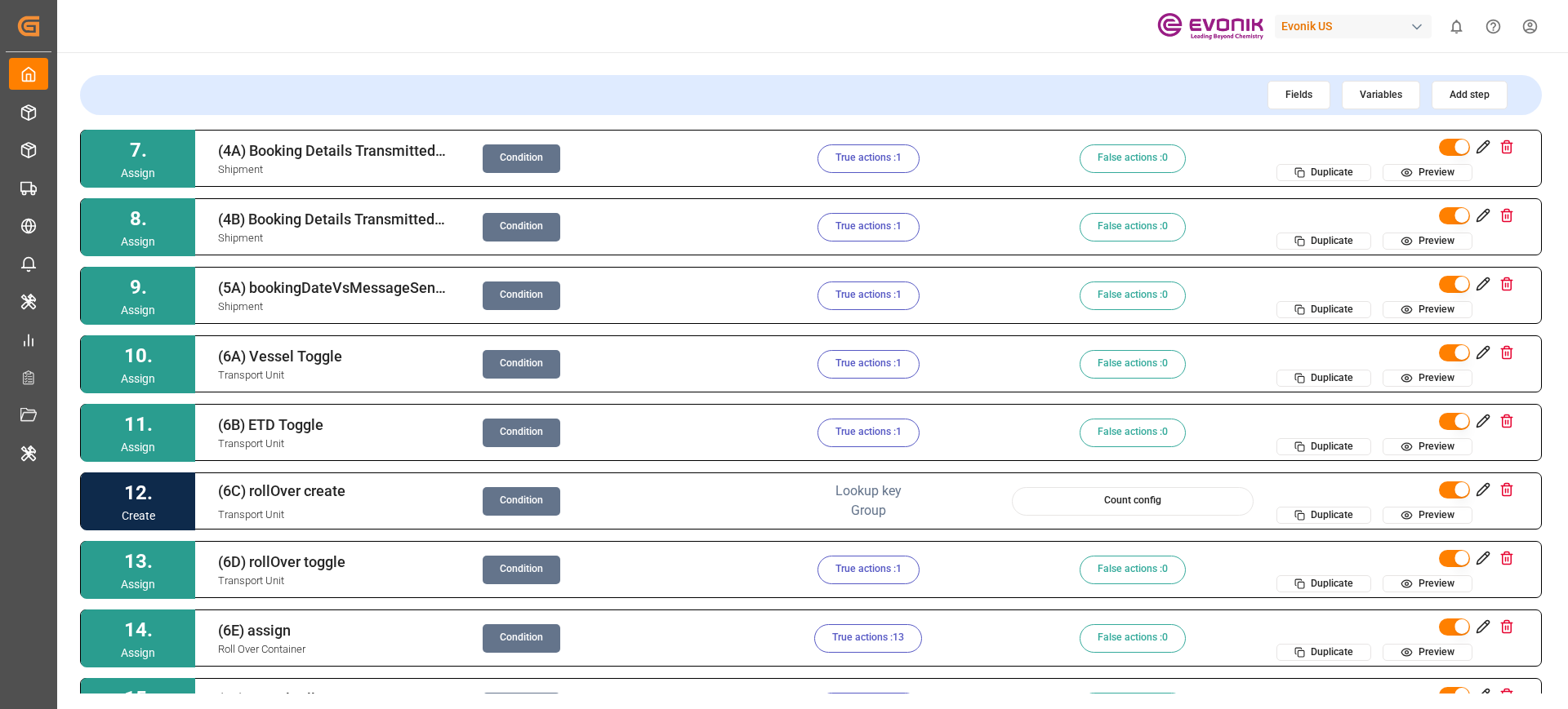
scroll to position [461, 0]
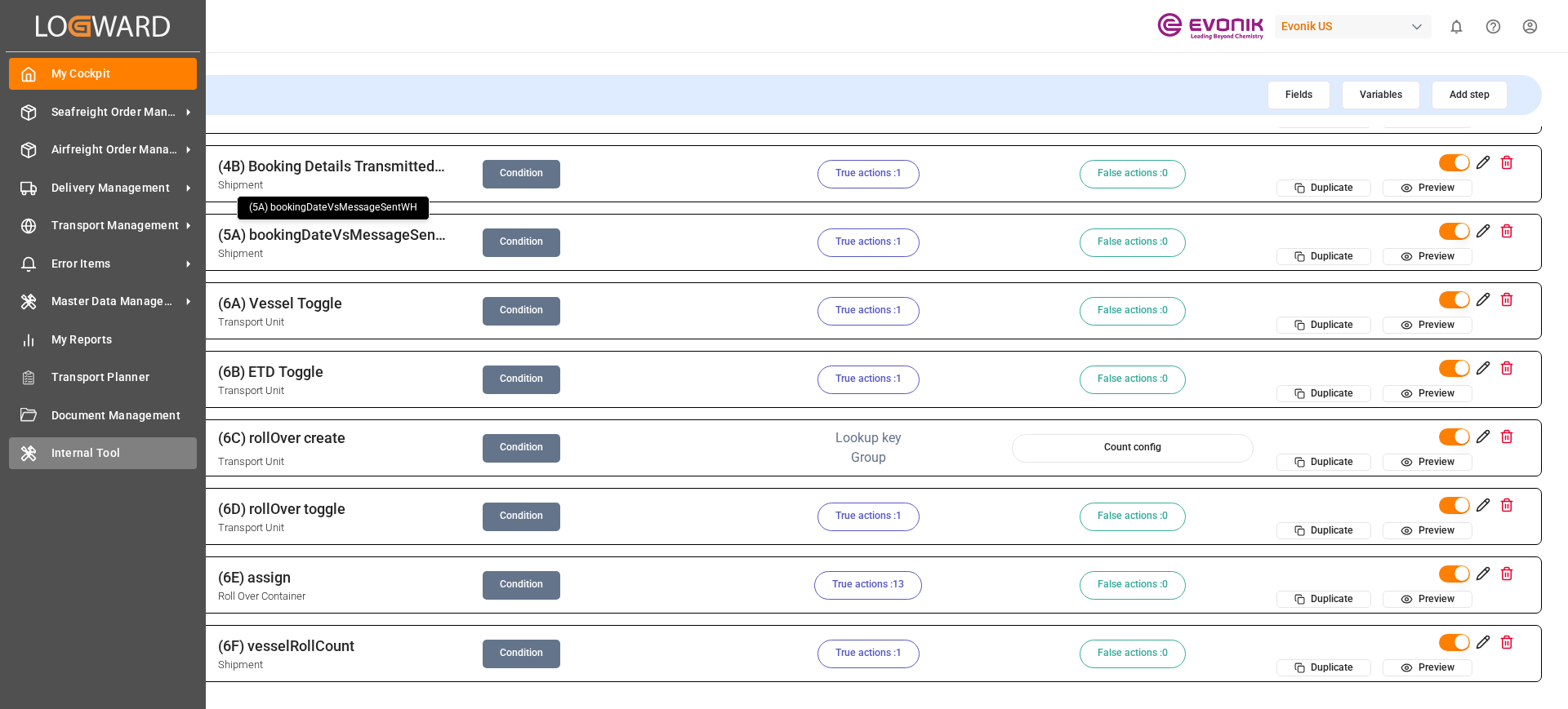
click at [62, 459] on span "Internal Tool" at bounding box center [125, 453] width 146 height 17
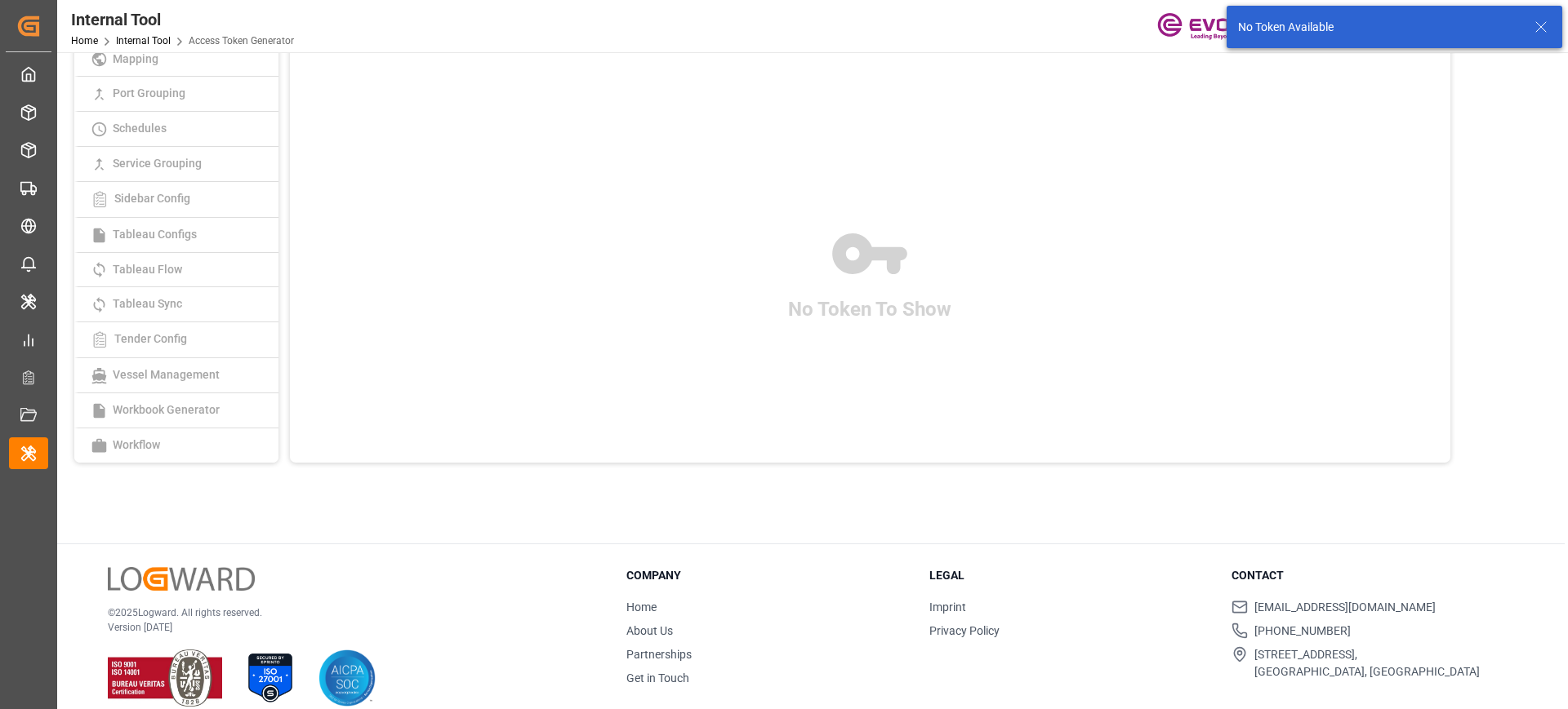
scroll to position [188, 0]
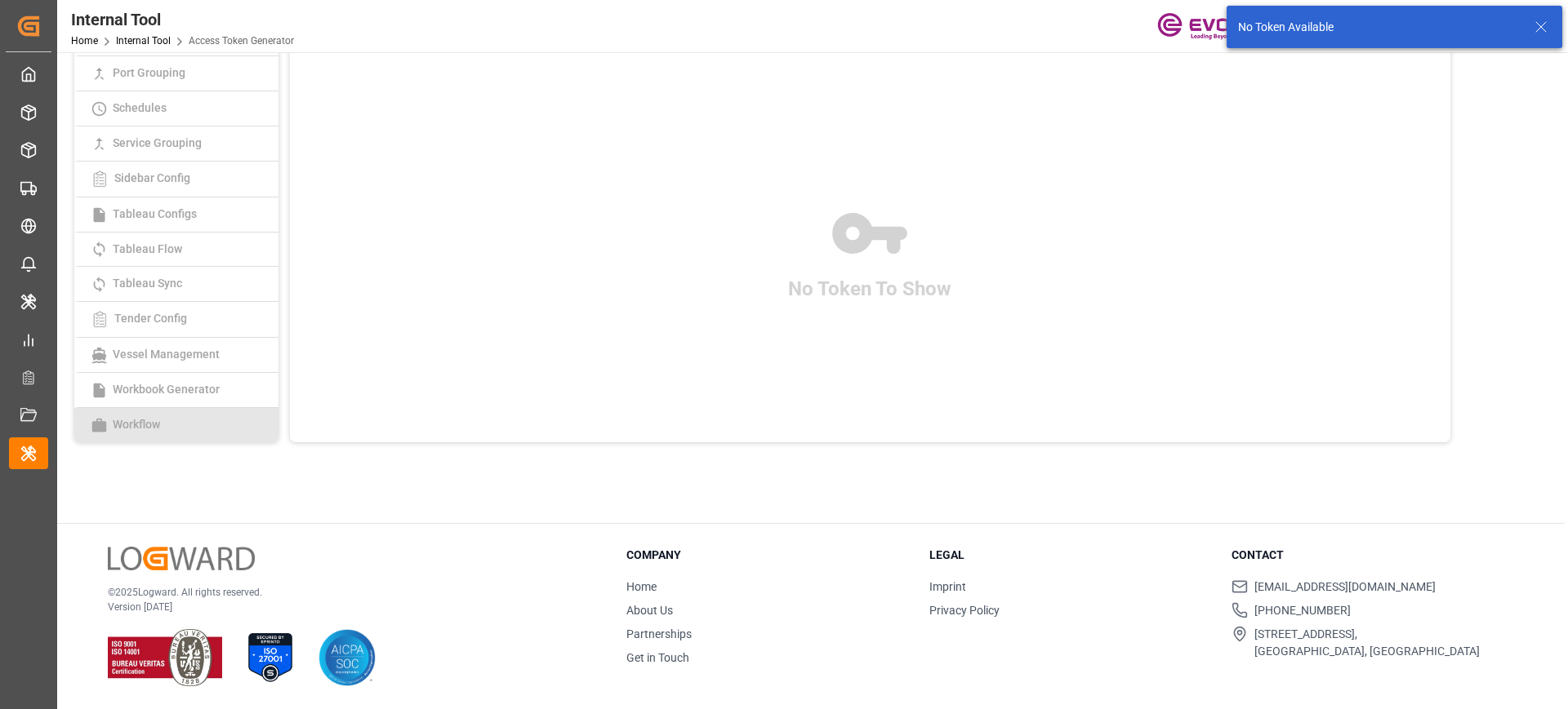
click at [182, 426] on link "Workflow" at bounding box center [176, 425] width 204 height 34
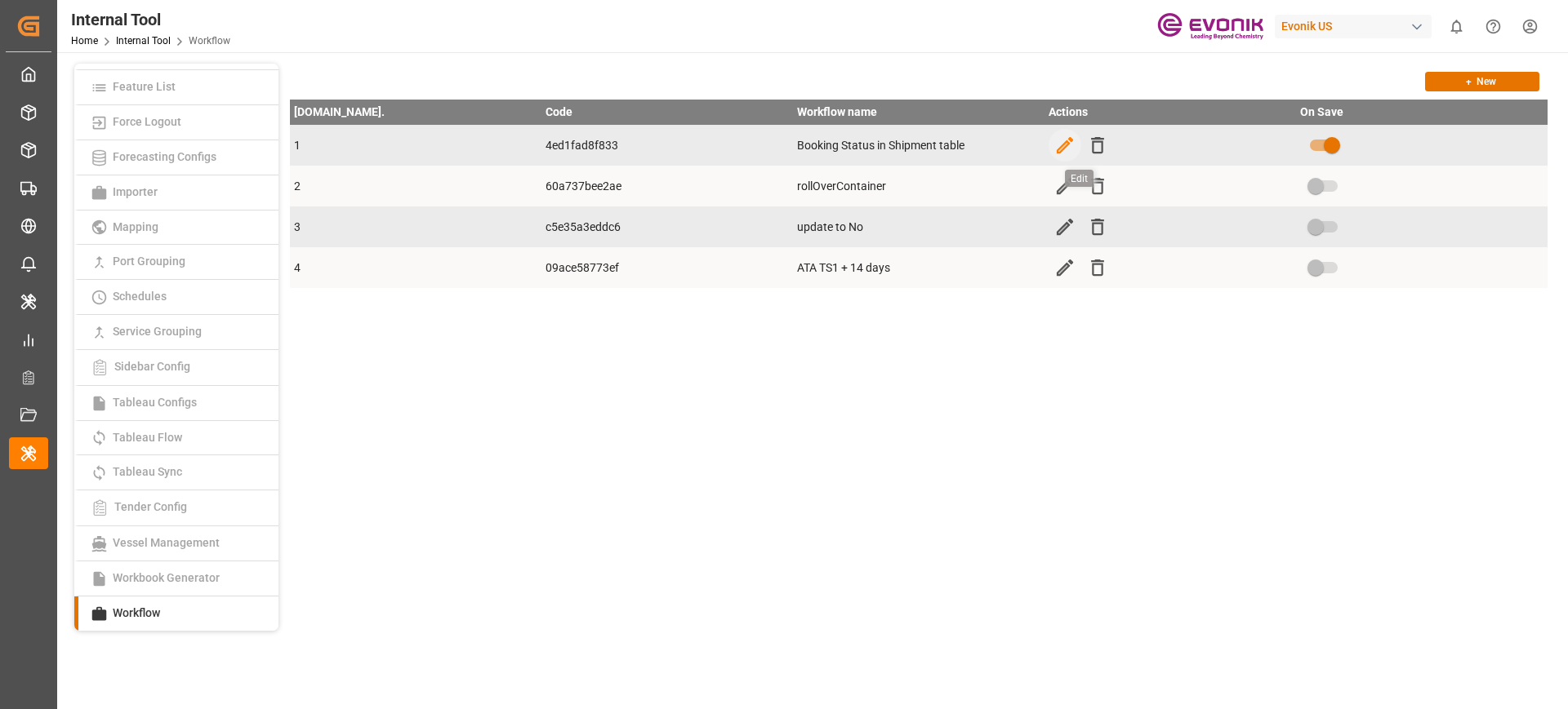
click at [1062, 142] on icon "button" at bounding box center [1065, 145] width 22 height 22
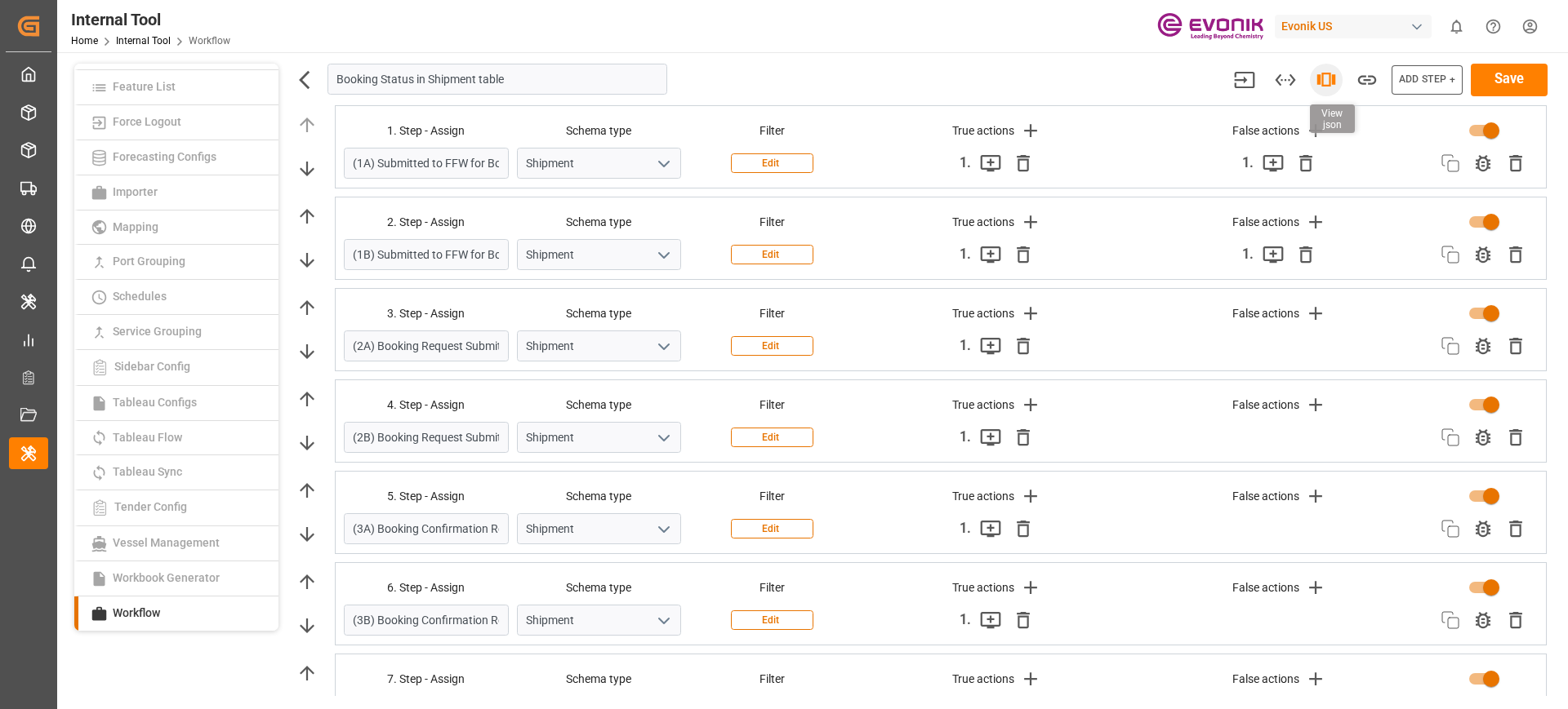
click at [1319, 86] on icon "button" at bounding box center [1326, 80] width 22 height 22
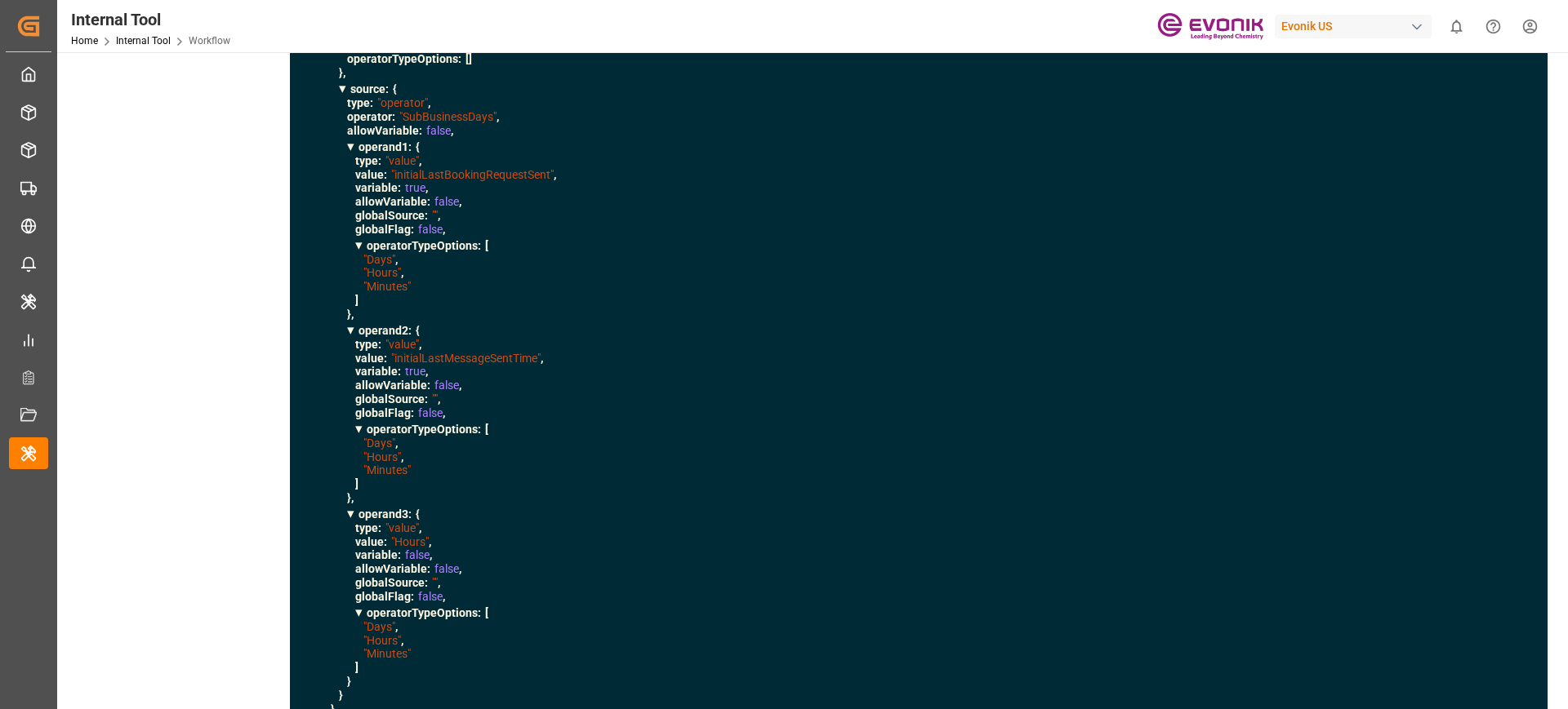
scroll to position [8817, 0]
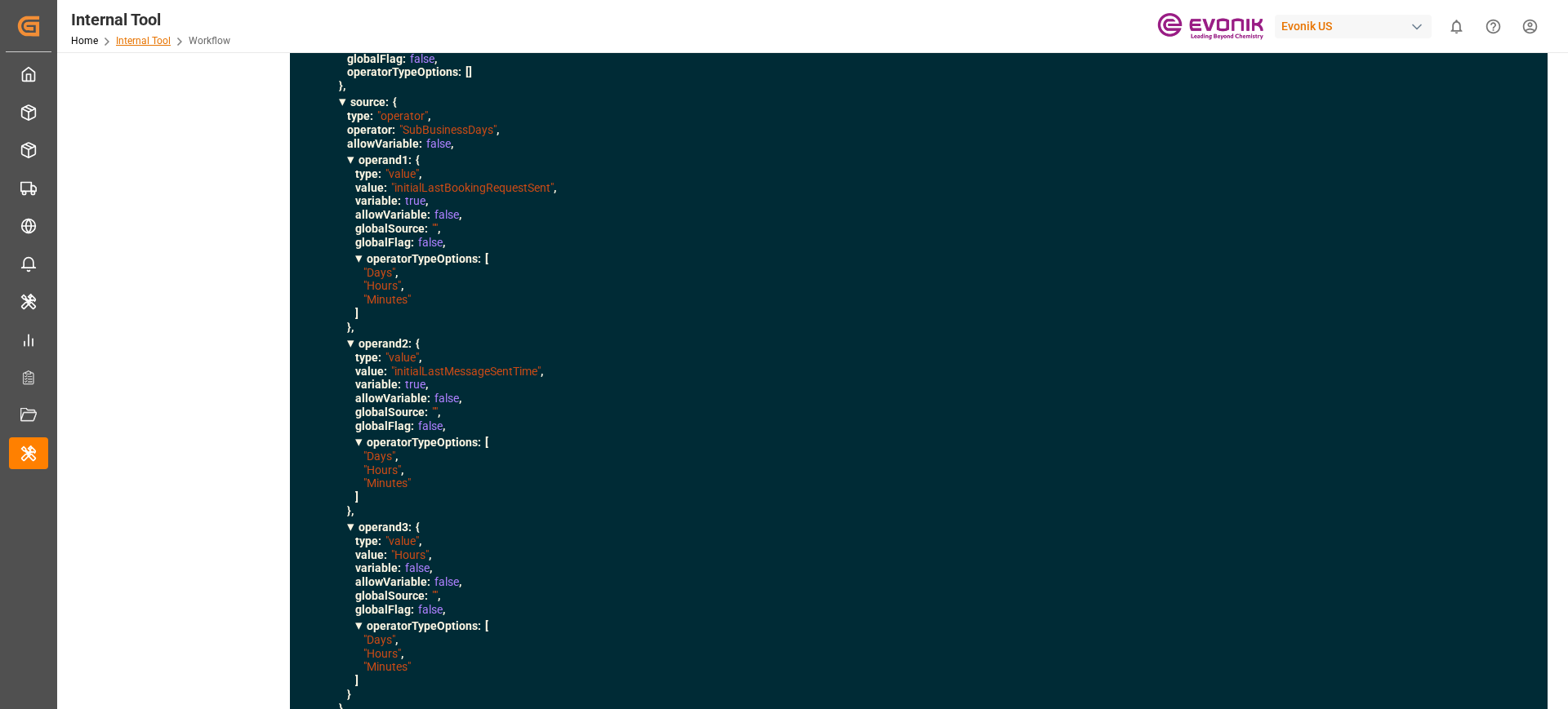
click at [153, 42] on link "Internal Tool" at bounding box center [144, 41] width 55 height 11
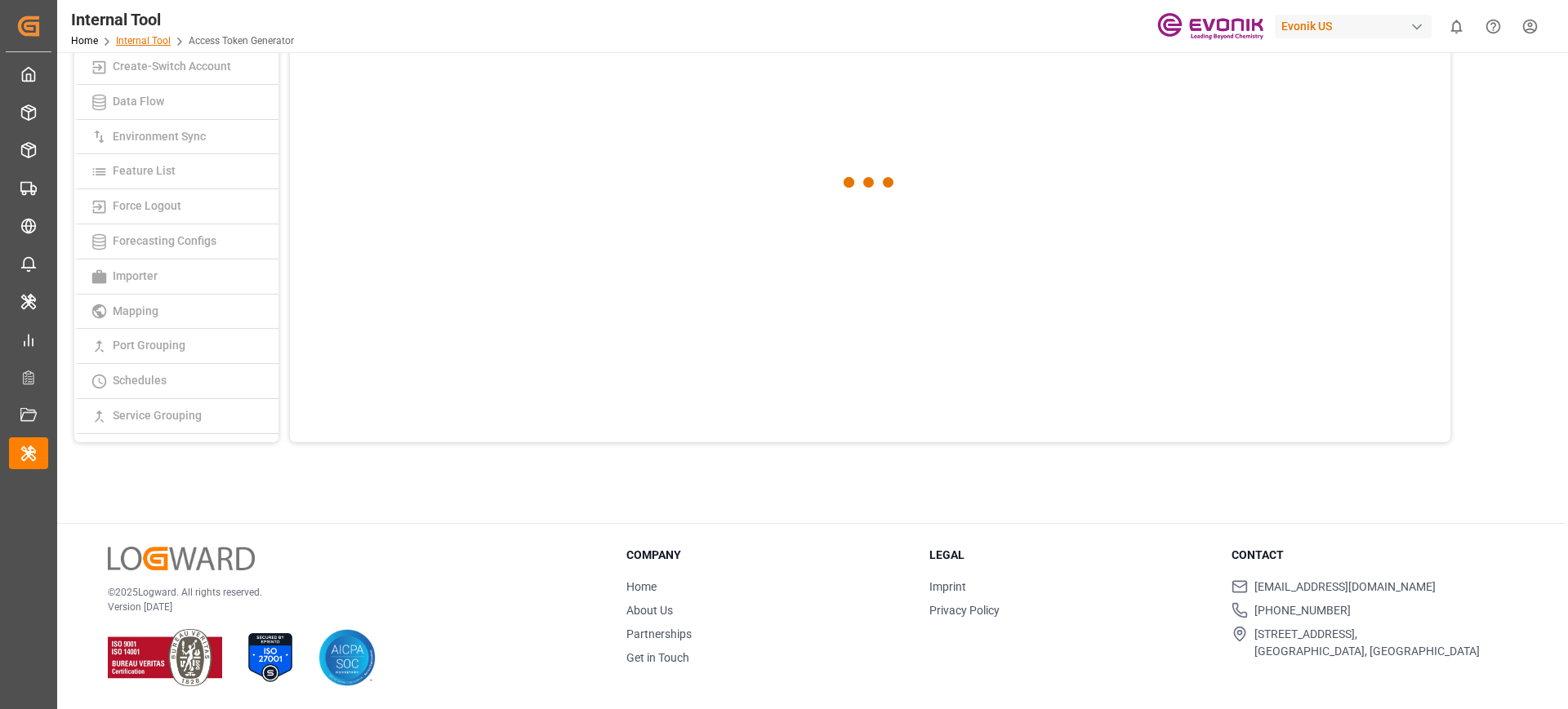
scroll to position [1, 0]
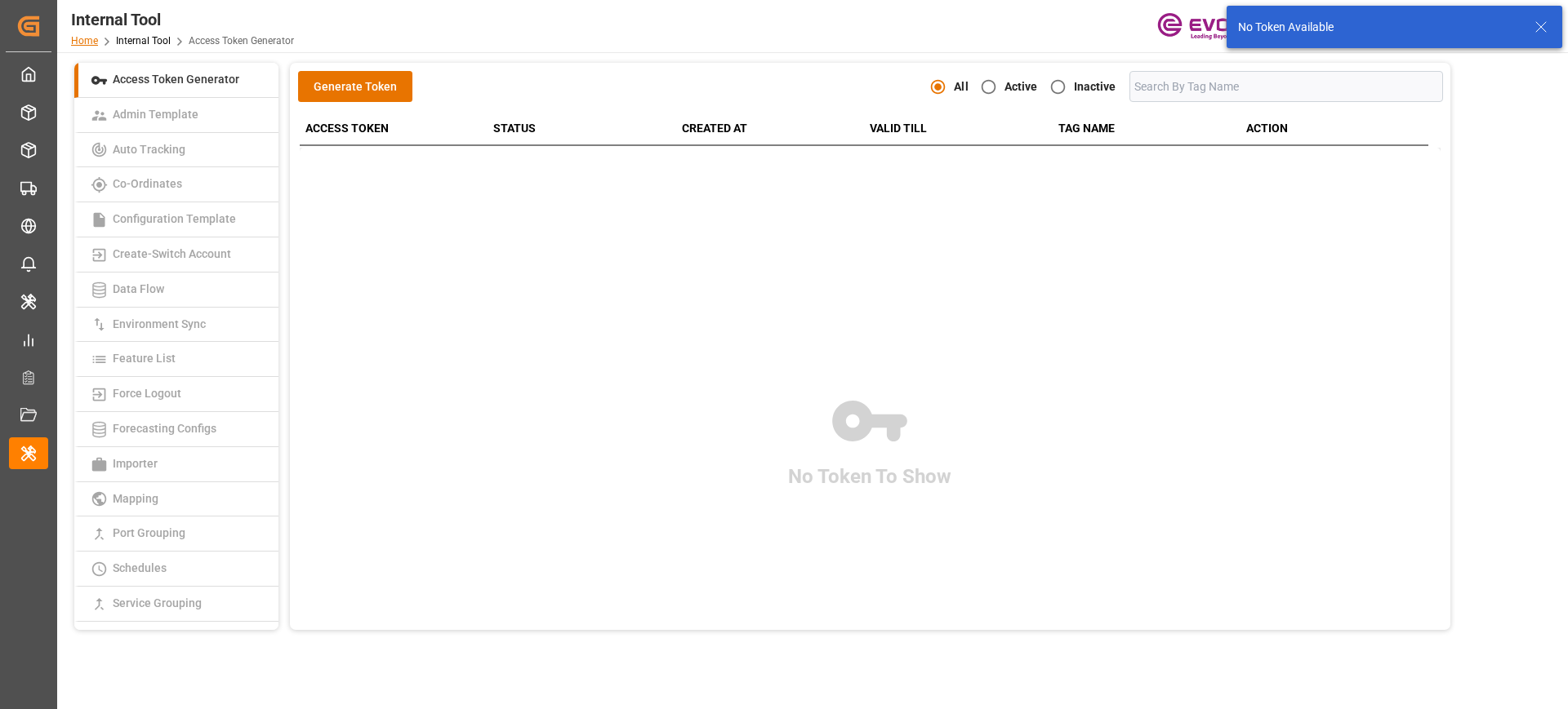
click at [83, 42] on link "Home" at bounding box center [85, 41] width 27 height 11
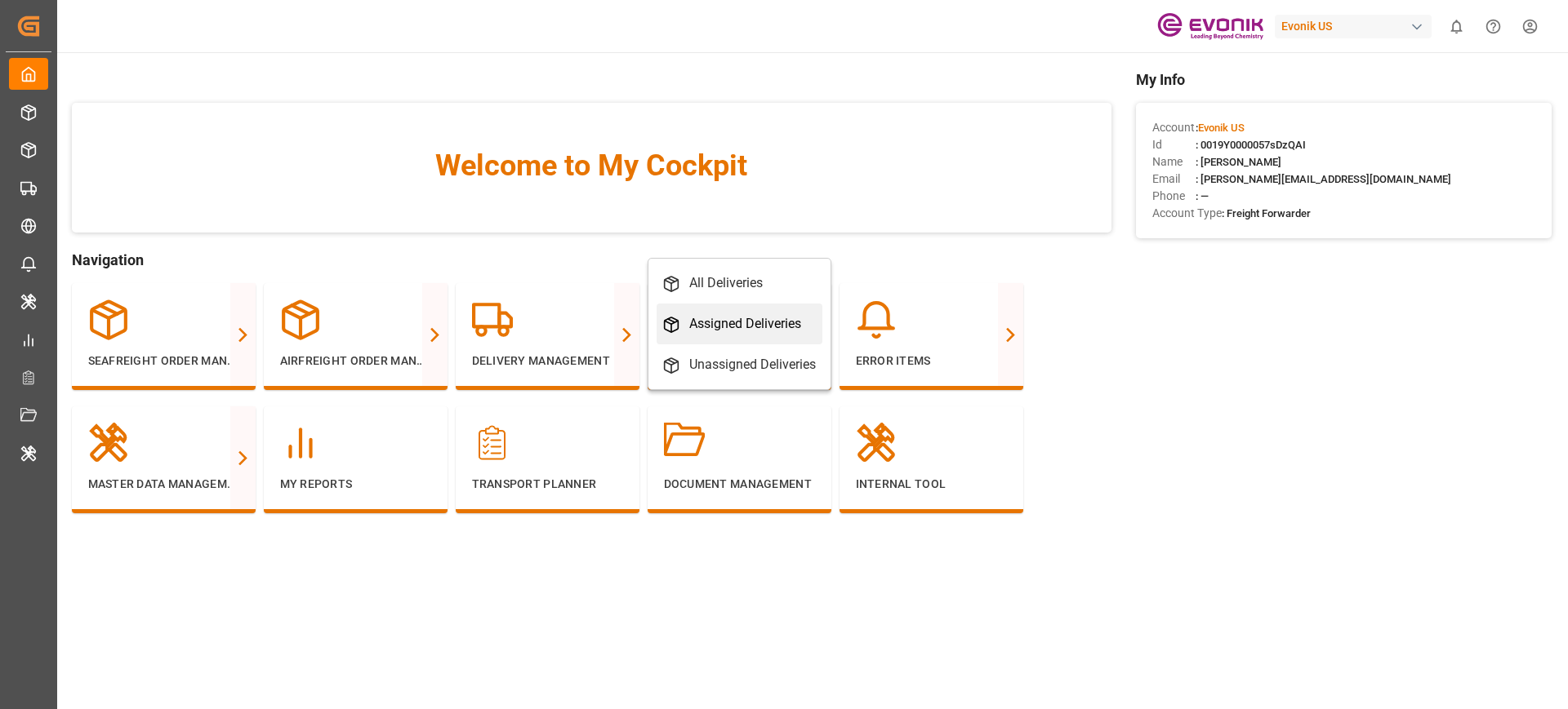
click at [684, 315] on div "Assigned Deliveries" at bounding box center [739, 324] width 153 height 20
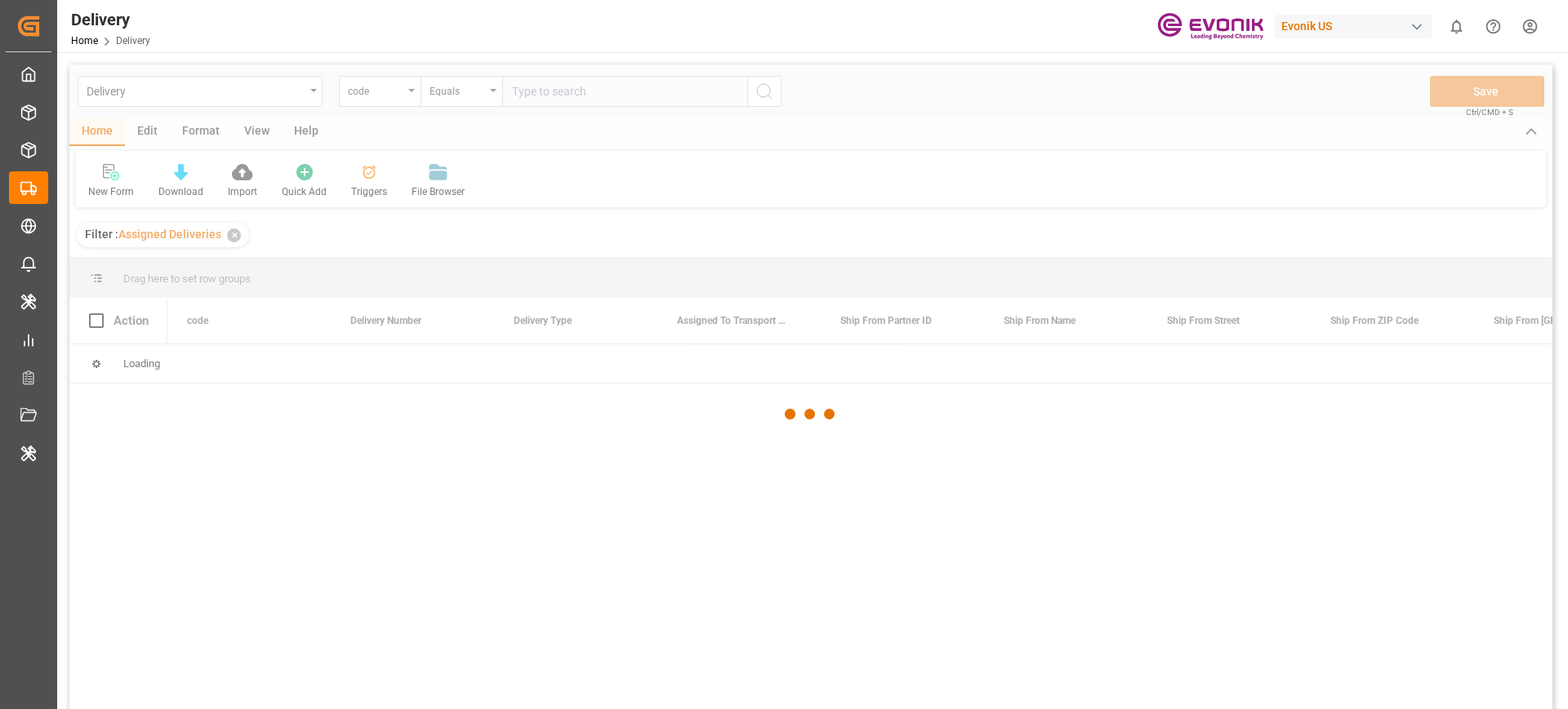
click at [246, 99] on div at bounding box center [811, 414] width 1483 height 699
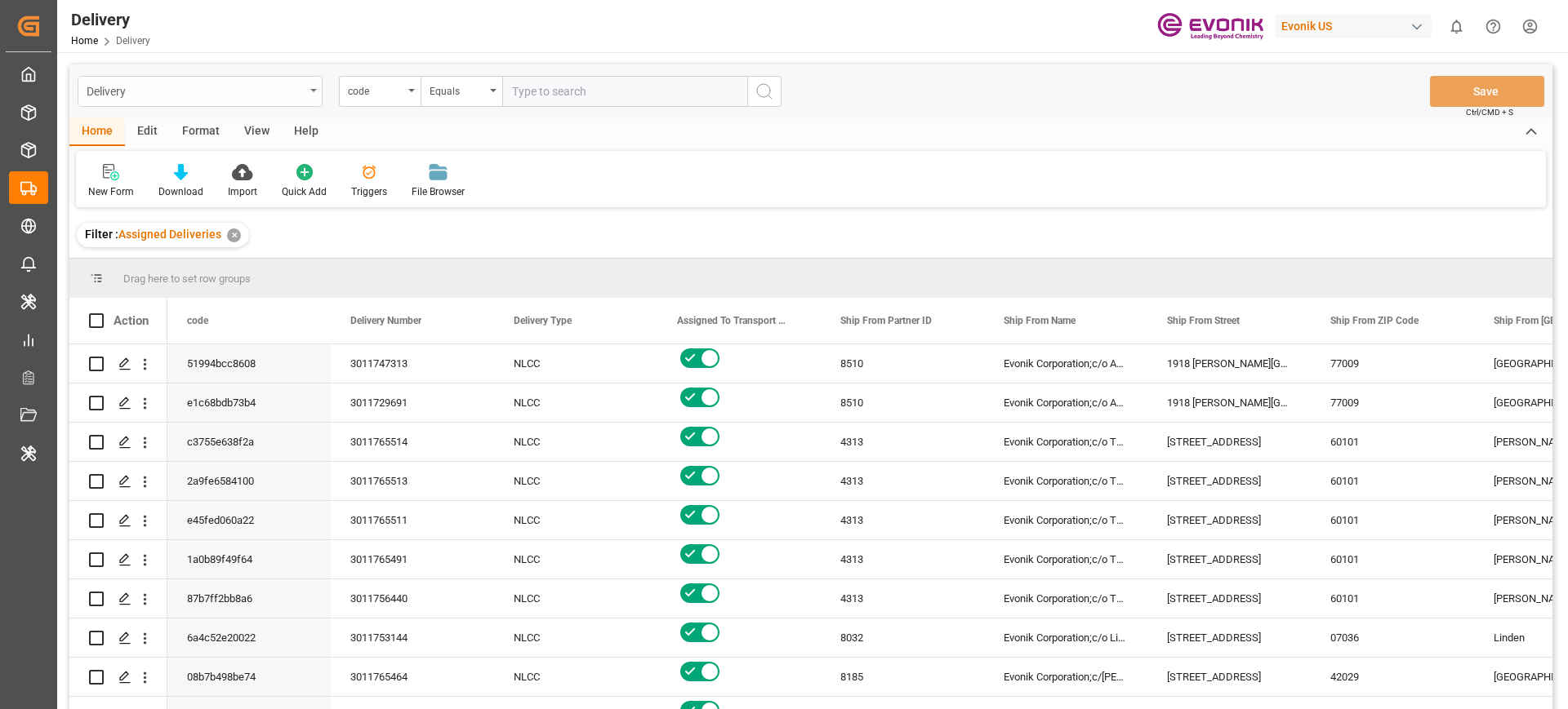
click at [288, 90] on div "Delivery" at bounding box center [195, 89] width 218 height 20
type input "shi"
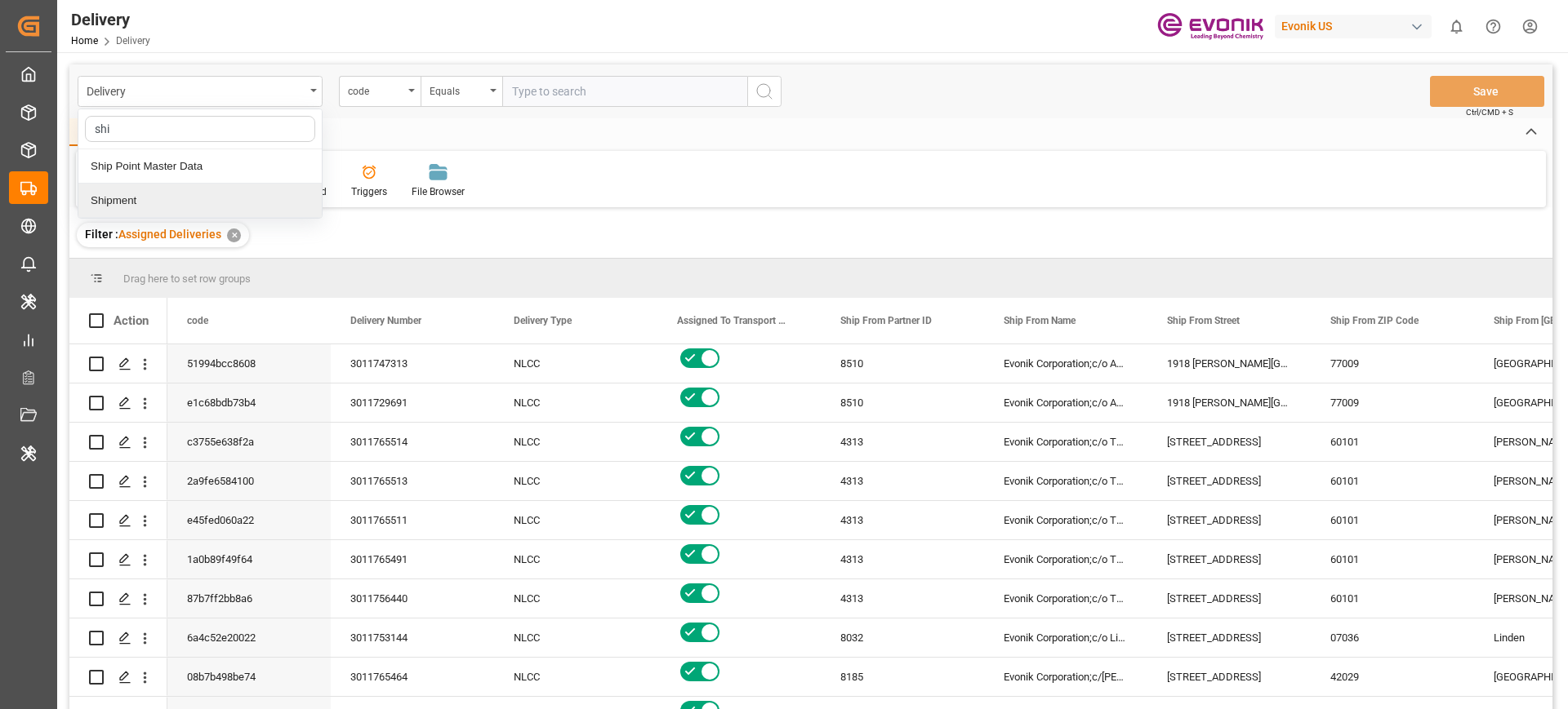
click at [215, 193] on div "Shipment" at bounding box center [200, 201] width 243 height 34
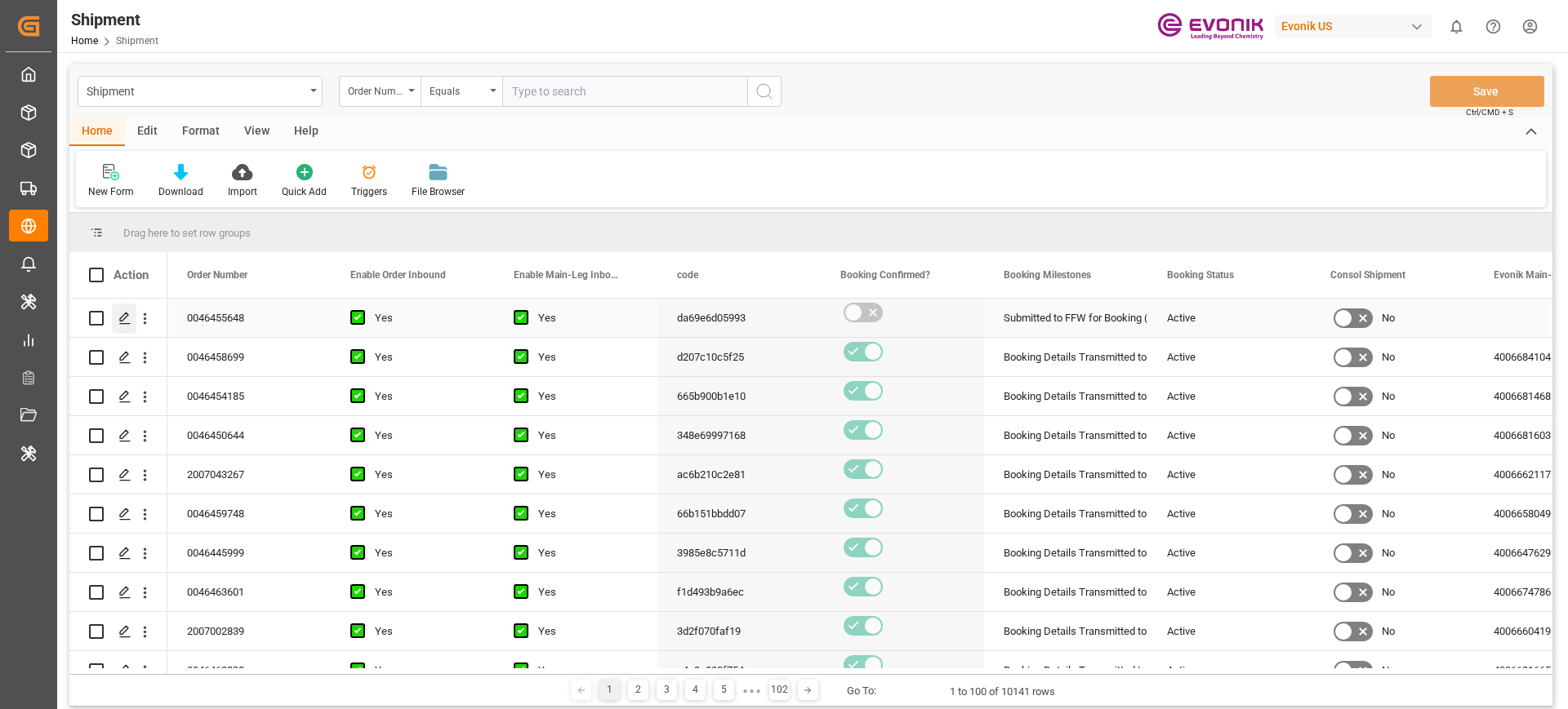
click at [121, 320] on icon "Press SPACE to select this row." at bounding box center [126, 318] width 13 height 13
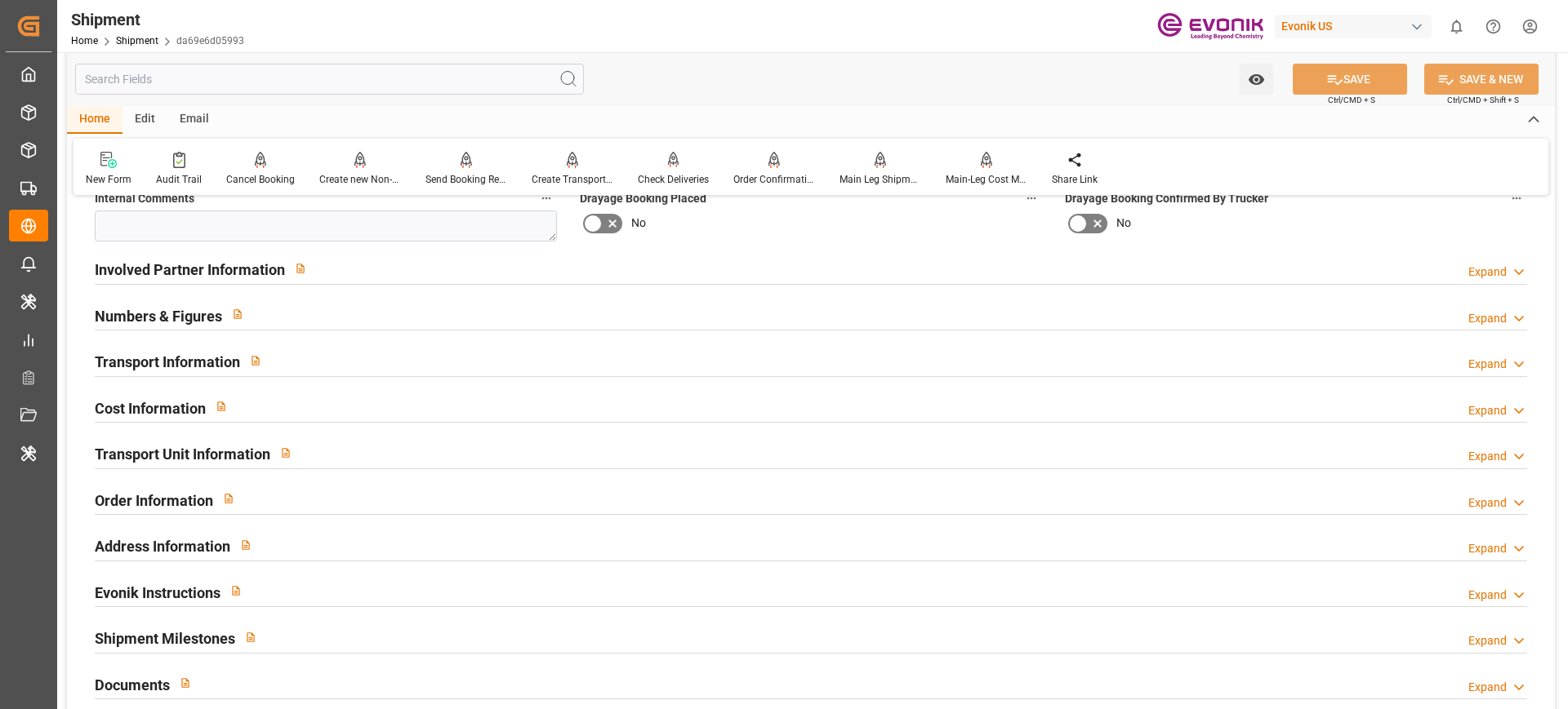
scroll to position [918, 0]
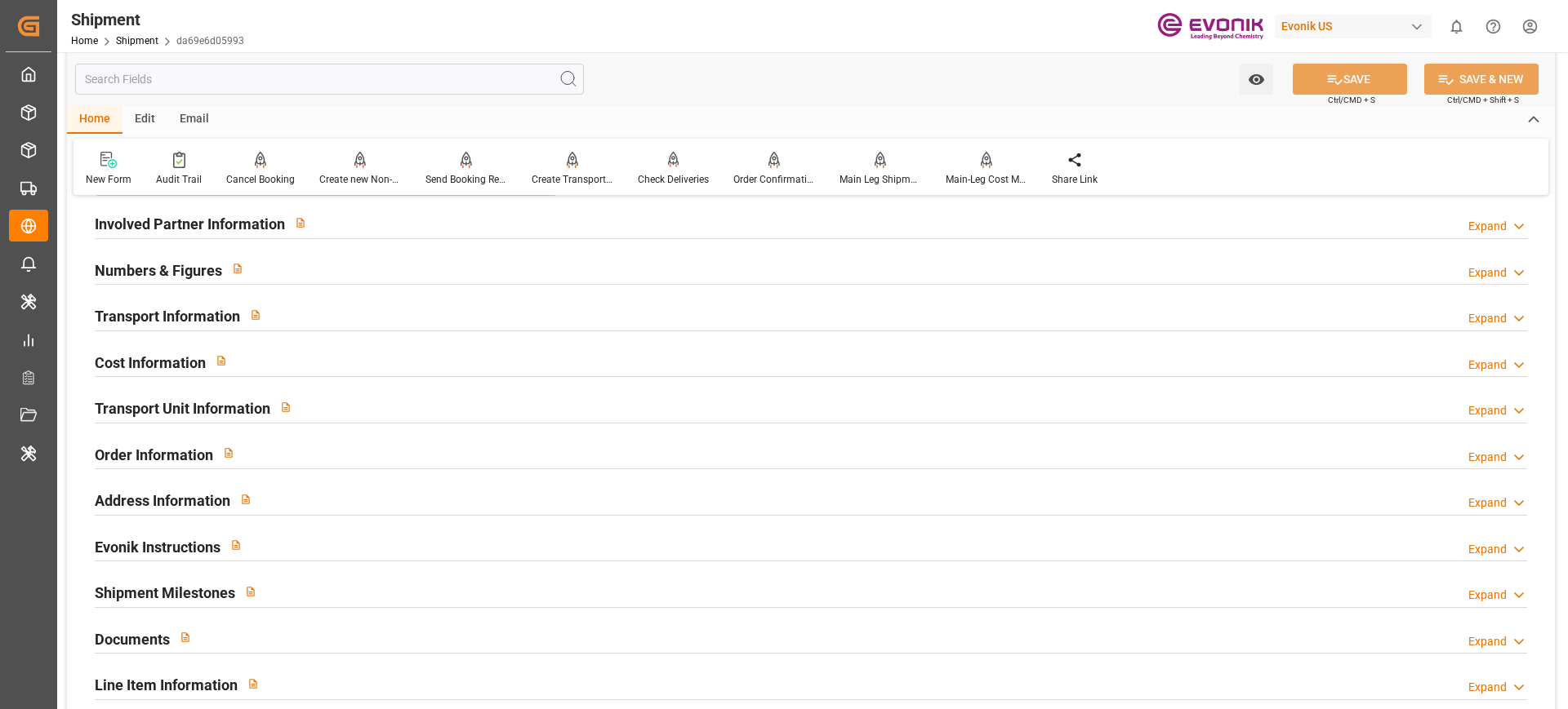
click at [397, 412] on div "Transport Unit Information Expand" at bounding box center [811, 407] width 1433 height 31
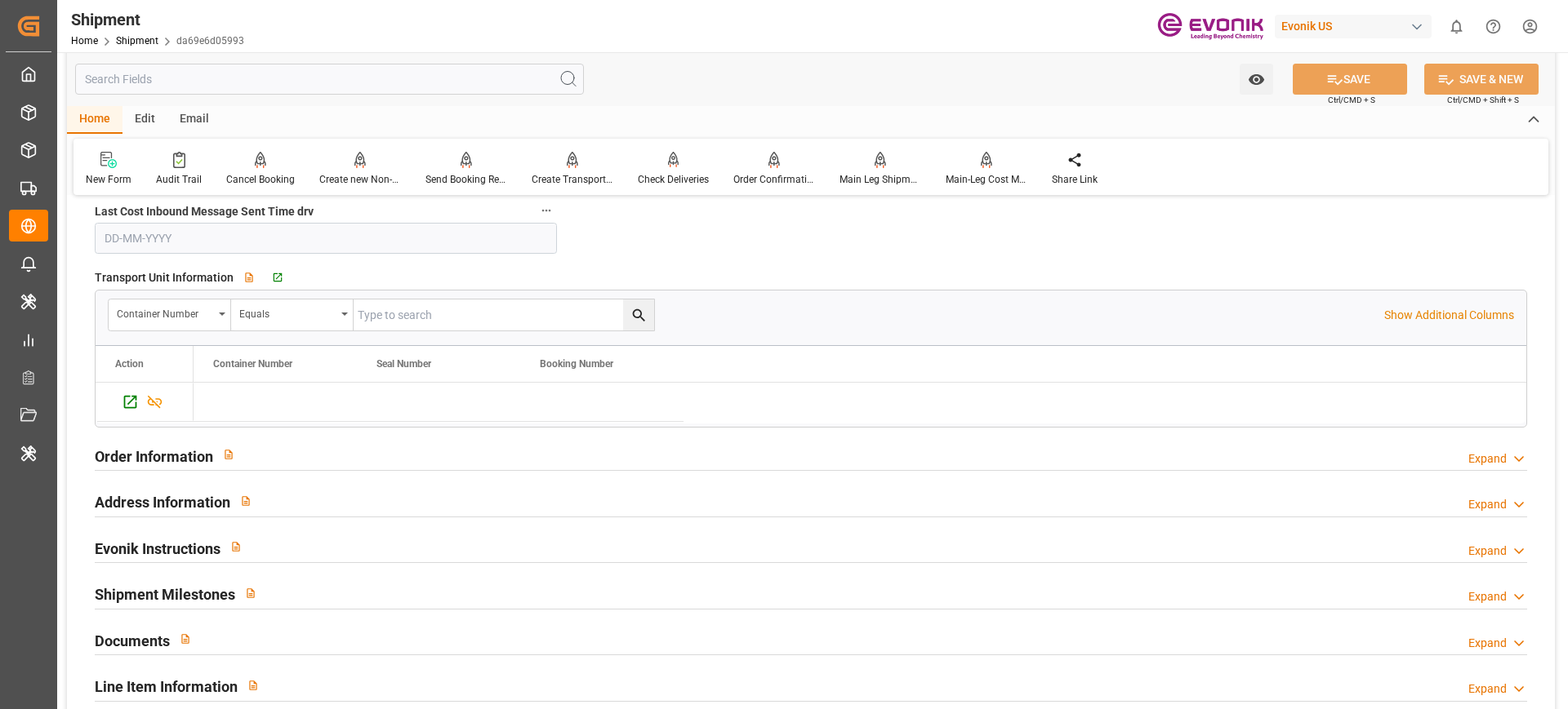
scroll to position [1224, 0]
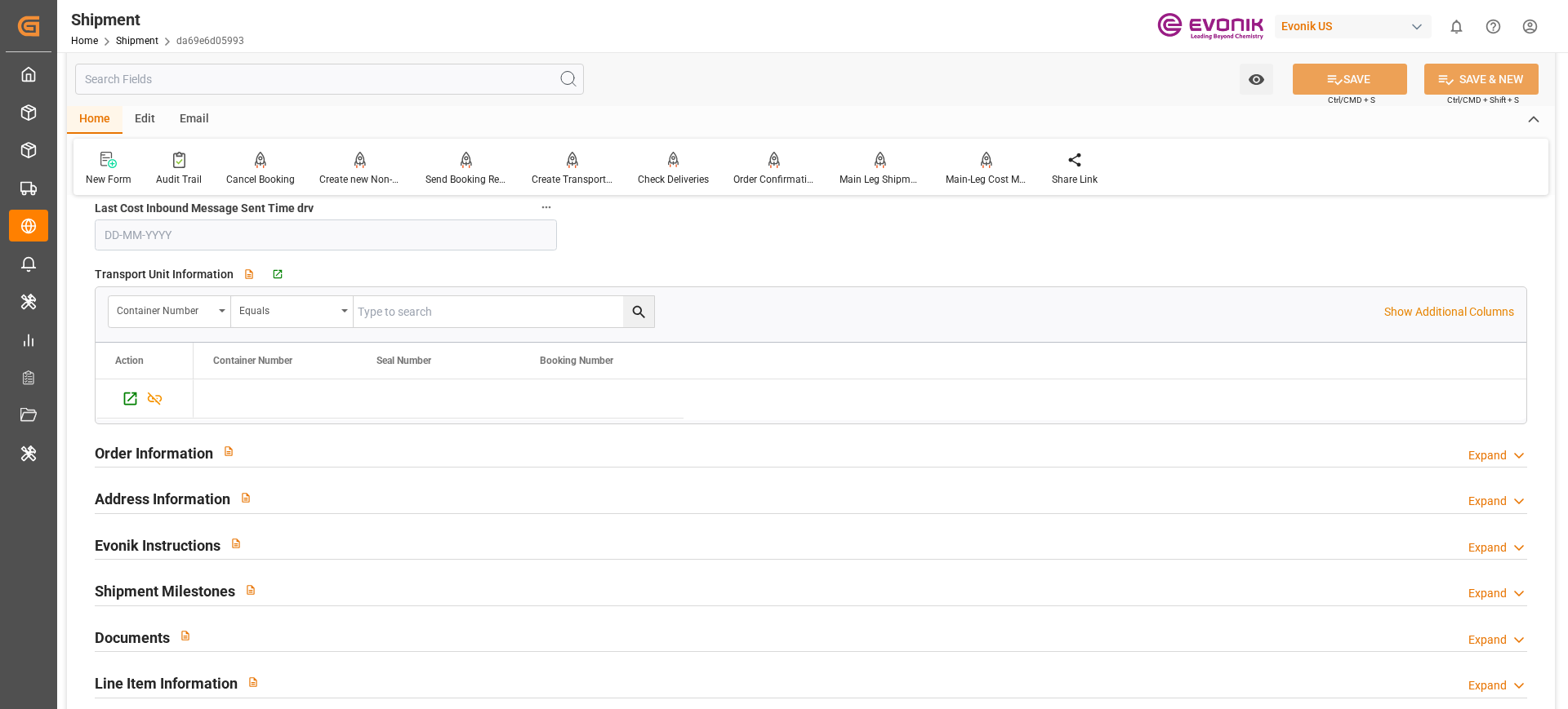
click at [426, 449] on div "Order Information Expand" at bounding box center [811, 451] width 1433 height 31
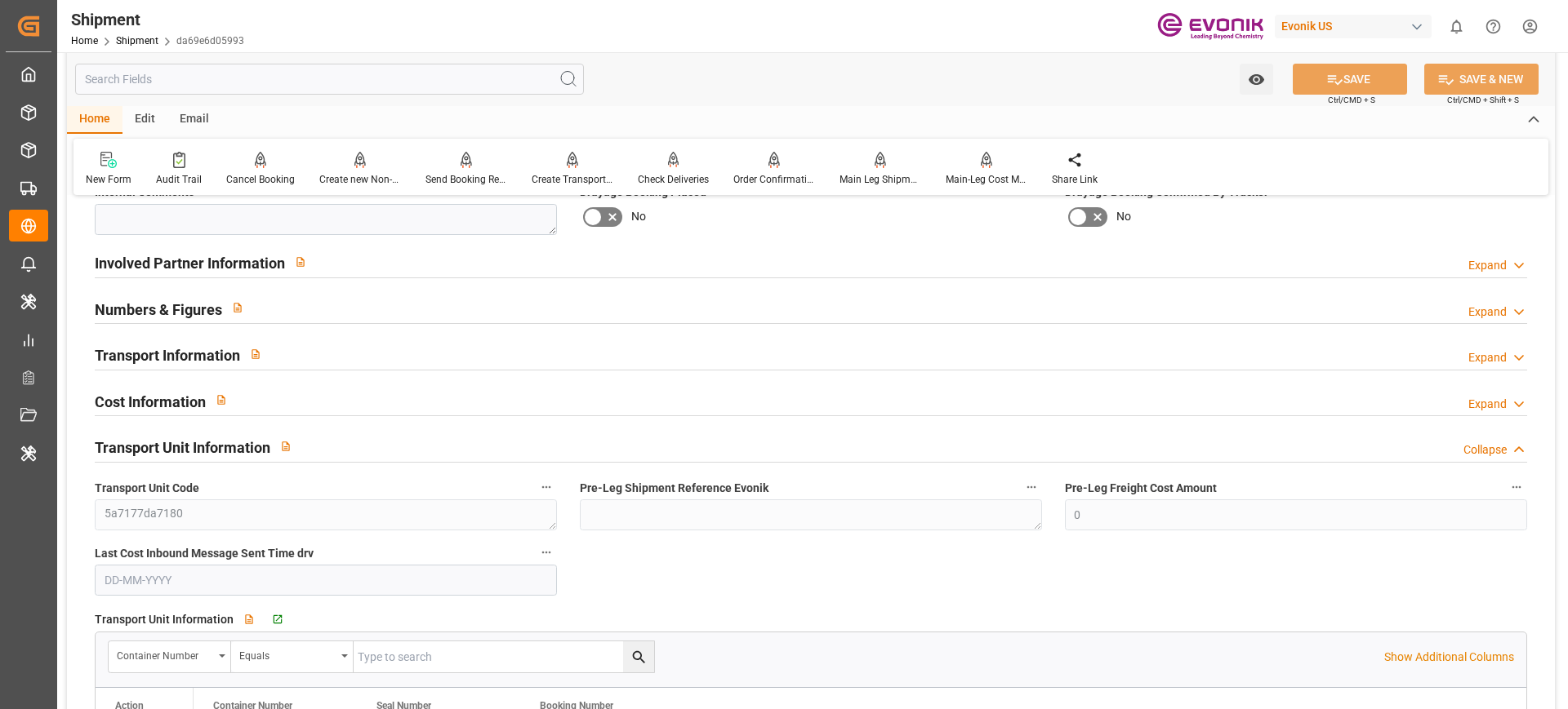
scroll to position [816, 0]
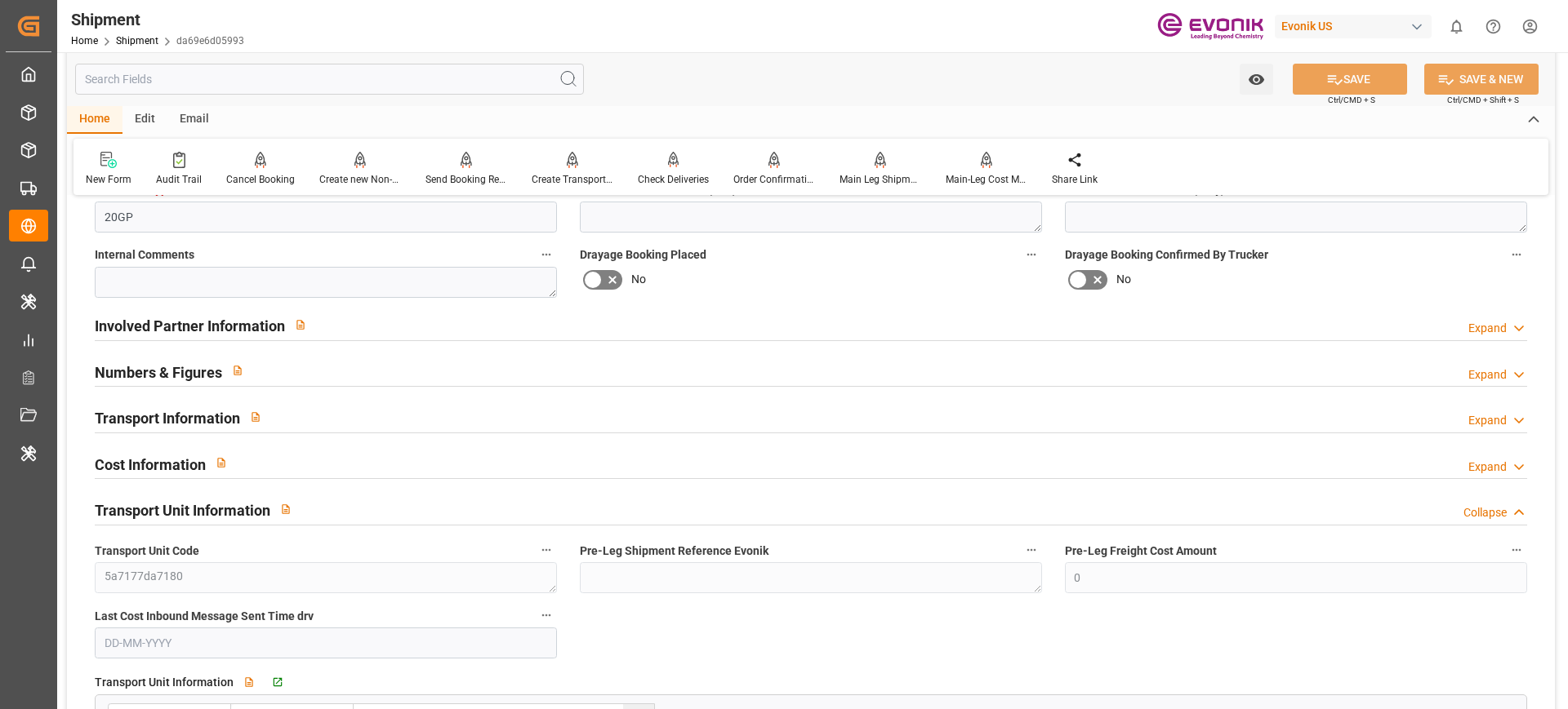
click at [416, 68] on input "text" at bounding box center [329, 79] width 509 height 31
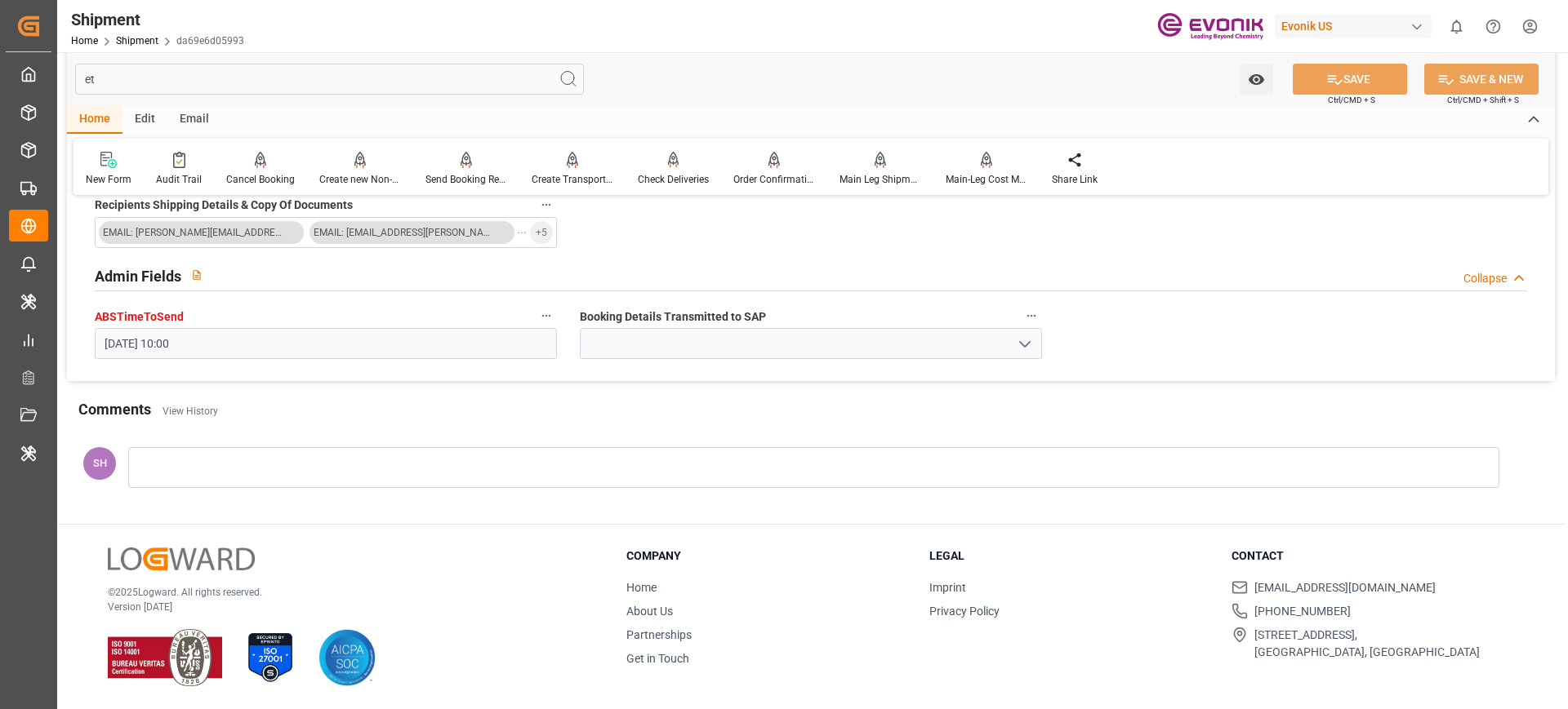
scroll to position [0, 0]
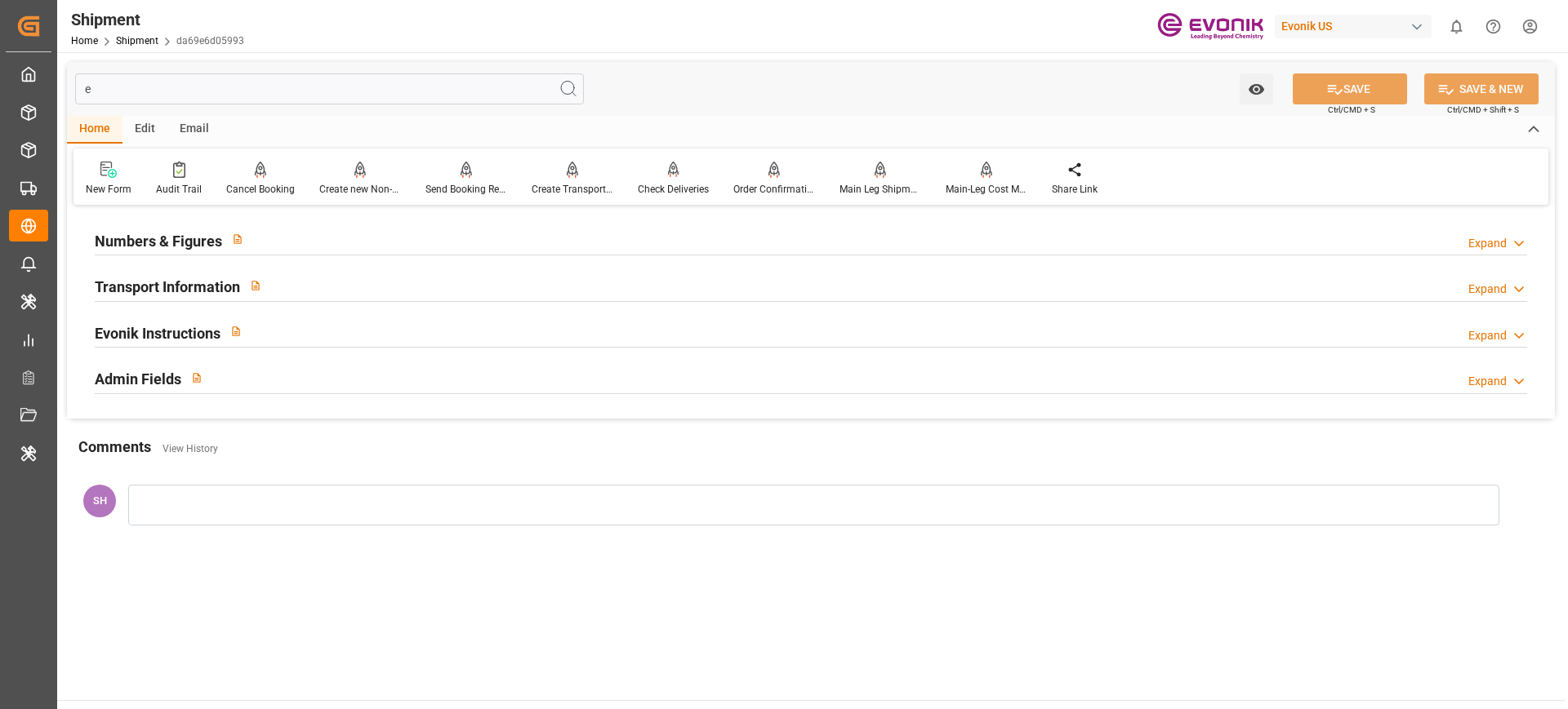
type input "es"
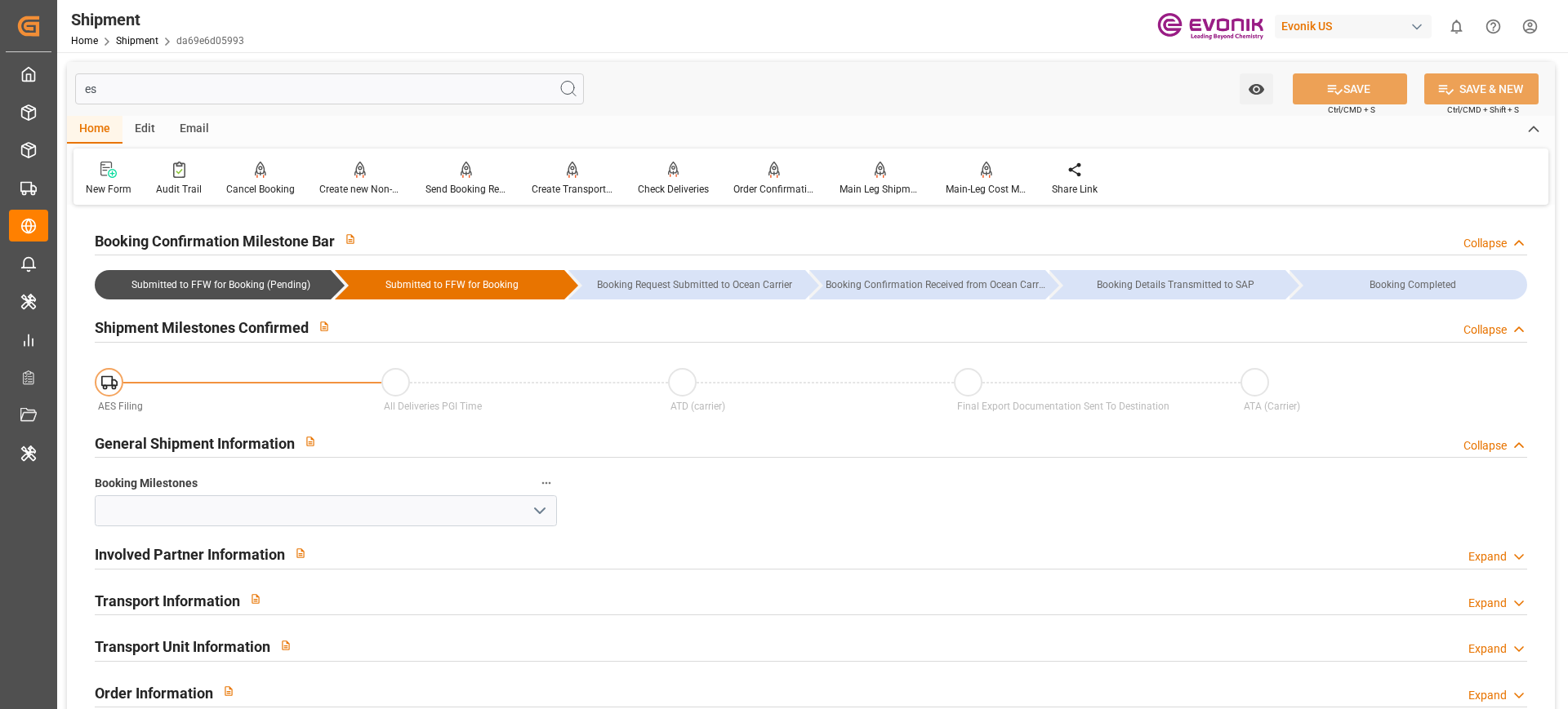
type input "Submitted to FFW for Booking (Pending)"
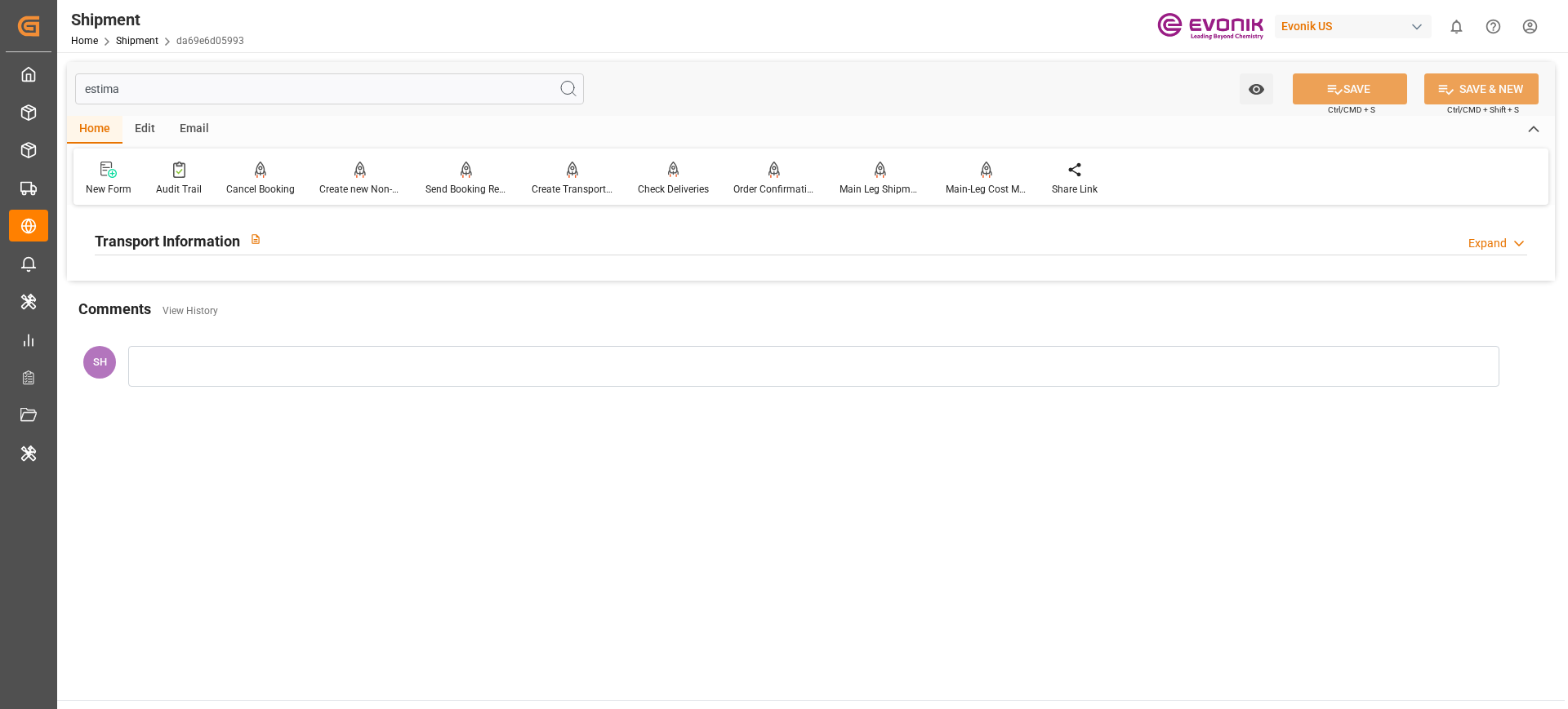
type input "estima"
click at [498, 246] on div "Transport Information Expand" at bounding box center [811, 239] width 1433 height 31
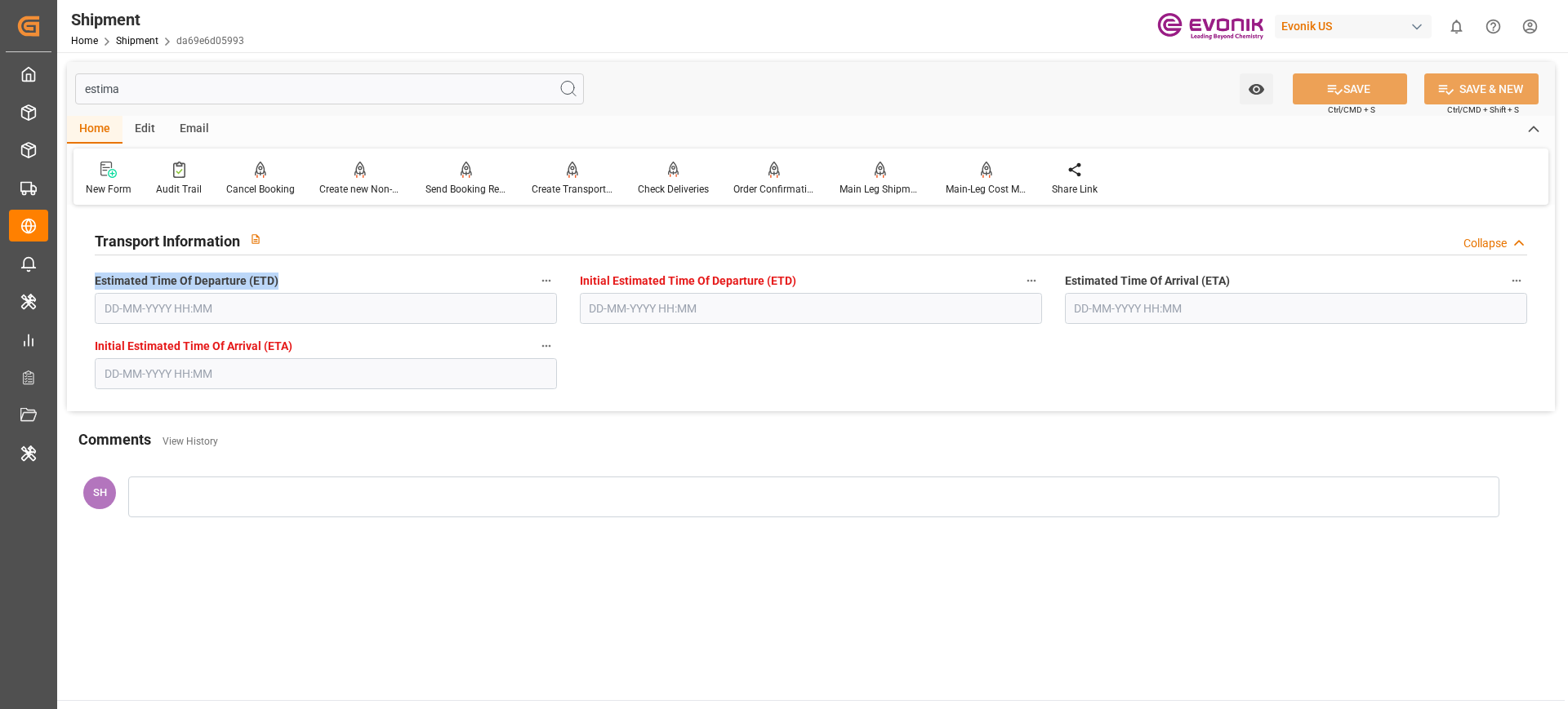
drag, startPoint x: 87, startPoint y: 280, endPoint x: 299, endPoint y: 279, distance: 212.0
click at [299, 279] on div "Estimated Time Of Departure (ETD)" at bounding box center [326, 297] width 485 height 66
drag, startPoint x: 1060, startPoint y: 286, endPoint x: 1234, endPoint y: 286, distance: 174.0
click at [1234, 286] on div "Estimated Time Of Arrival (ETA)" at bounding box center [1296, 297] width 485 height 66
click at [159, 95] on input "estima" at bounding box center [329, 88] width 509 height 31
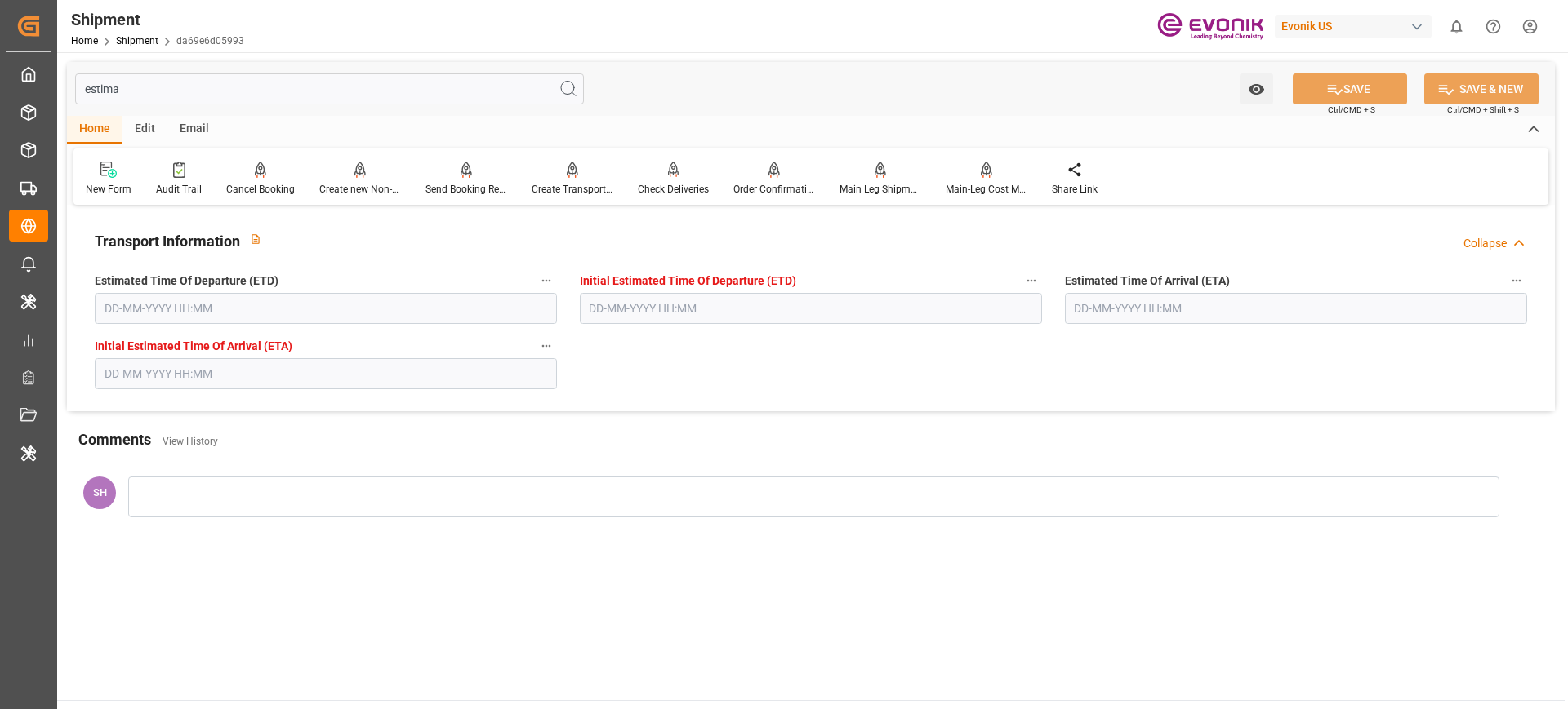
click at [159, 95] on input "estima" at bounding box center [329, 88] width 509 height 31
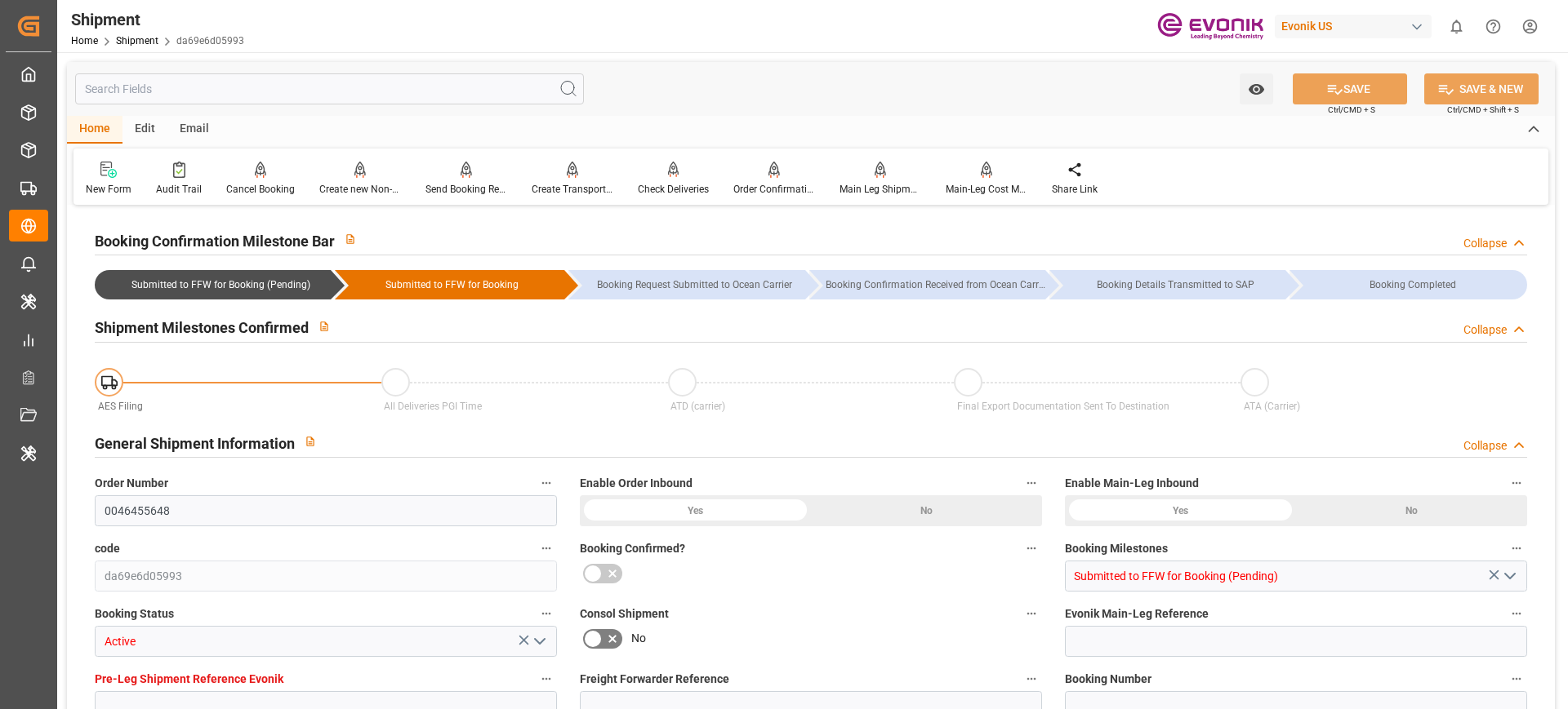
type input "0046455648"
type input "da69e6d05993"
type input "Submitted to FFW for Booking (Pending)"
type input "Active"
type input "D2P"
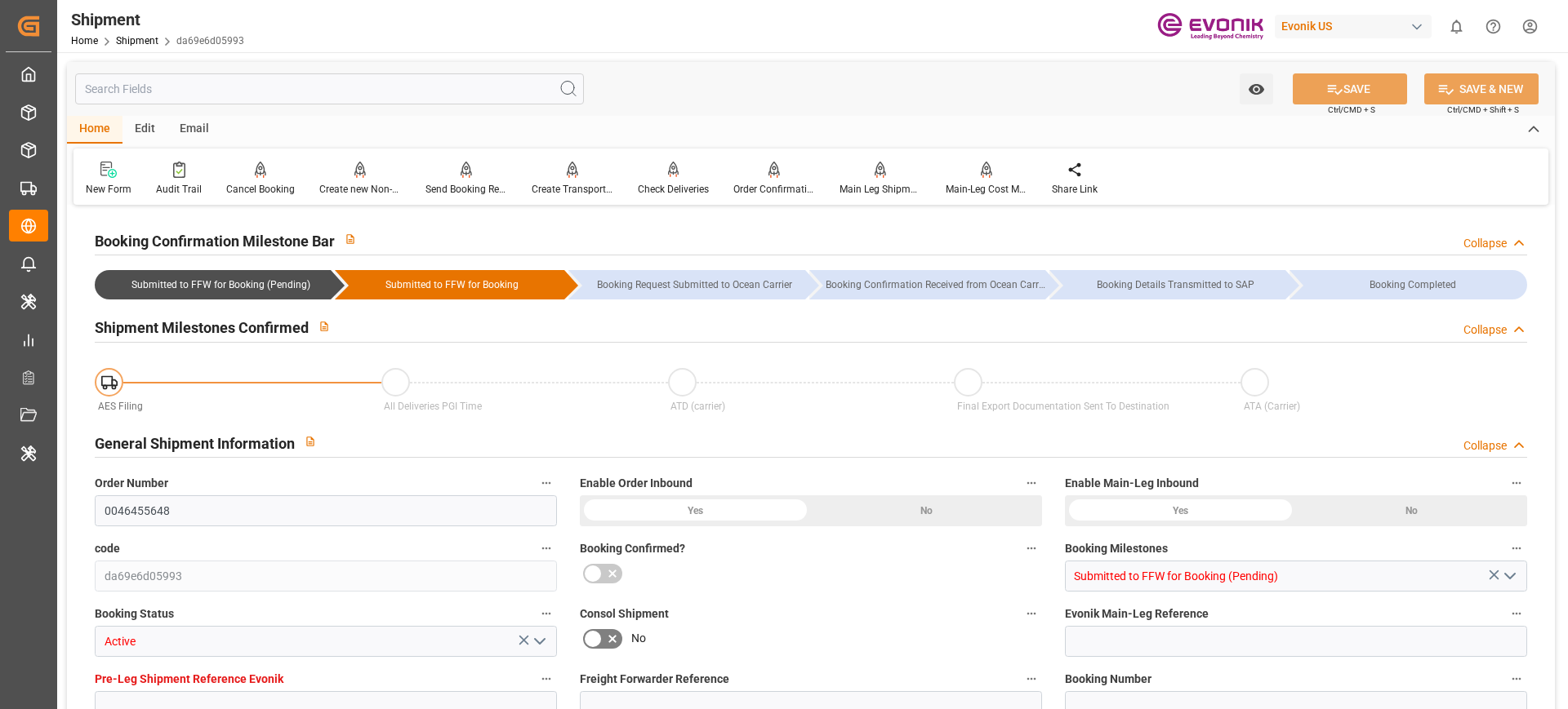
type input "45"
type input "FCL"
type input "0006"
type input "20GP"
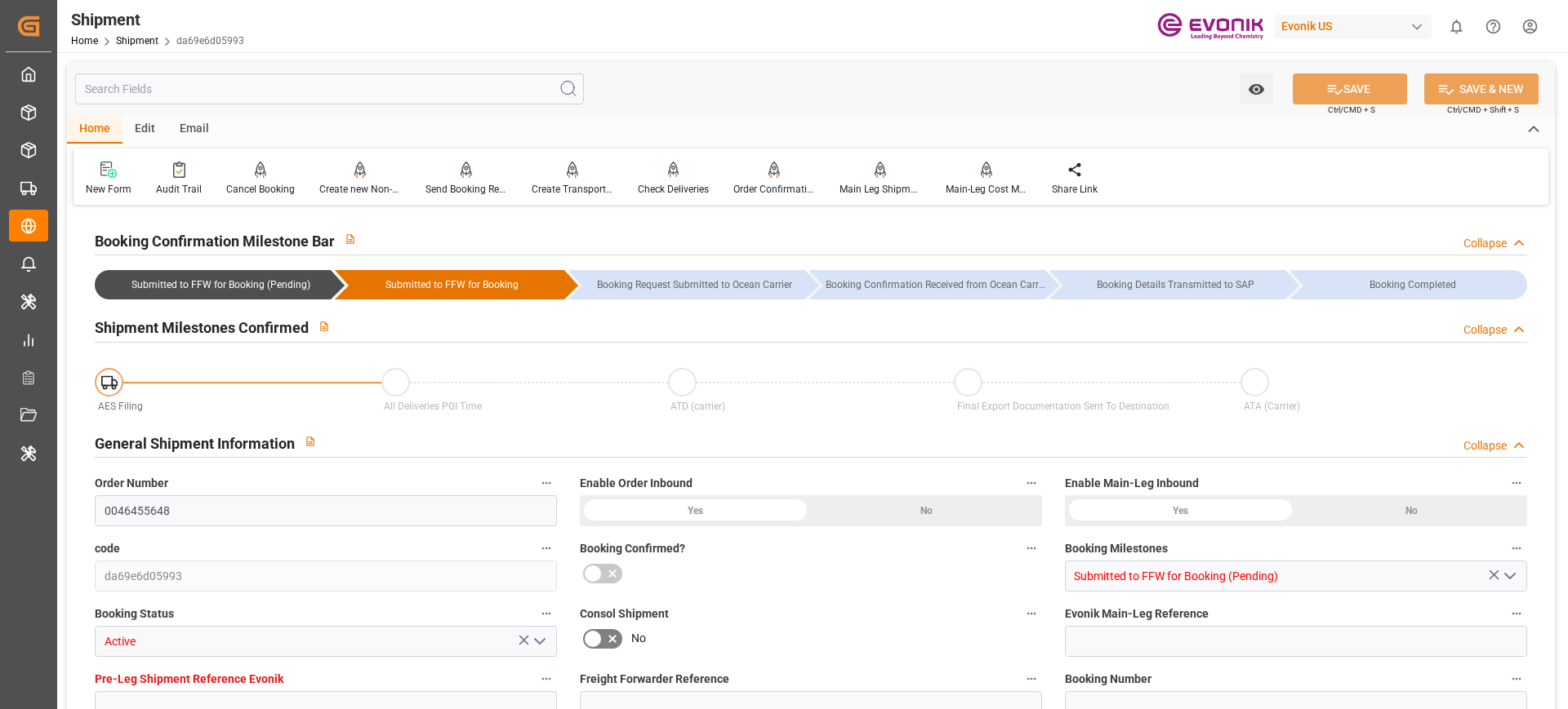
type textarea "5a7177da7180"
click at [286, 75] on input "text" at bounding box center [329, 88] width 509 height 31
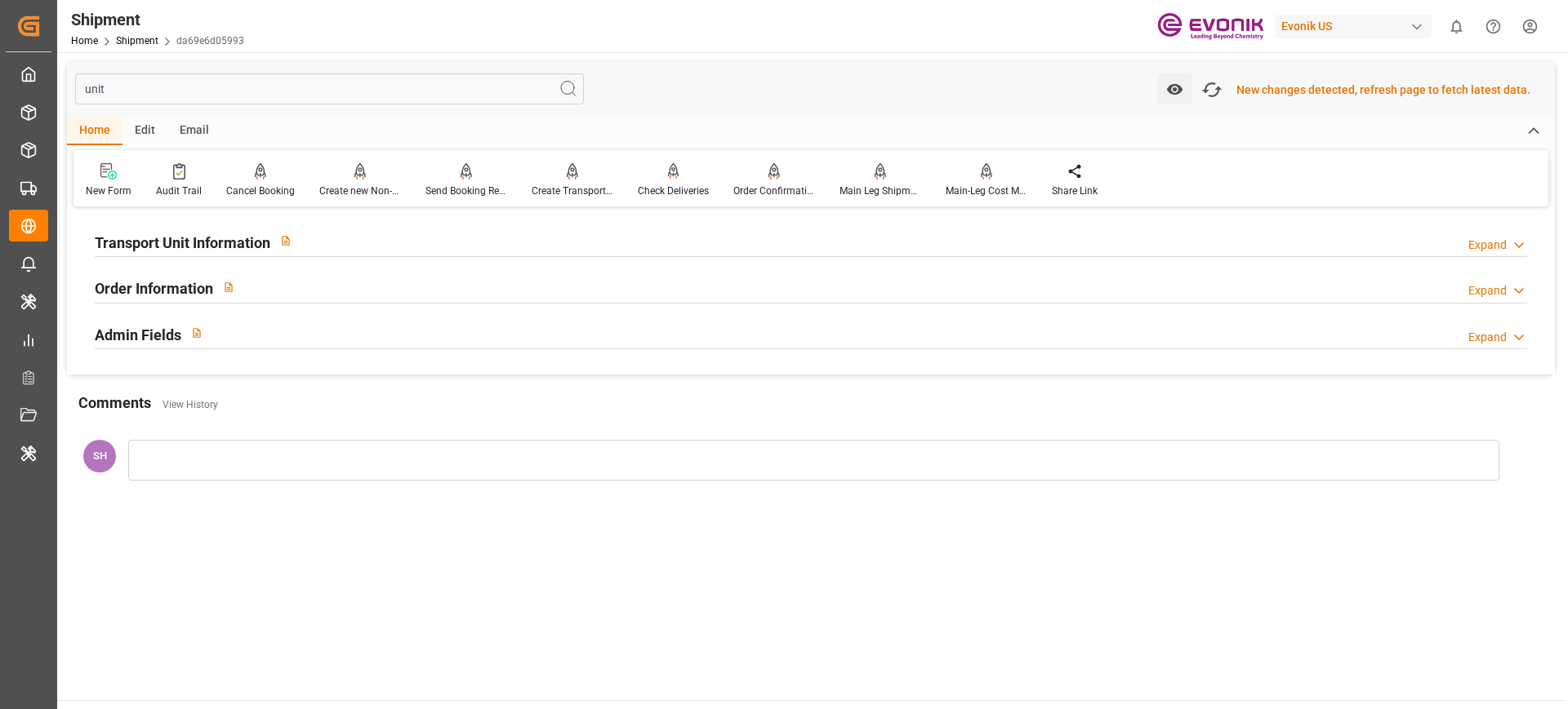
type input "unit"
click at [337, 263] on div "Transport Unit Information Expand" at bounding box center [811, 242] width 1456 height 47
click at [359, 257] on div at bounding box center [811, 257] width 1433 height 1
click at [402, 249] on div "Transport Unit Information Expand" at bounding box center [811, 240] width 1433 height 31
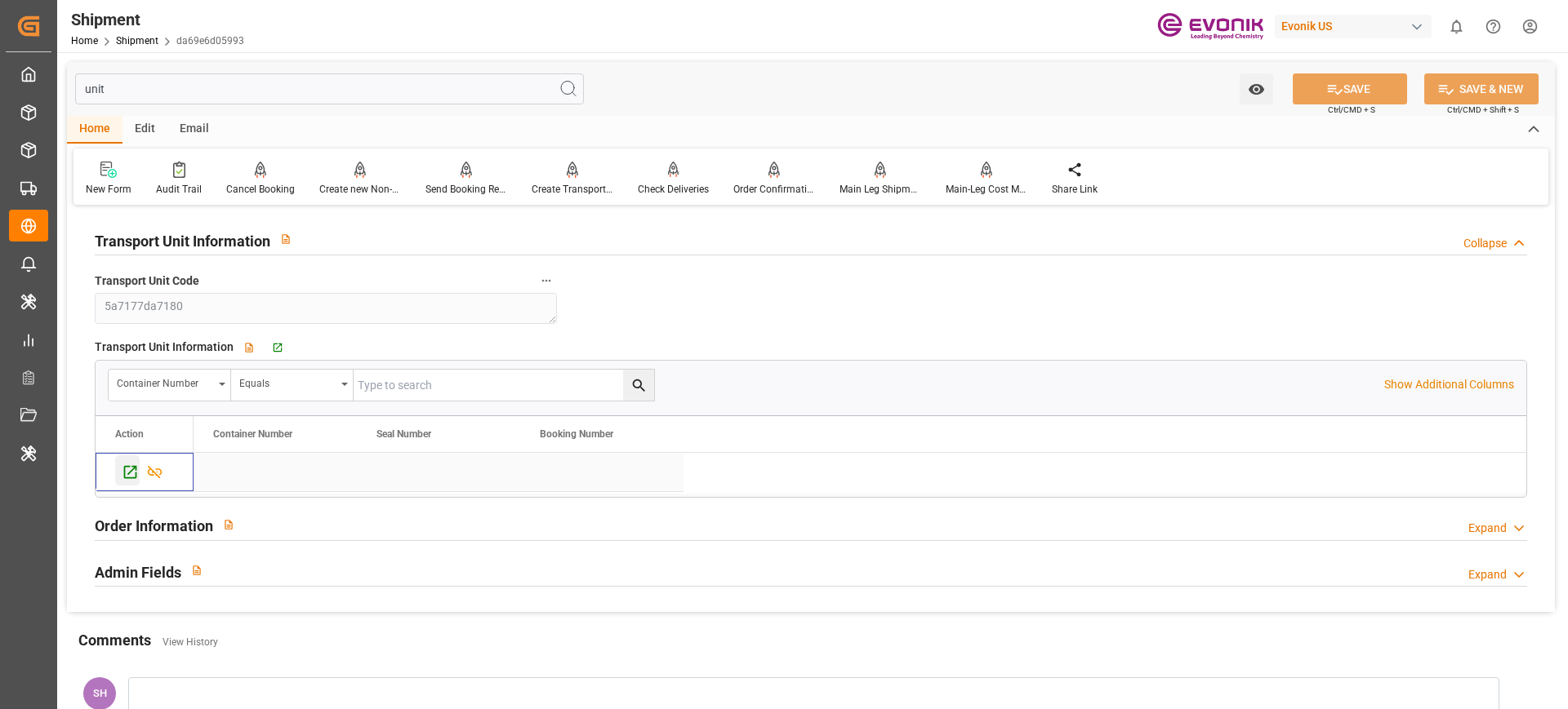
click at [129, 474] on icon "Press SPACE to select this row." at bounding box center [130, 472] width 17 height 17
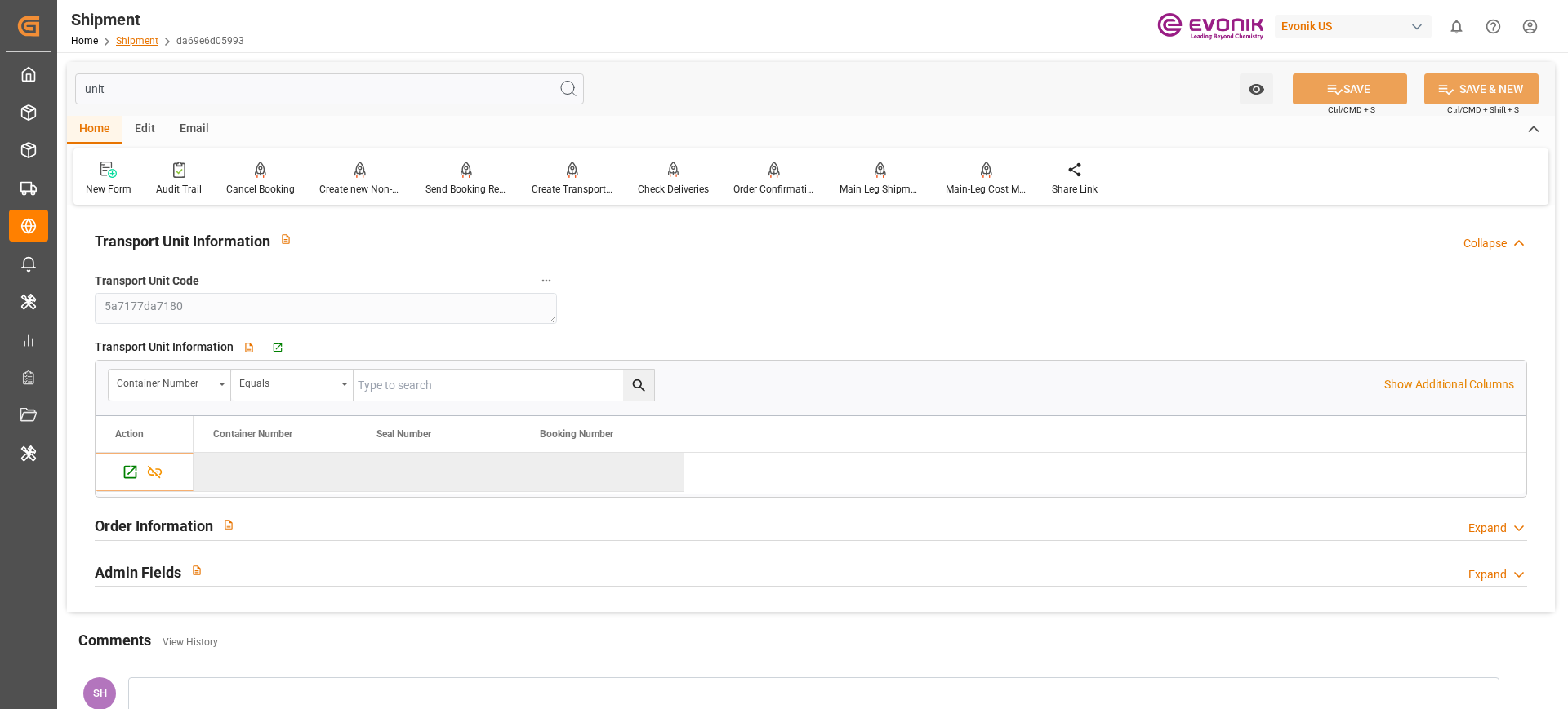
click at [139, 36] on link "Shipment" at bounding box center [137, 41] width 43 height 11
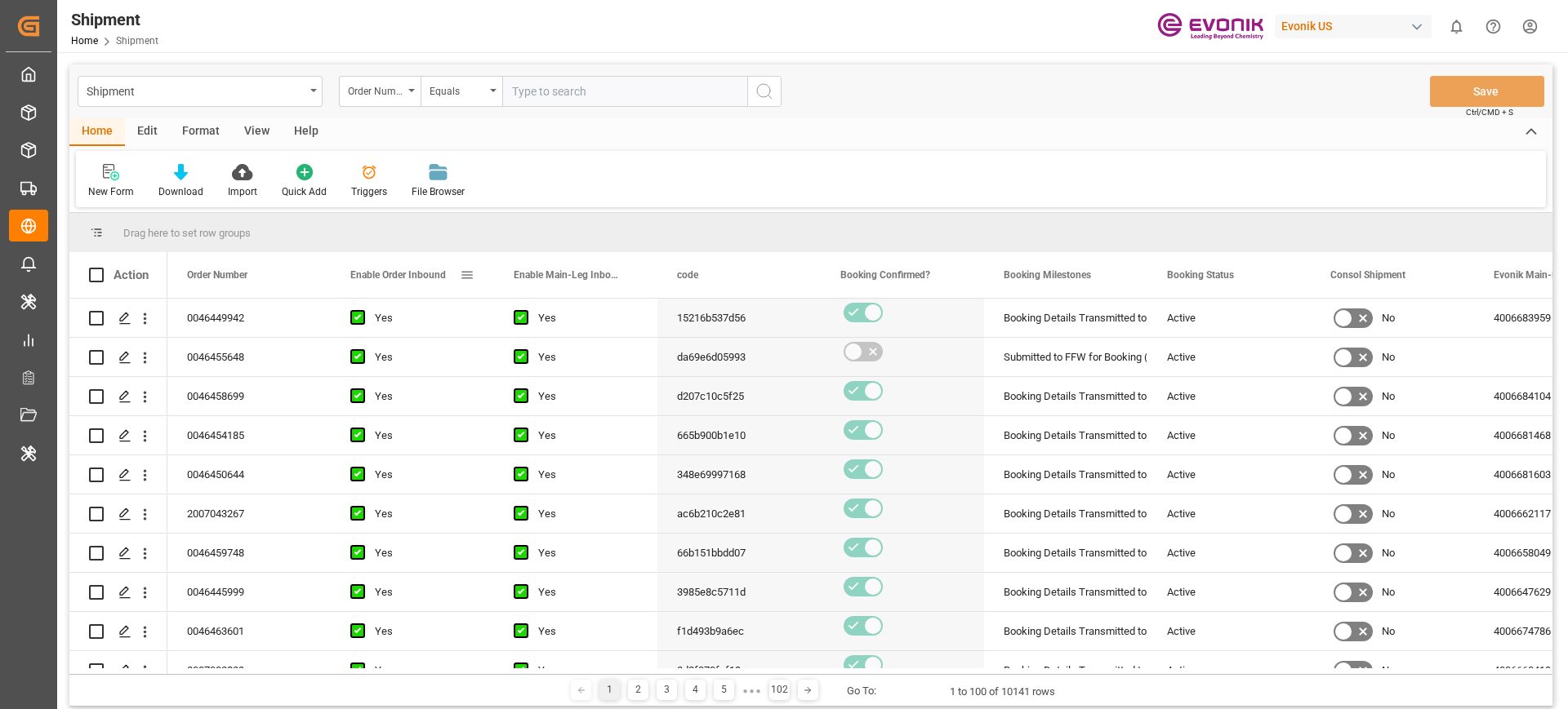
click at [467, 273] on span at bounding box center [467, 275] width 14 height 14
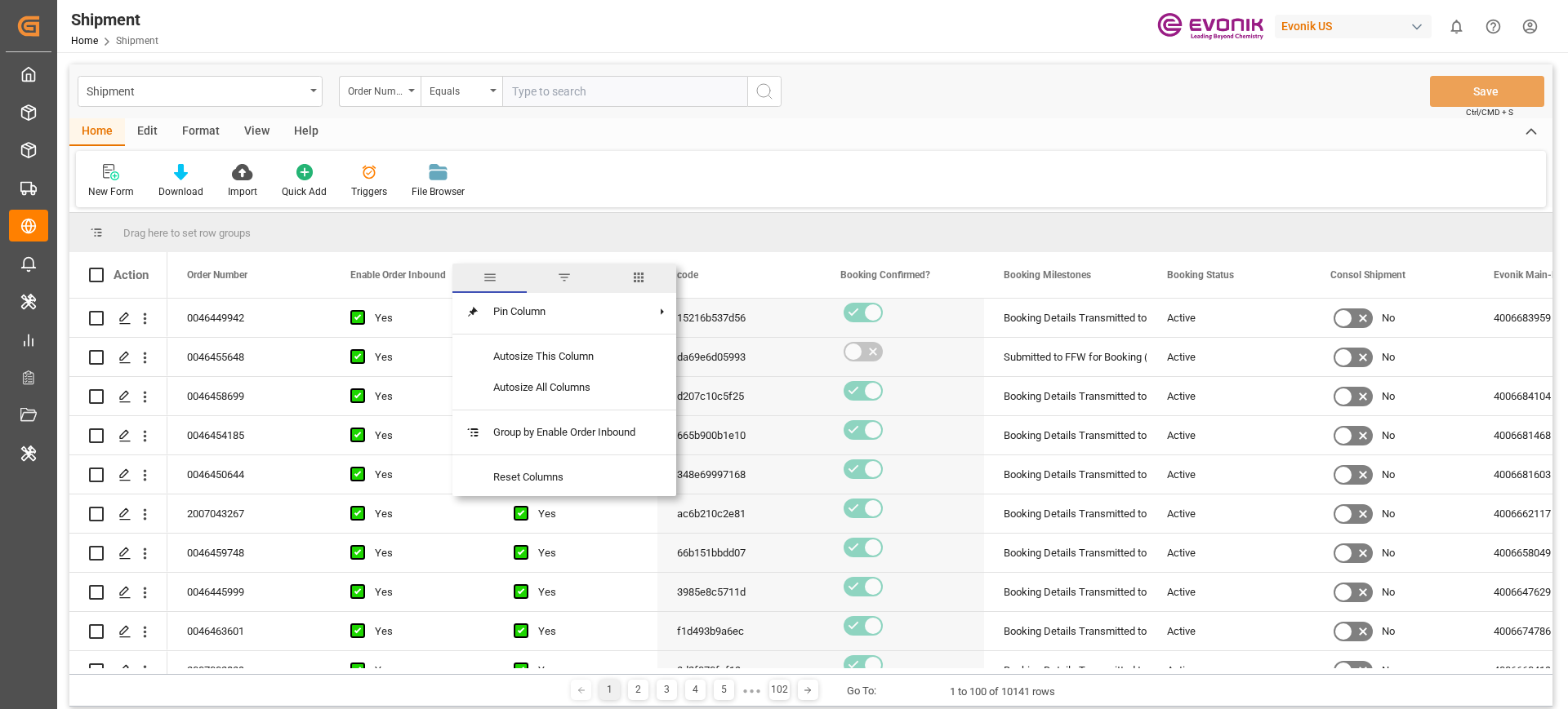
click at [638, 277] on span "columns" at bounding box center [638, 277] width 14 height 14
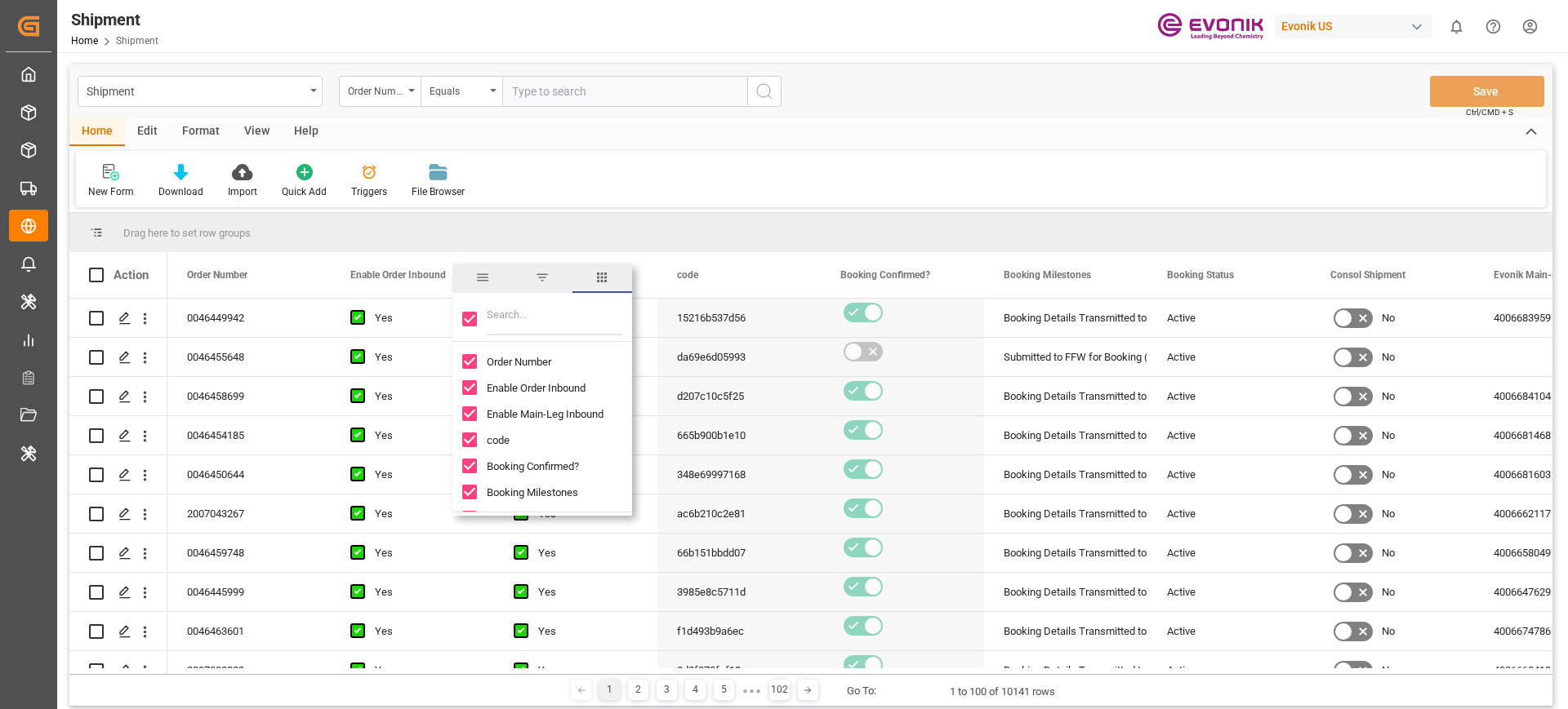
click at [466, 315] on input "Toggle Select All Columns" at bounding box center [469, 318] width 14 height 14
checkbox input "false"
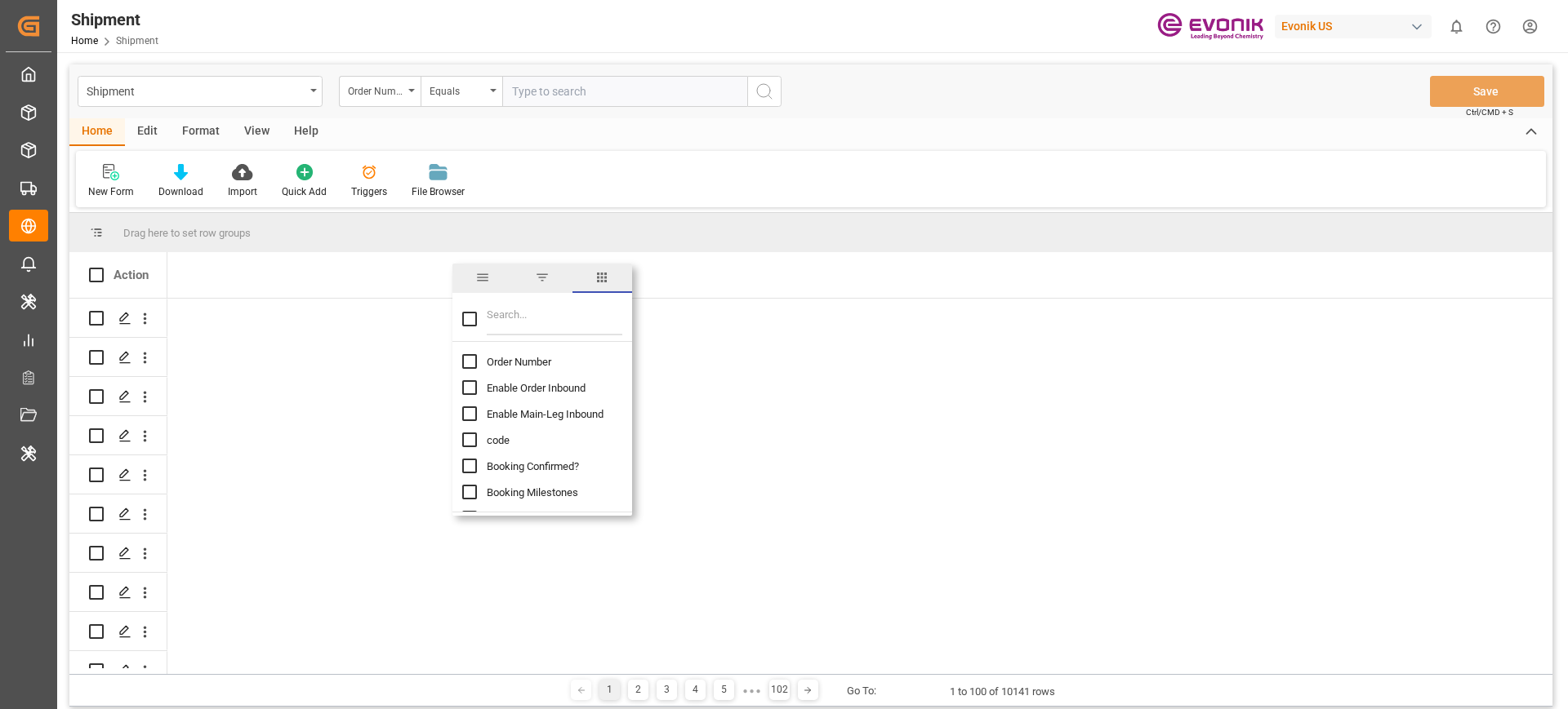
checkbox input "false"
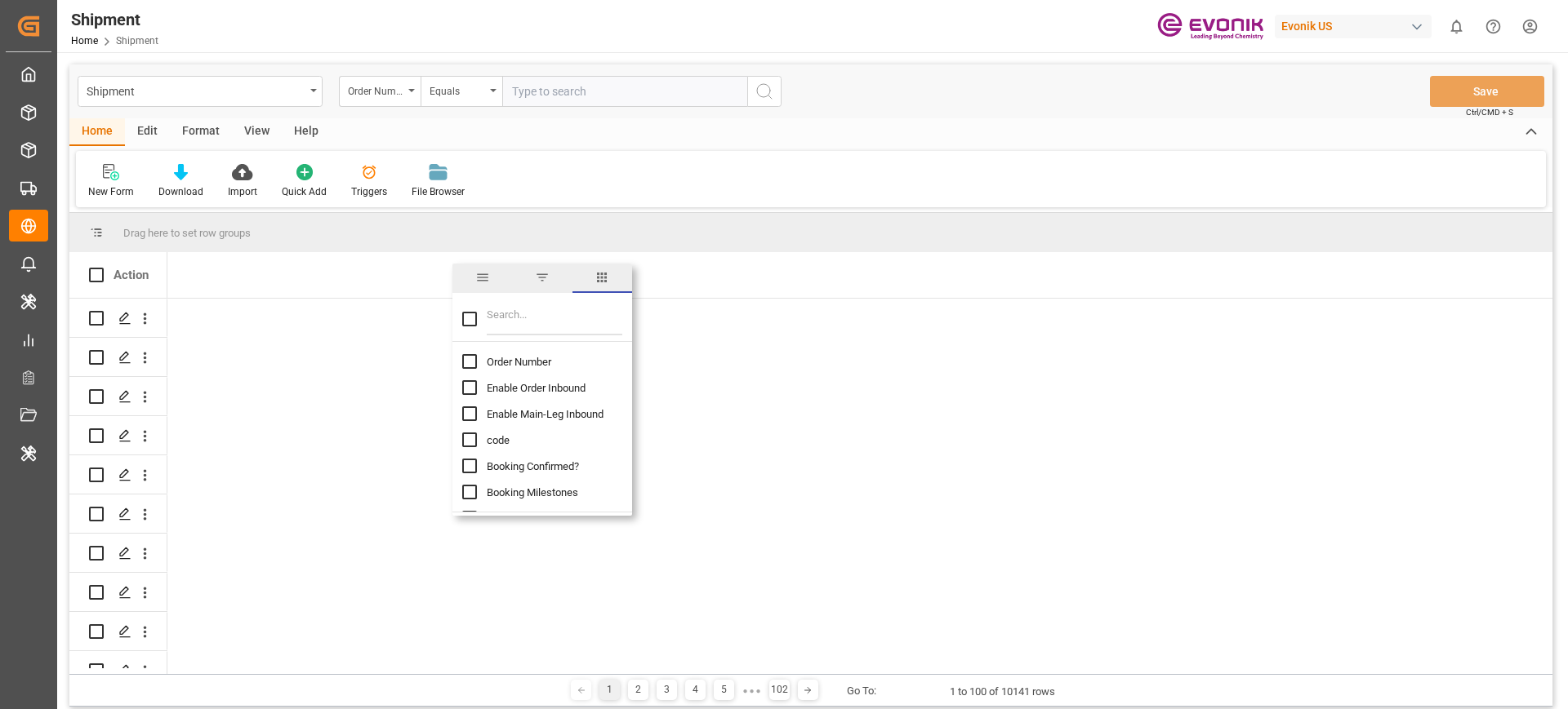
checkbox input "false"
click at [516, 322] on input "Filter Columns Input" at bounding box center [554, 319] width 136 height 32
type input "estimated"
click at [461, 362] on div "Estimated Time Of Departure (ETD) Initial Estimated Time Of Departure (ETD) Est…" at bounding box center [542, 401] width 180 height 105
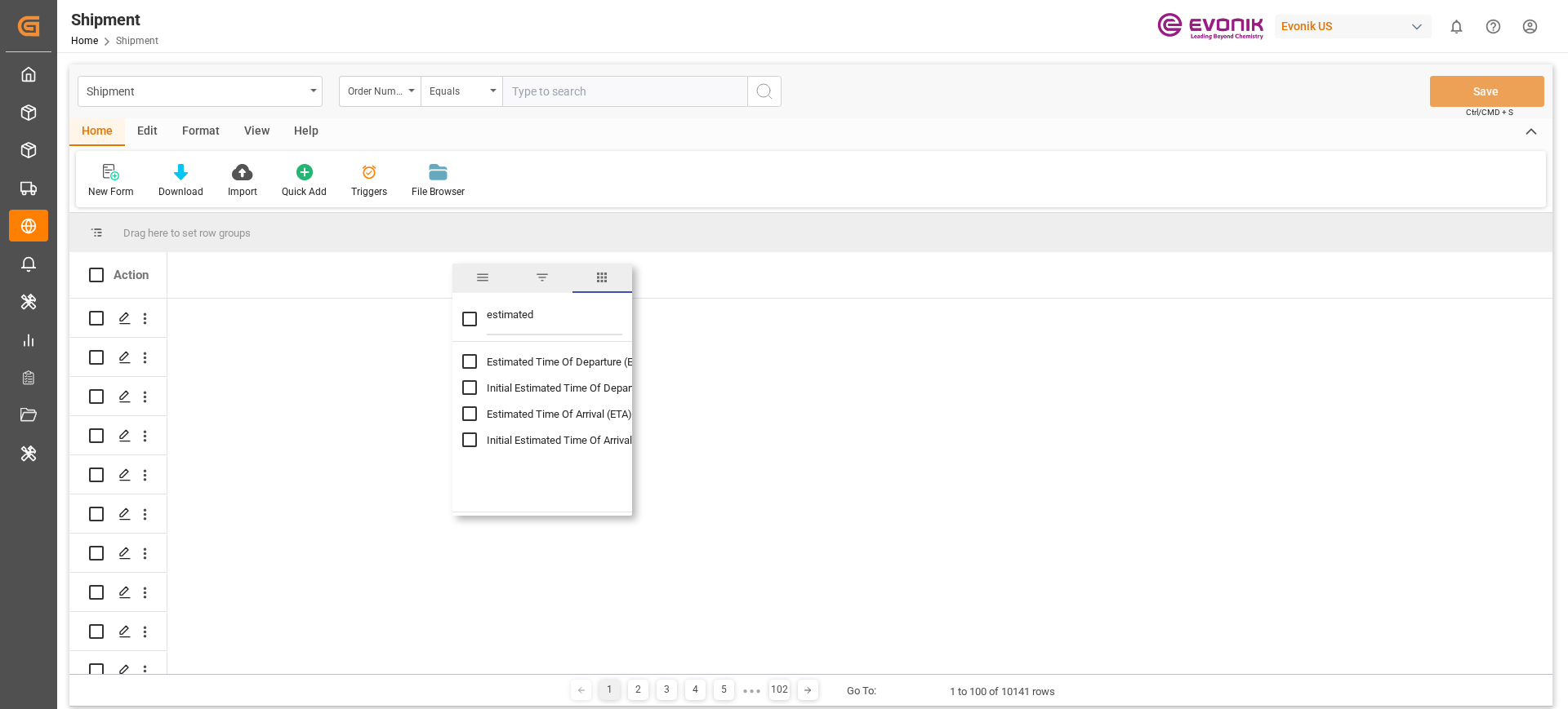
click at [472, 362] on input "Estimated Time Of Departure (ETD) column toggle visibility (hidden)" at bounding box center [469, 361] width 14 height 14
checkbox input "true"
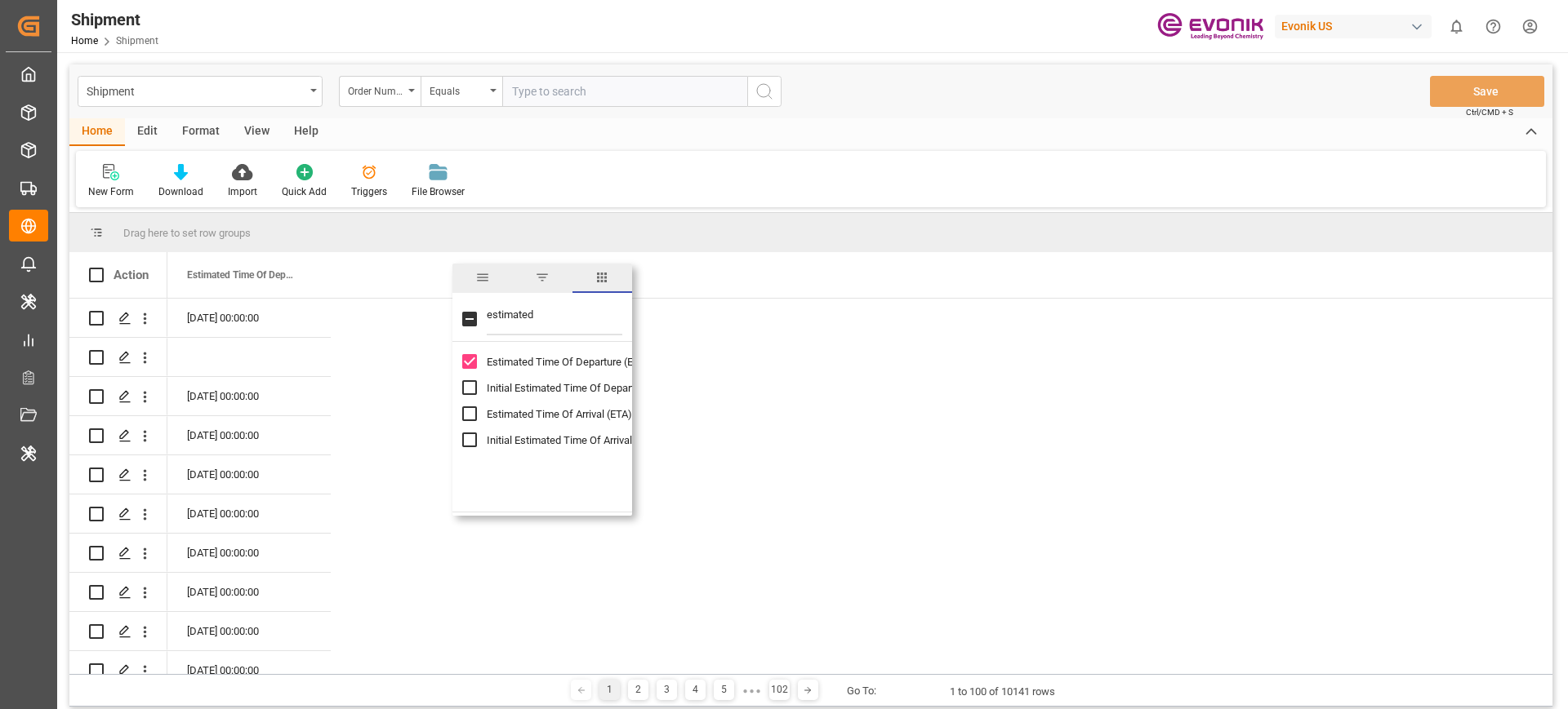
checkbox input "false"
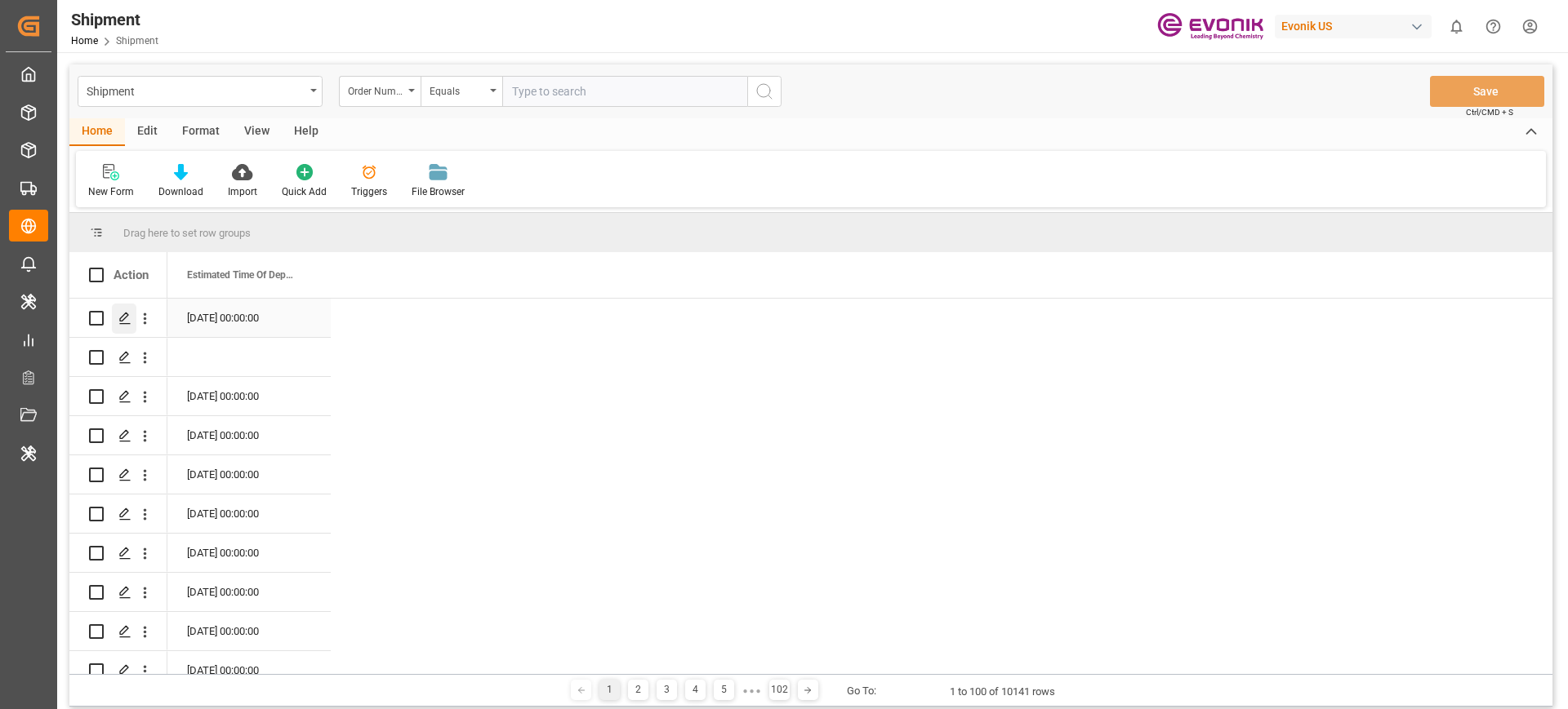
click at [123, 316] on polygon "Press SPACE to select this row." at bounding box center [124, 317] width 9 height 9
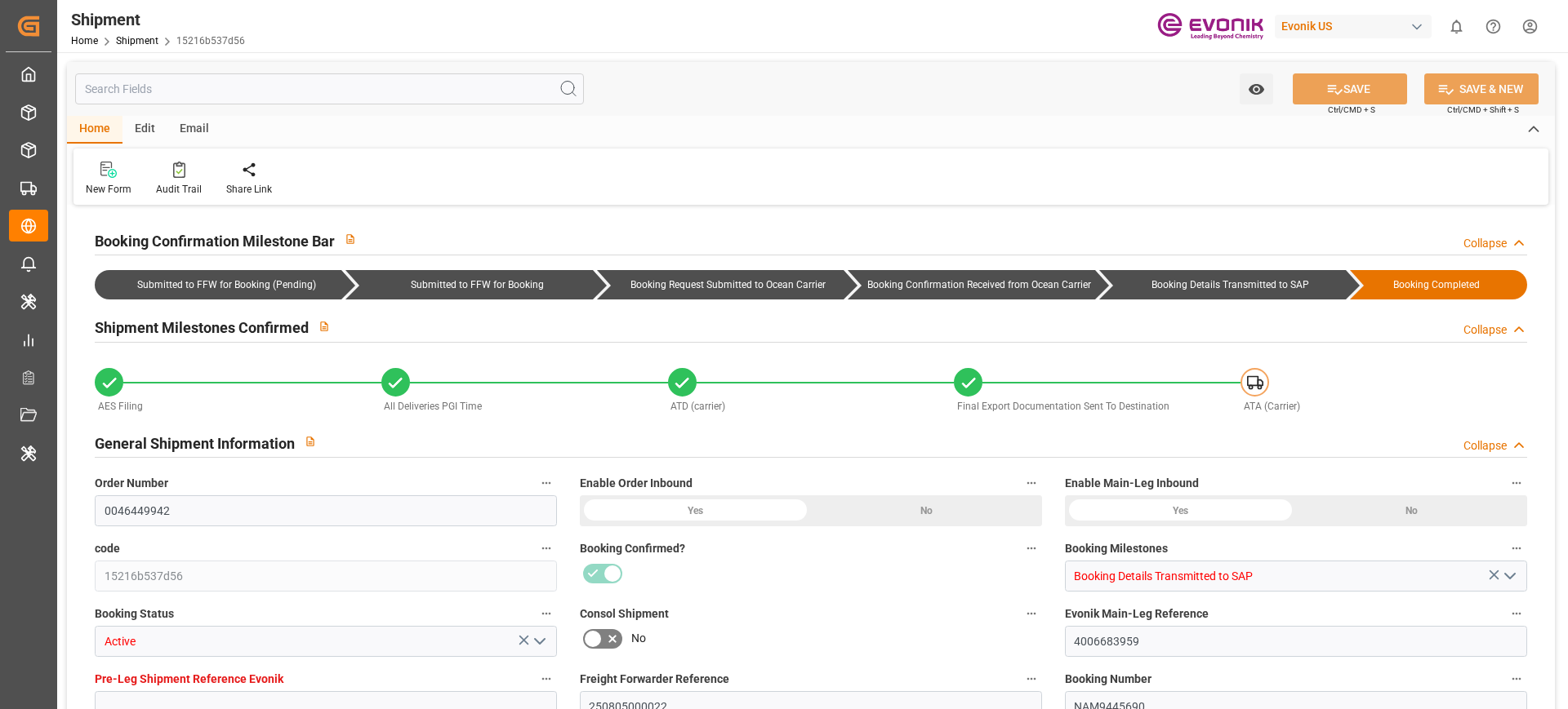
type input "0046449942"
type input "15216b537d56"
type input "Booking Details Transmitted to SAP"
type input "Active"
type input "4006683959"
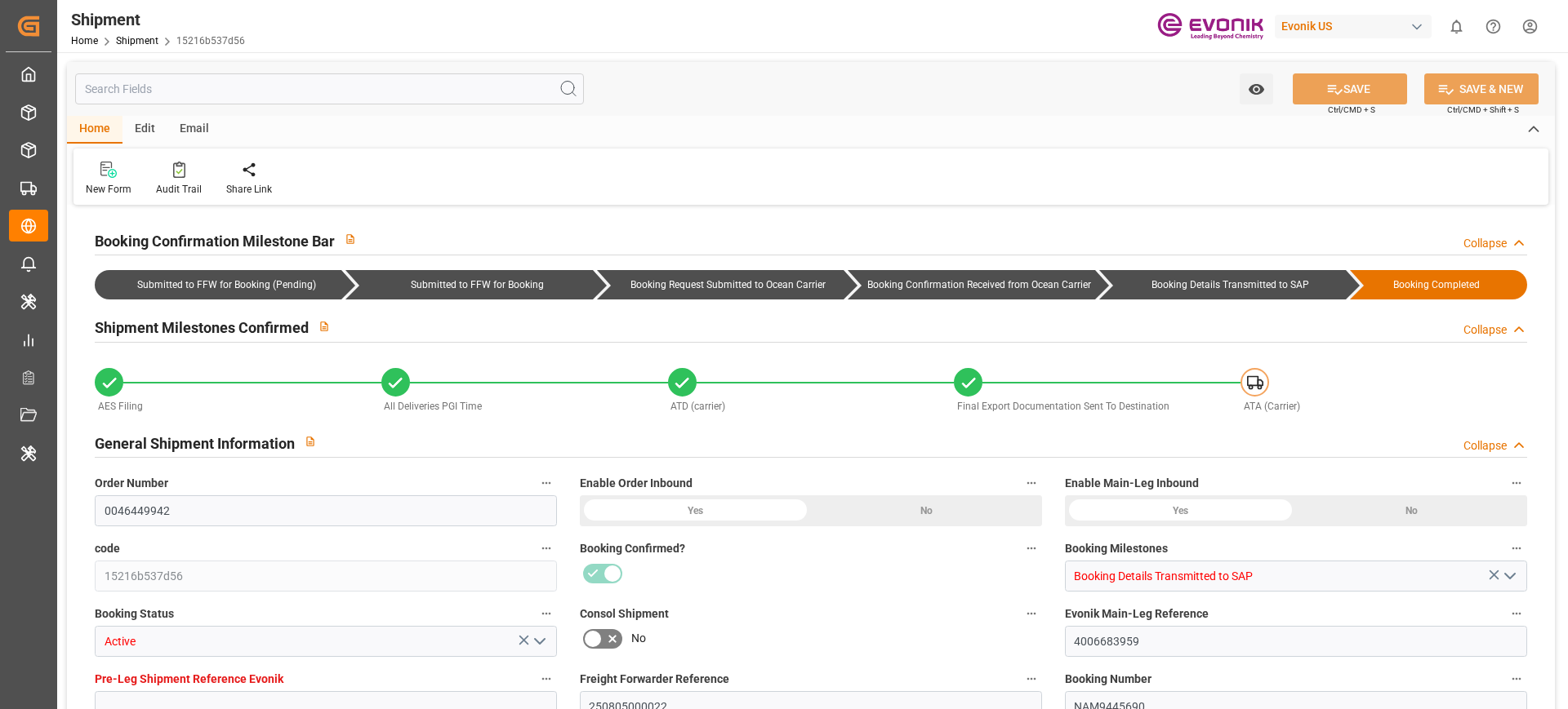
type input "250805000022"
type input "NAM9445690"
type input "D2P"
type input "45"
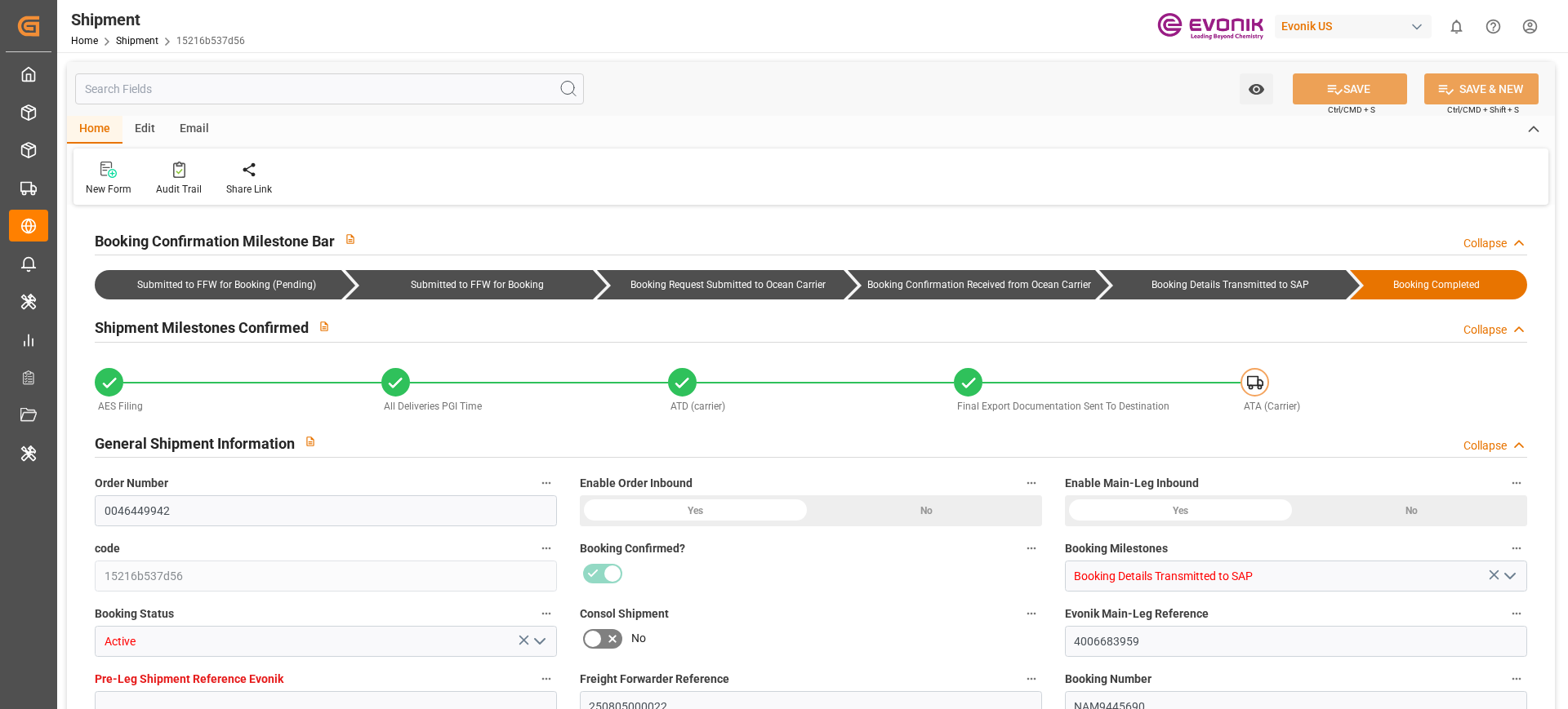
type input "FCL"
type input "0006"
type input "20GP"
type input "3011659664"
type input "20GP"
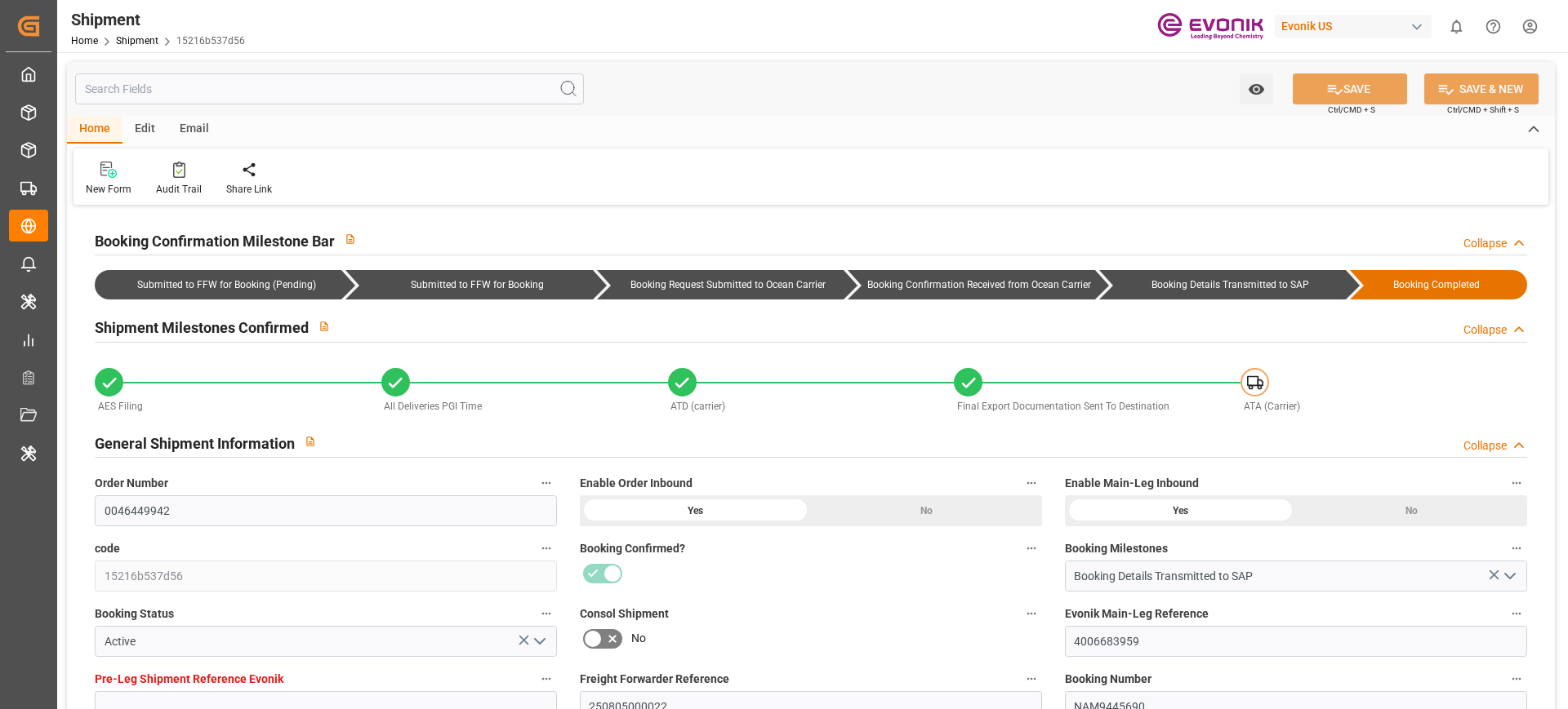
click at [144, 130] on div "Edit" at bounding box center [145, 129] width 45 height 28
click at [84, 125] on div "Home" at bounding box center [94, 129] width 55 height 28
click at [177, 181] on div "Audit Trail" at bounding box center [179, 179] width 70 height 36
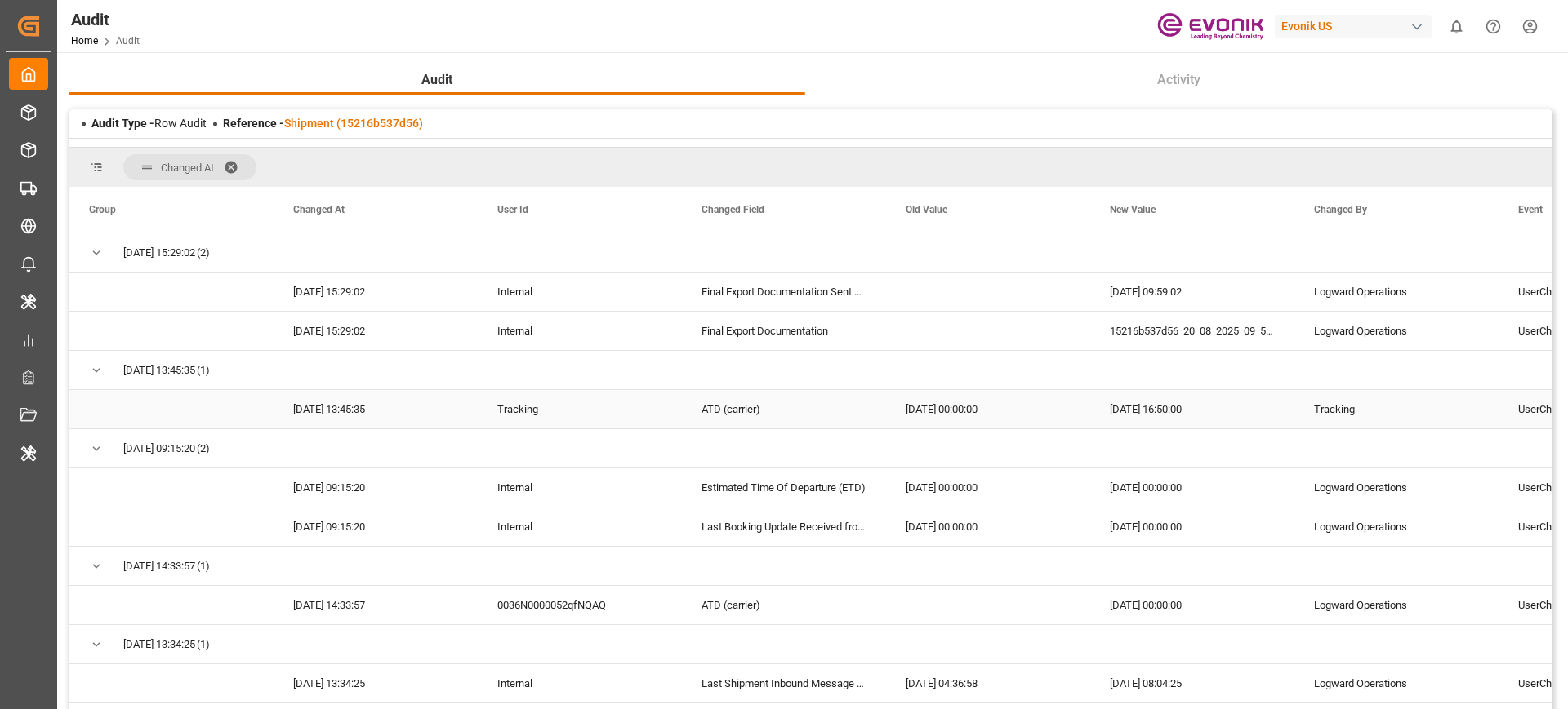
click at [800, 418] on div "ATD (carrier)" at bounding box center [784, 410] width 204 height 38
click at [1319, 23] on div "Evonik US" at bounding box center [1353, 26] width 157 height 24
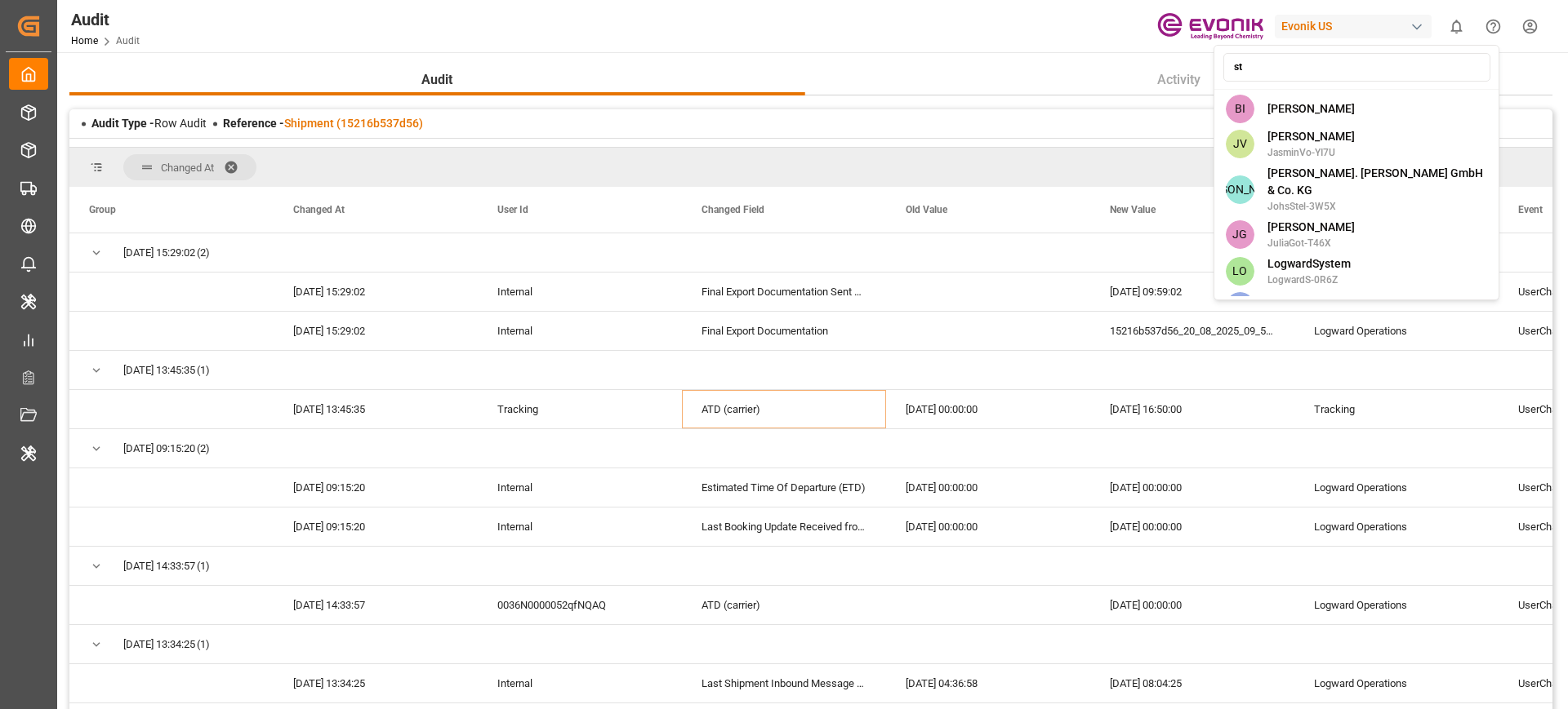
type input "s"
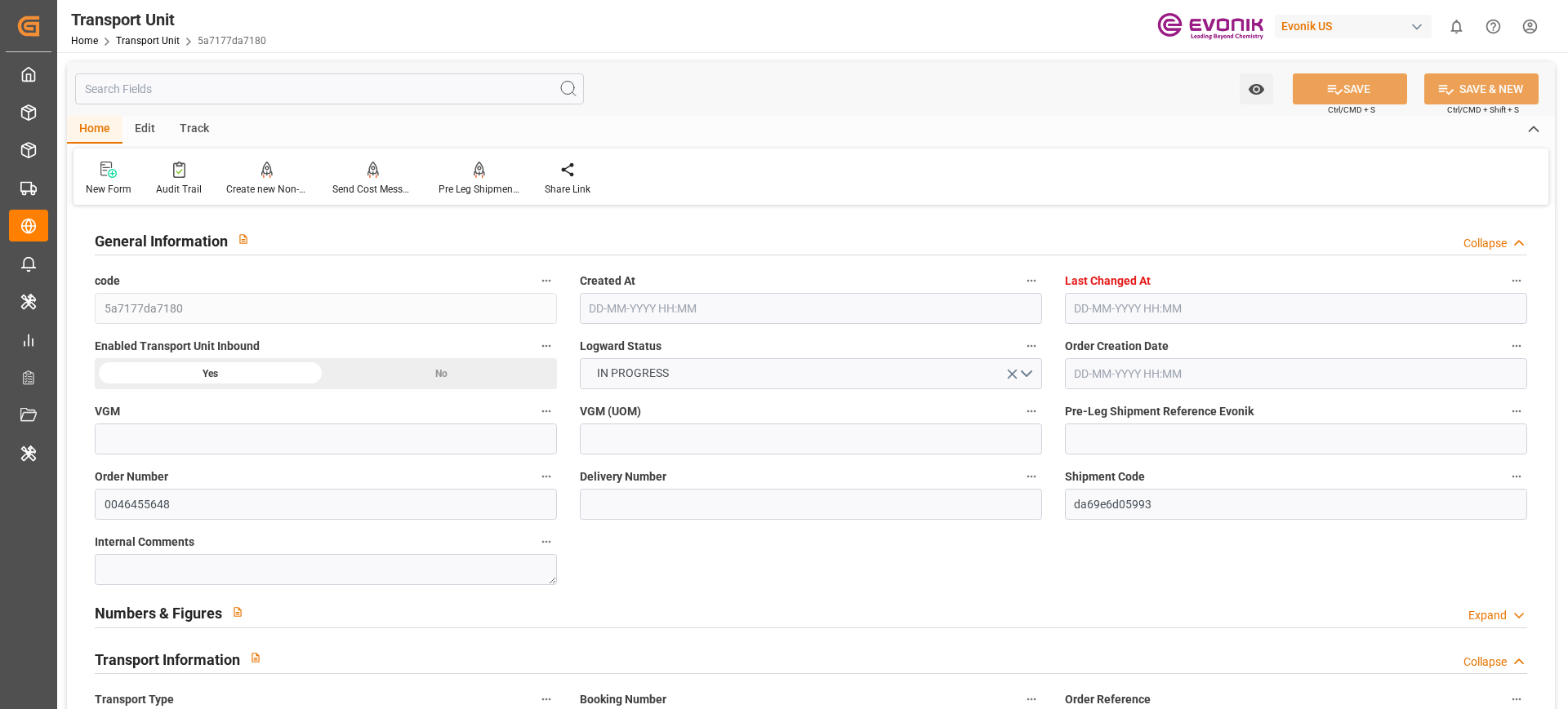
type input "ONE"
type input "Ocean Network Express"
type input "BEANR"
type input "13283.136"
type input "[DATE] 09:56"
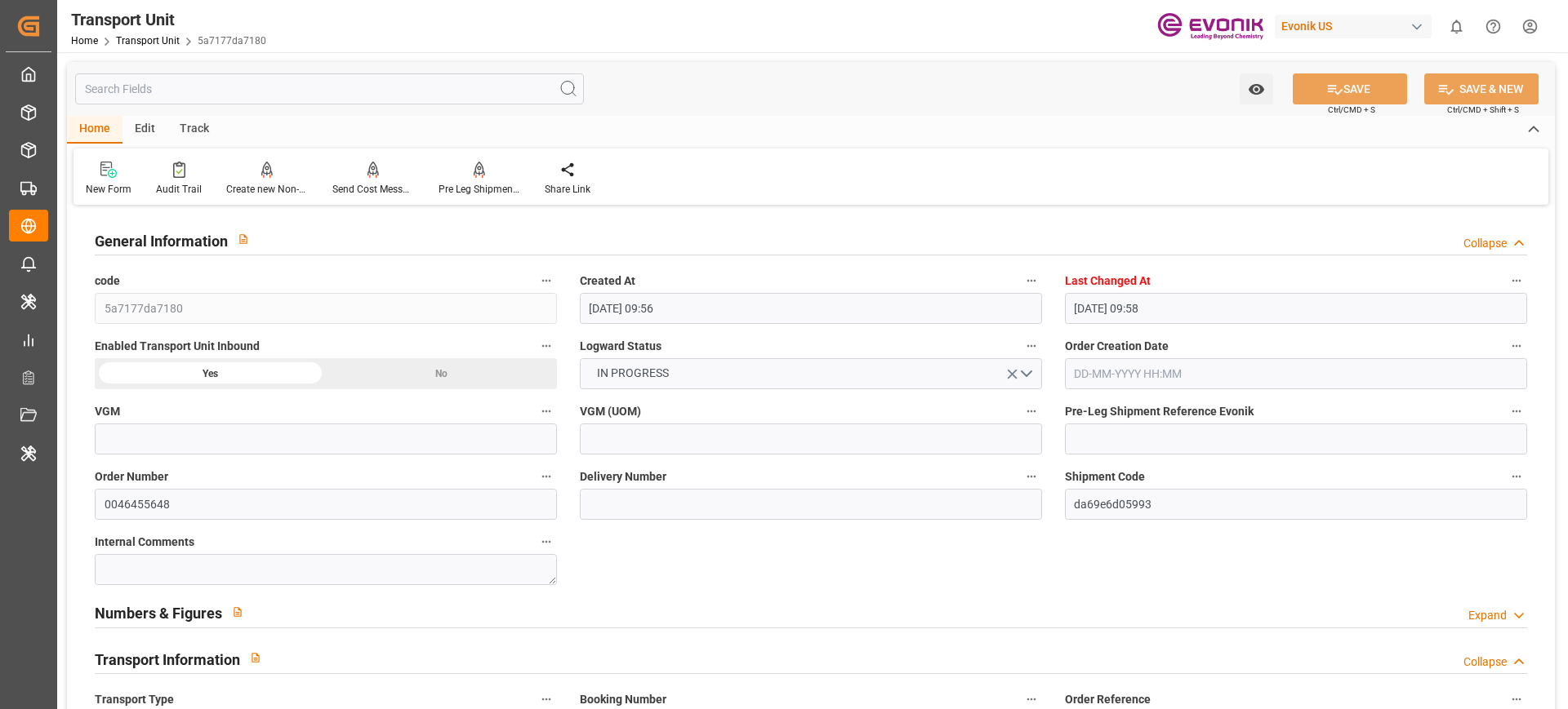
type input "[DATE] 09:58"
type input "[DATE]"
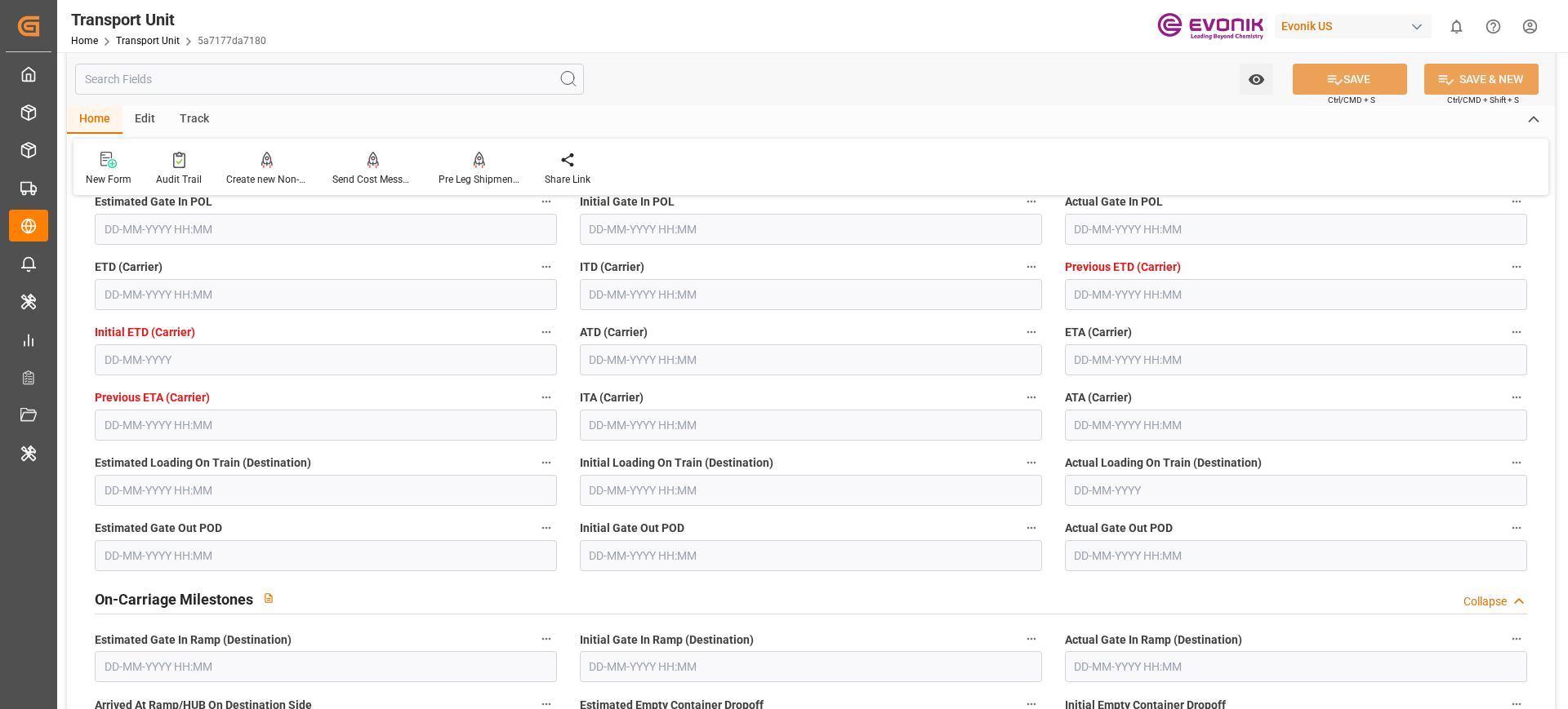
scroll to position [1495, 0]
